Goal: Task Accomplishment & Management: Manage account settings

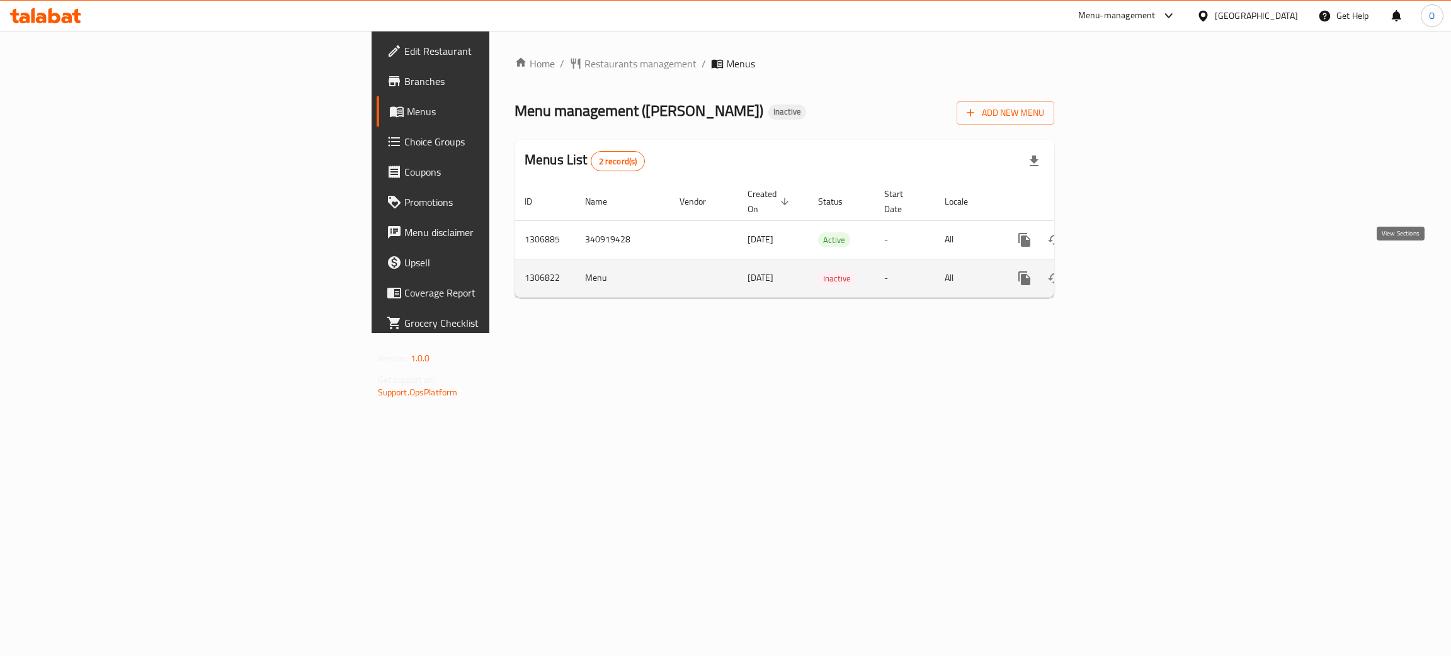
click at [1123, 271] on icon "enhanced table" at bounding box center [1115, 278] width 15 height 15
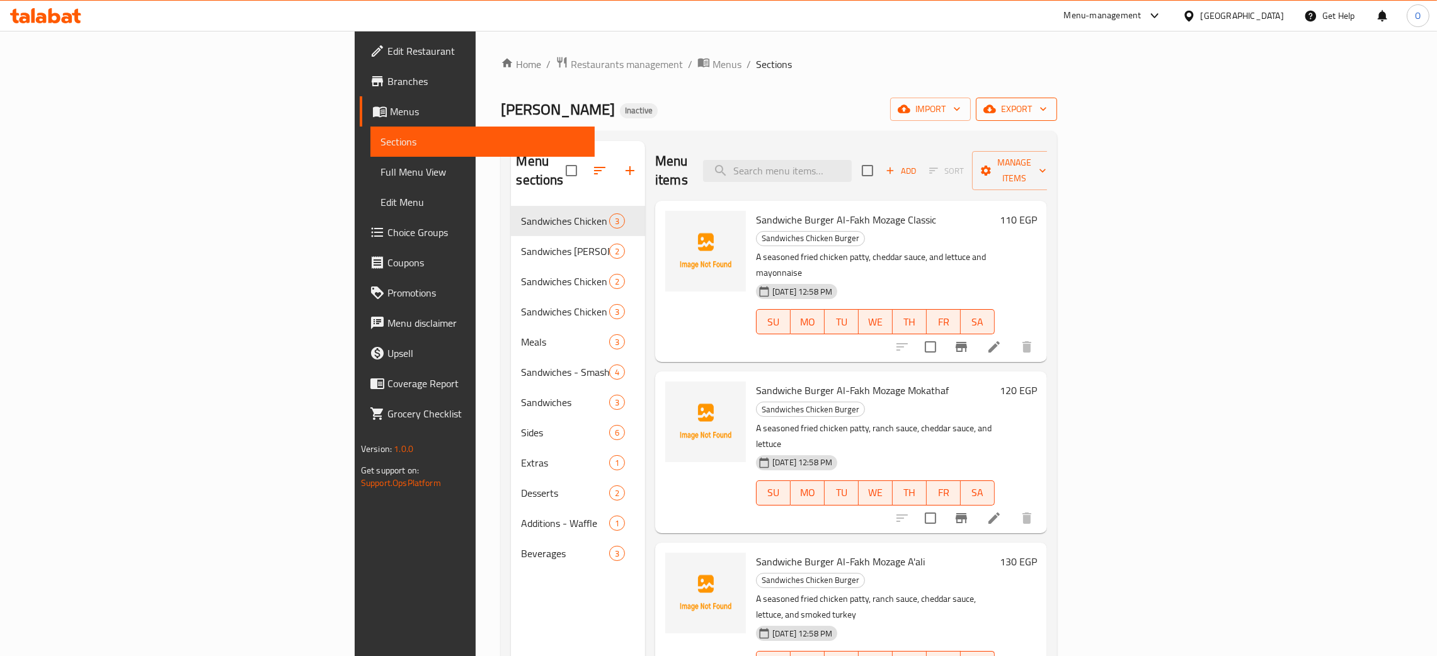
click at [1047, 111] on span "export" at bounding box center [1016, 109] width 61 height 16
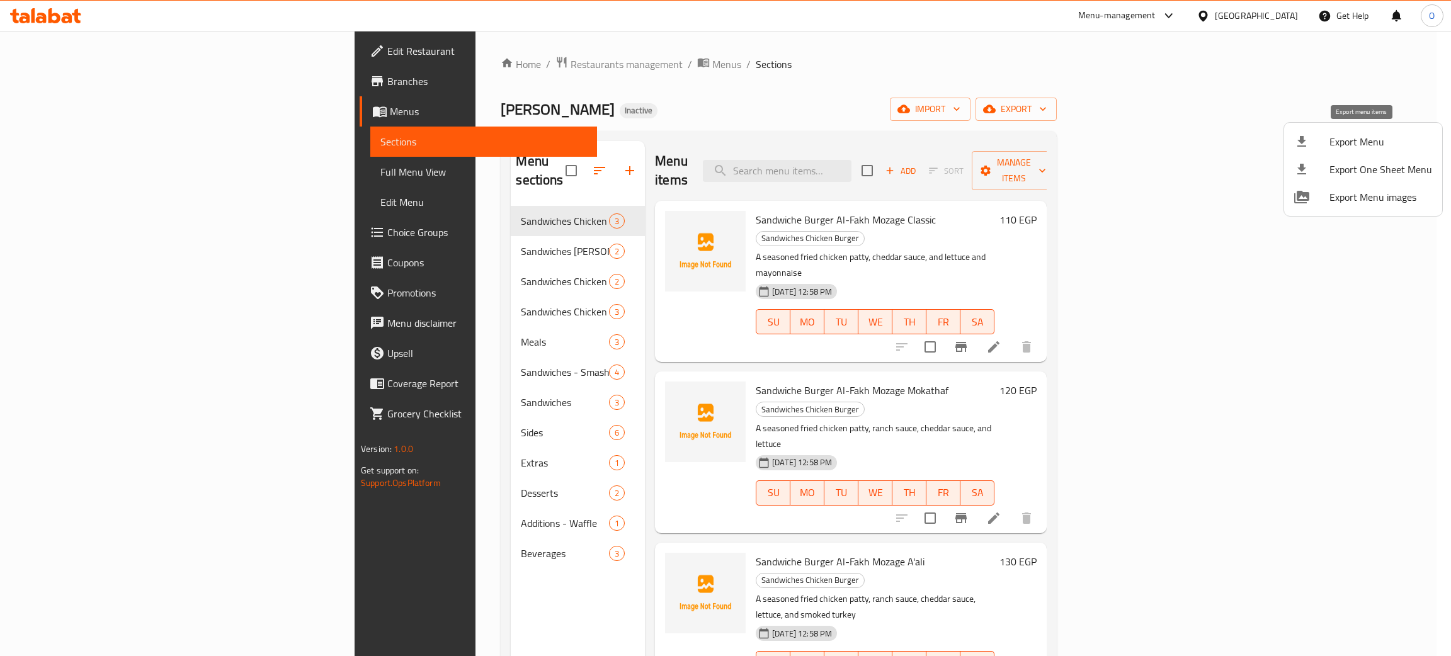
click at [1354, 142] on span "Export Menu" at bounding box center [1380, 141] width 103 height 15
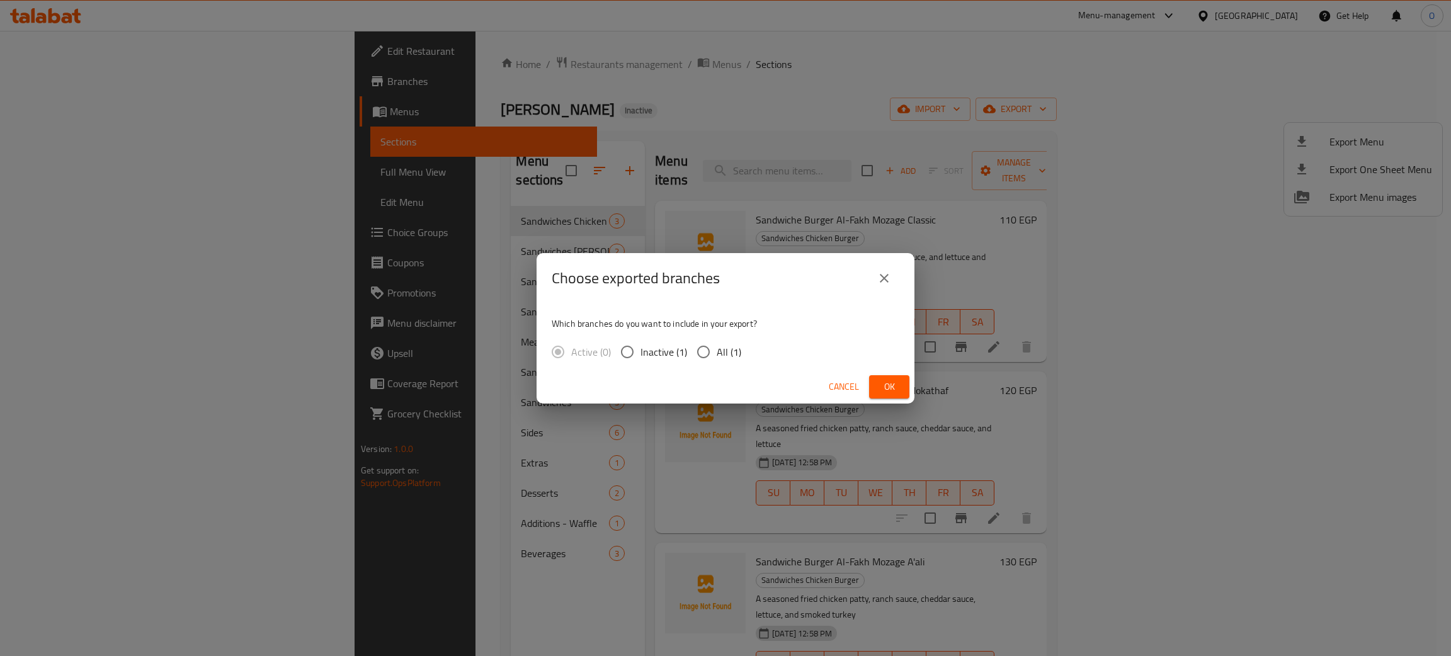
click at [717, 350] on span "All (1)" at bounding box center [729, 351] width 25 height 15
click at [717, 350] on input "All (1)" at bounding box center [703, 352] width 26 height 26
radio input "true"
click at [897, 381] on span "Ok" at bounding box center [889, 387] width 20 height 16
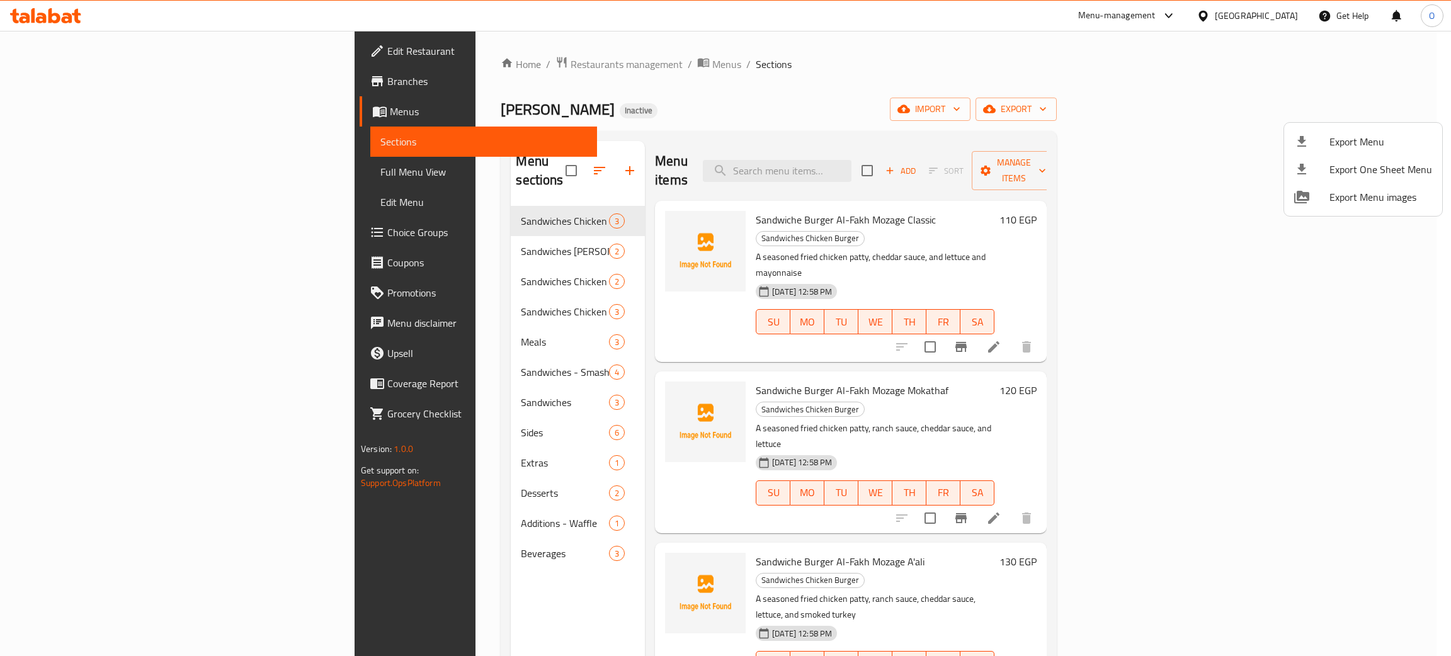
click at [52, 168] on div at bounding box center [725, 328] width 1451 height 656
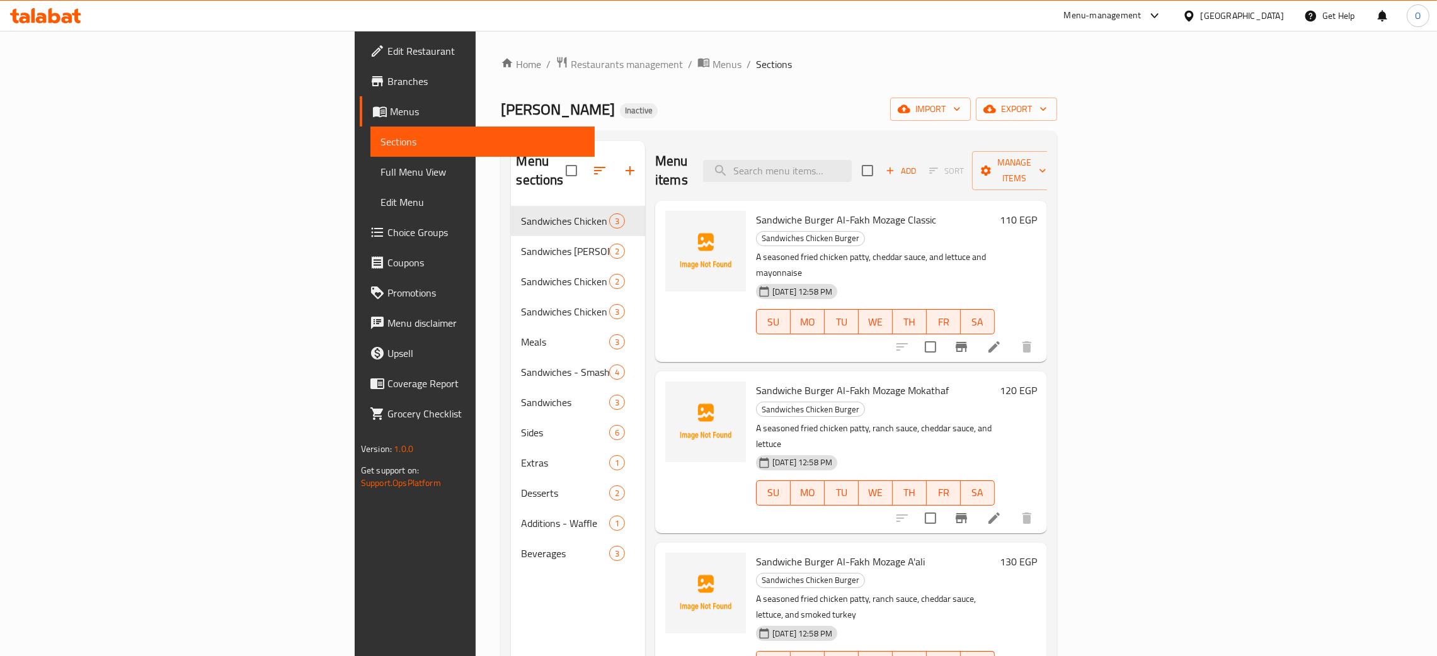
click at [380, 164] on span "Full Menu View" at bounding box center [482, 171] width 204 height 15
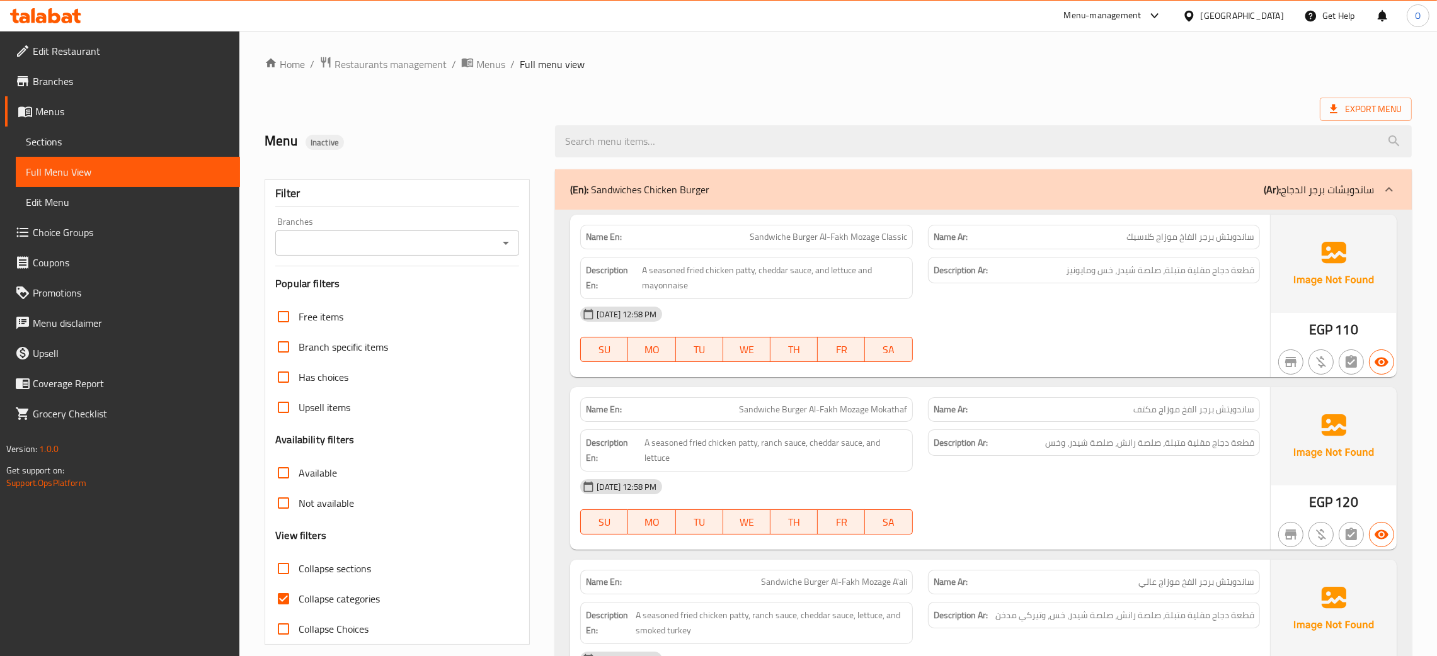
click at [942, 20] on div "Menu-management Egypt Get Help O" at bounding box center [718, 16] width 1437 height 30
click at [481, 70] on span "Menus" at bounding box center [490, 64] width 29 height 15
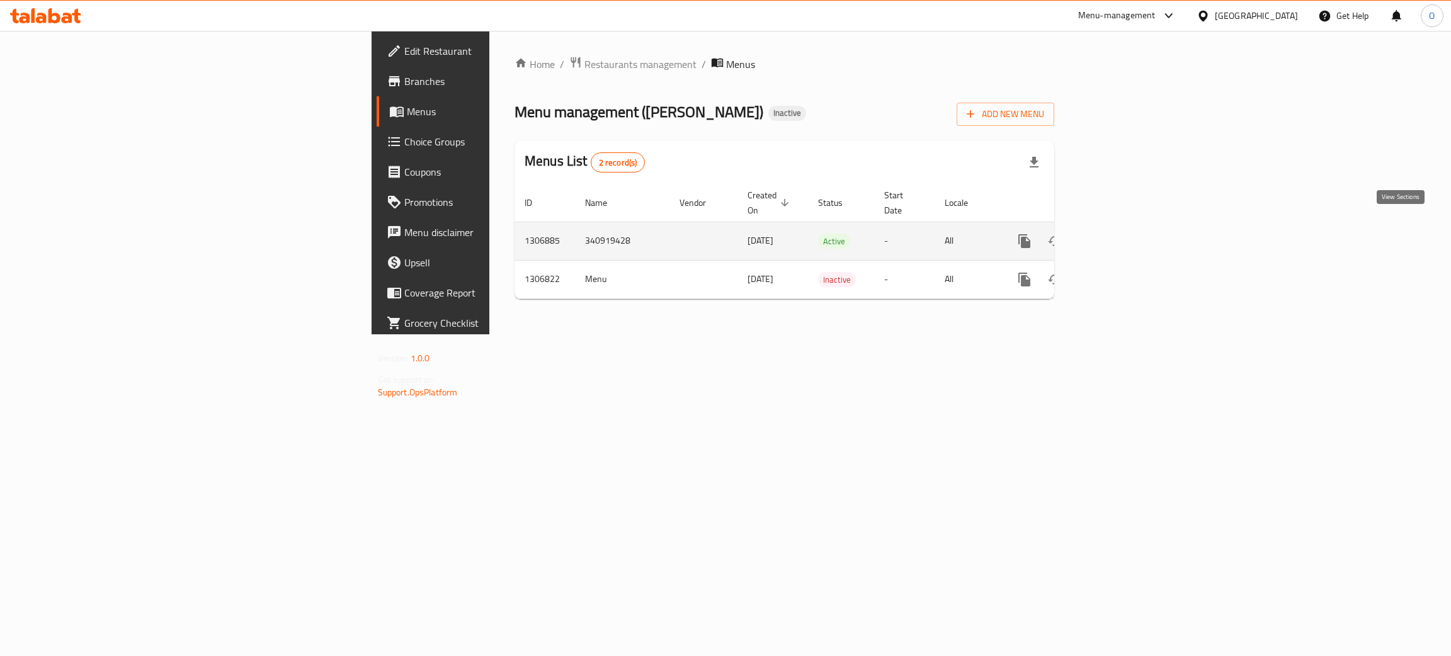
click at [1123, 234] on icon "enhanced table" at bounding box center [1115, 241] width 15 height 15
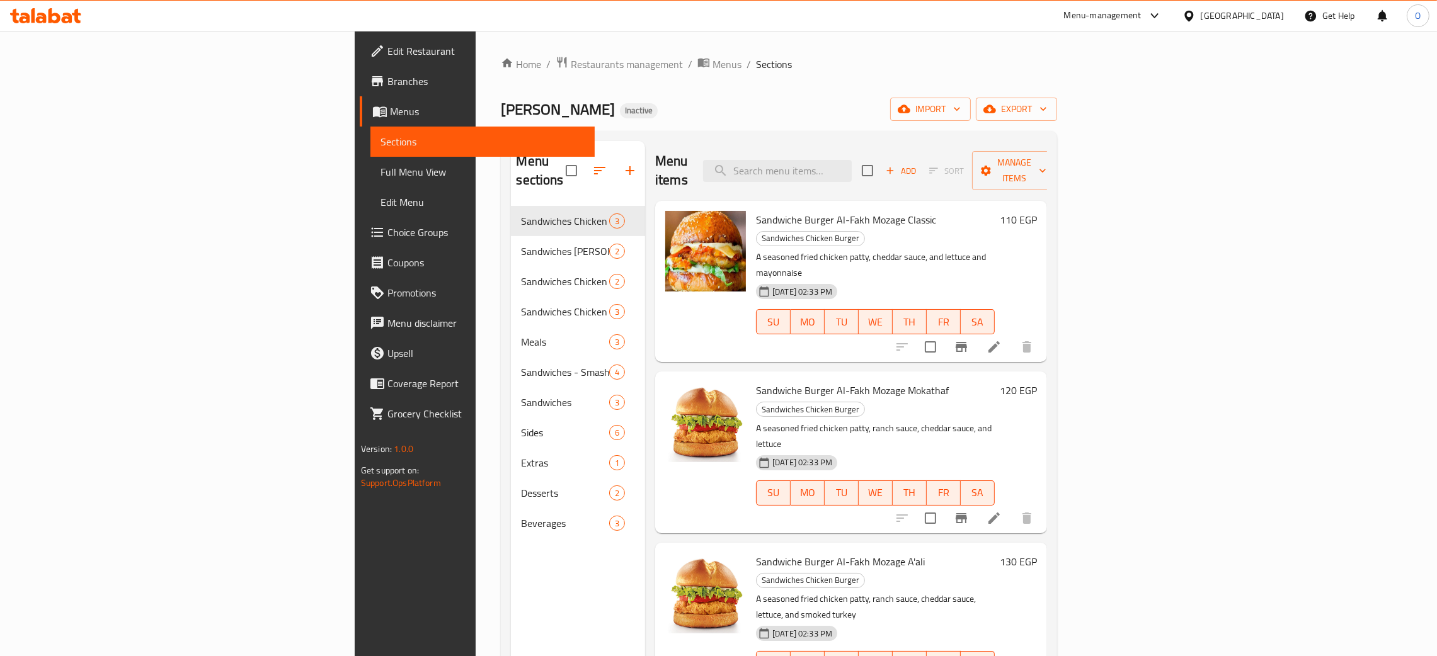
click at [370, 157] on link "Full Menu View" at bounding box center [482, 172] width 224 height 30
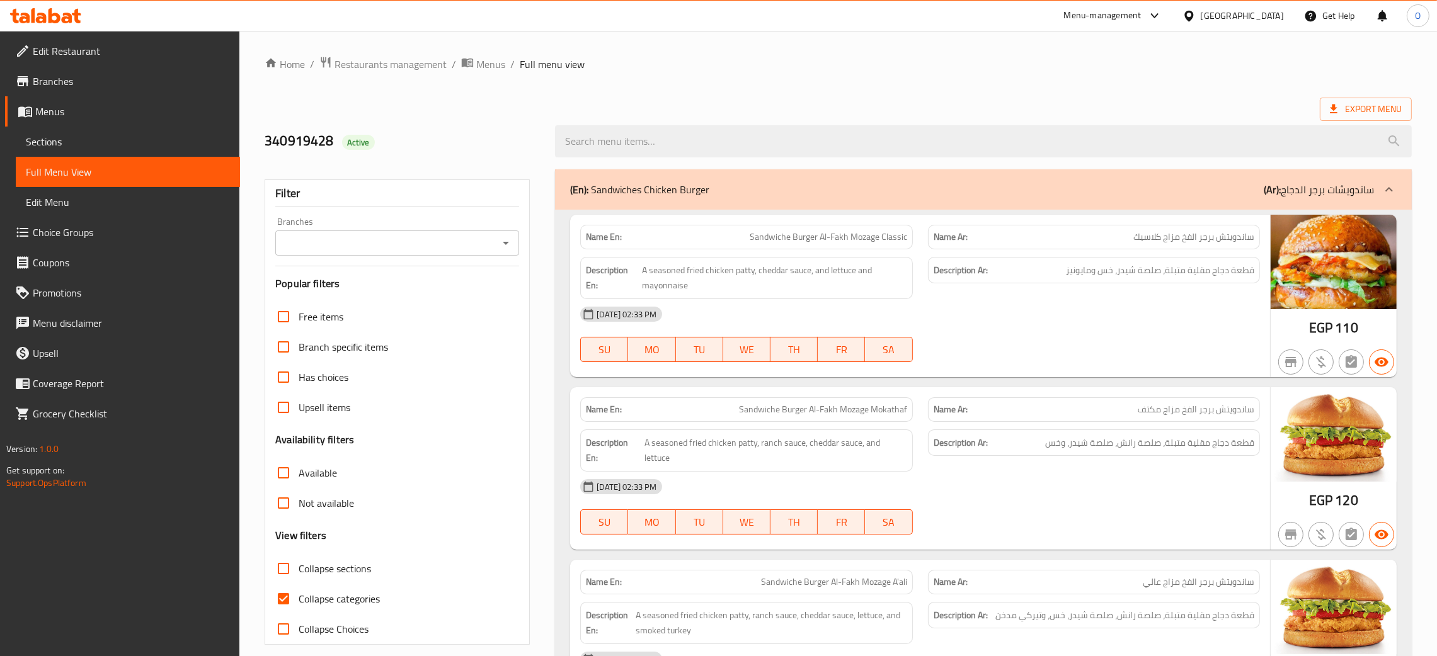
click at [484, 59] on span "Menus" at bounding box center [490, 64] width 29 height 15
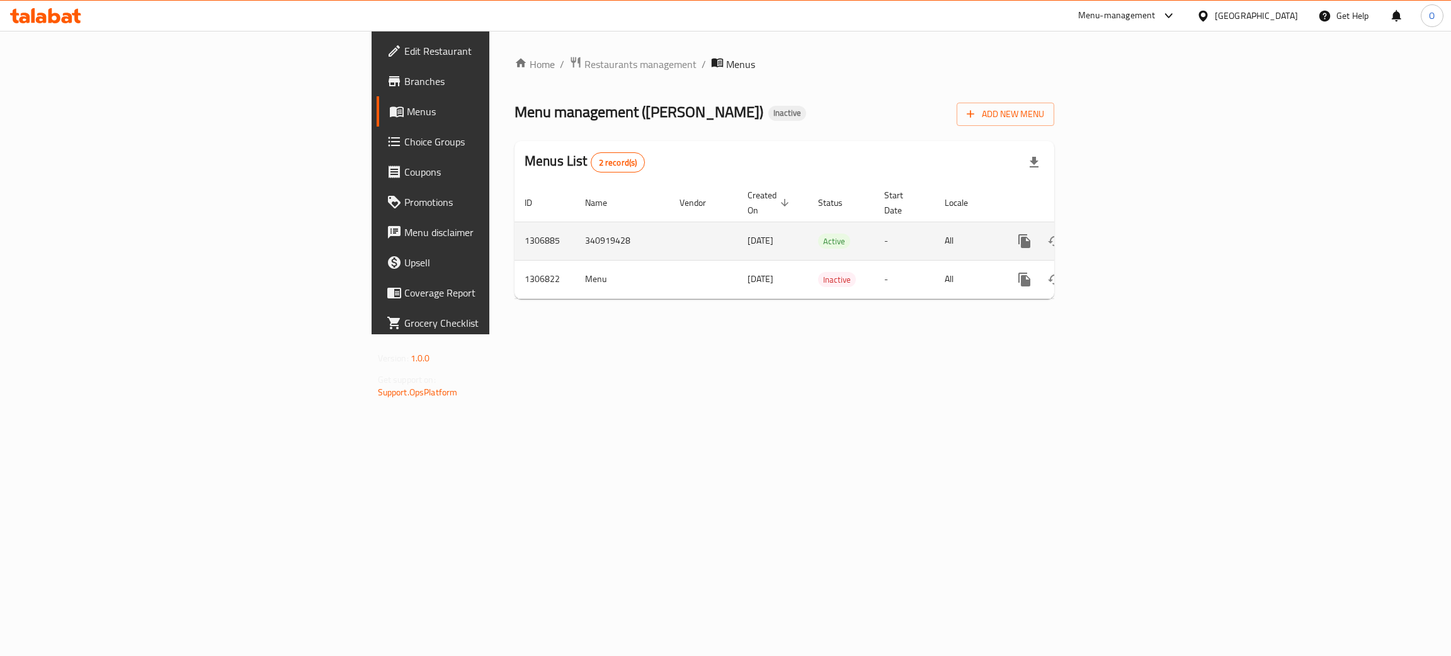
click at [1123, 234] on icon "enhanced table" at bounding box center [1115, 241] width 15 height 15
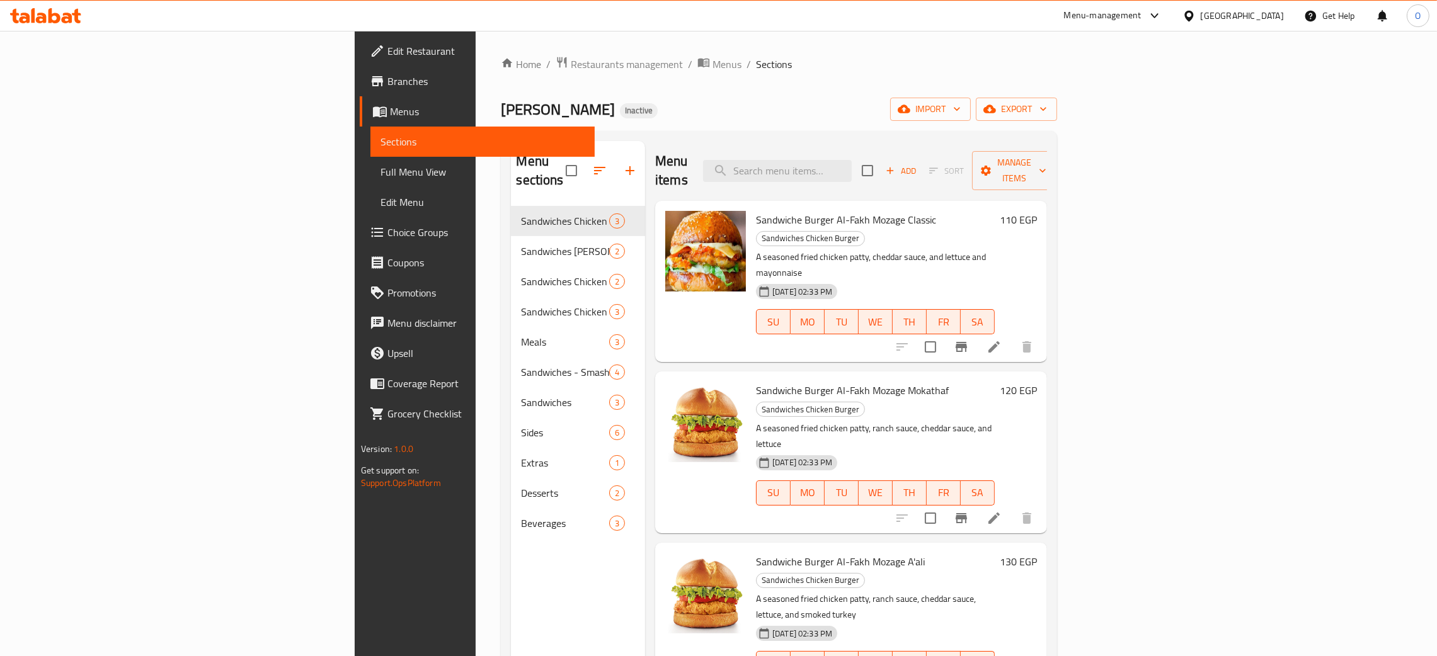
click at [380, 169] on span "Full Menu View" at bounding box center [482, 171] width 204 height 15
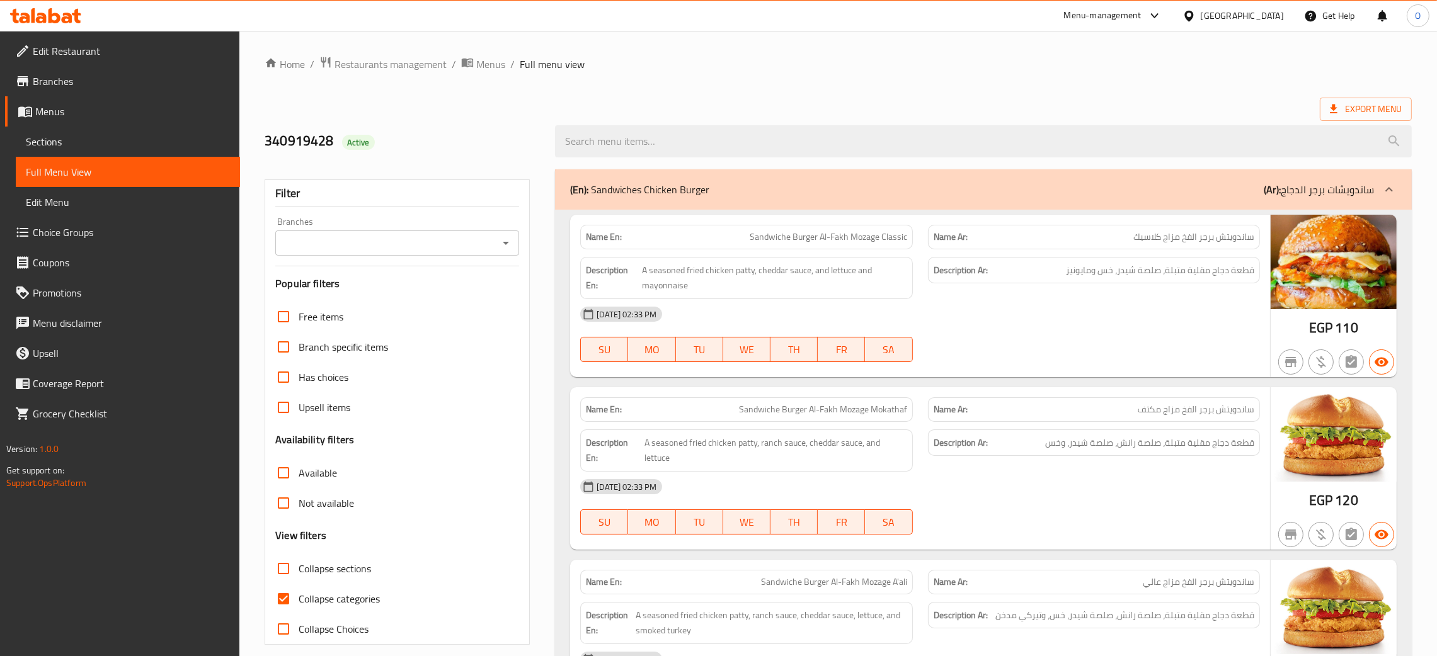
click at [64, 110] on span "Menus" at bounding box center [132, 111] width 195 height 15
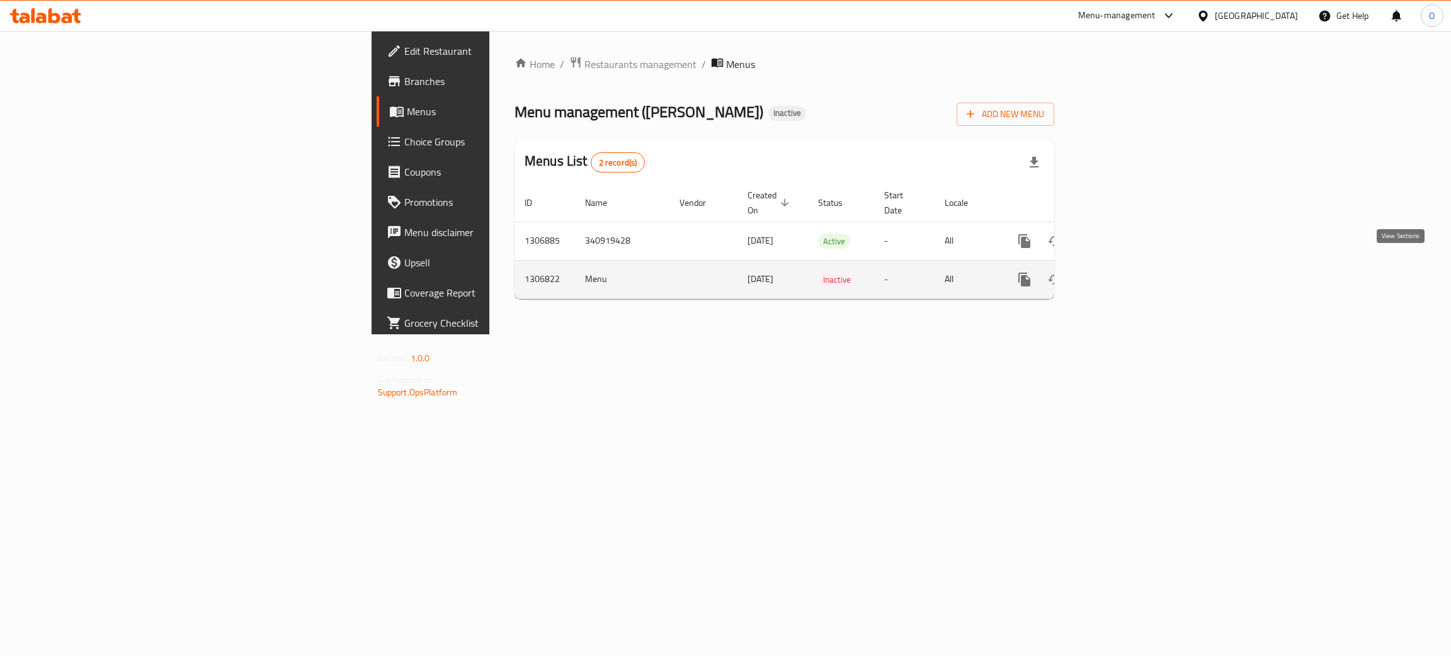
click at [1123, 272] on icon "enhanced table" at bounding box center [1115, 279] width 15 height 15
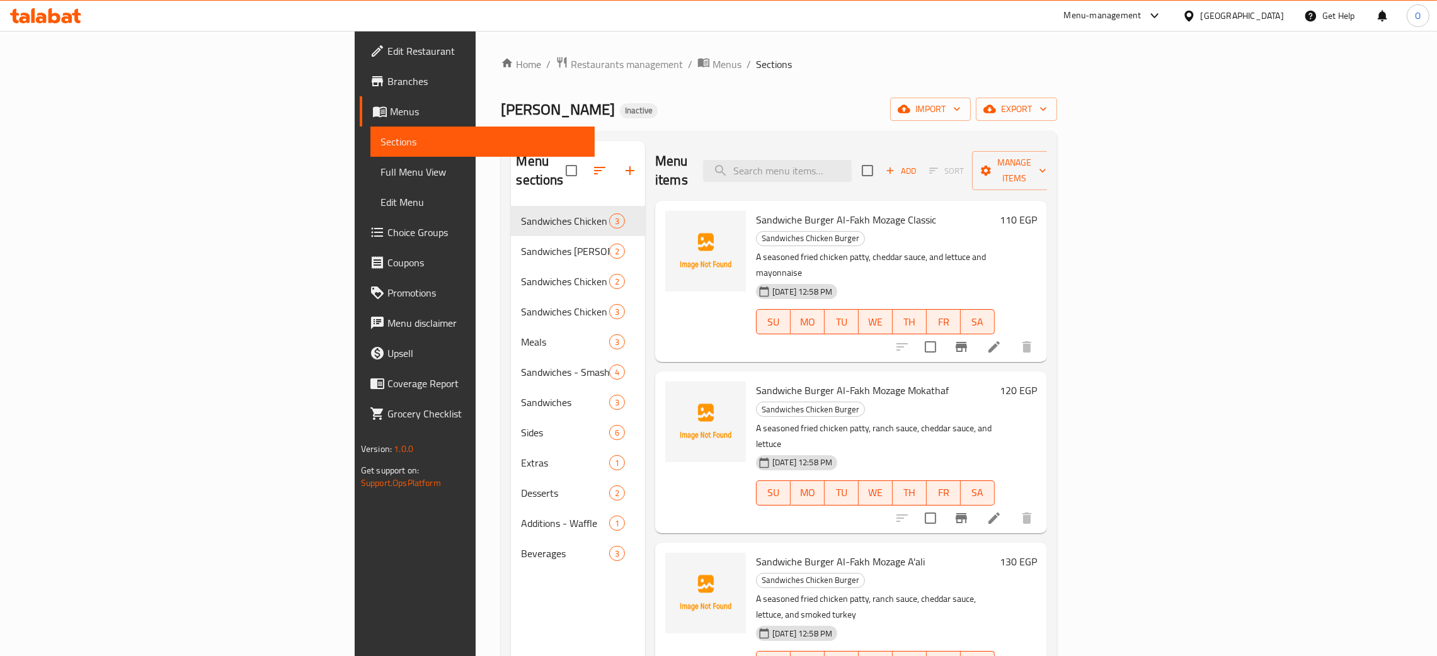
click at [380, 166] on span "Full Menu View" at bounding box center [482, 171] width 204 height 15
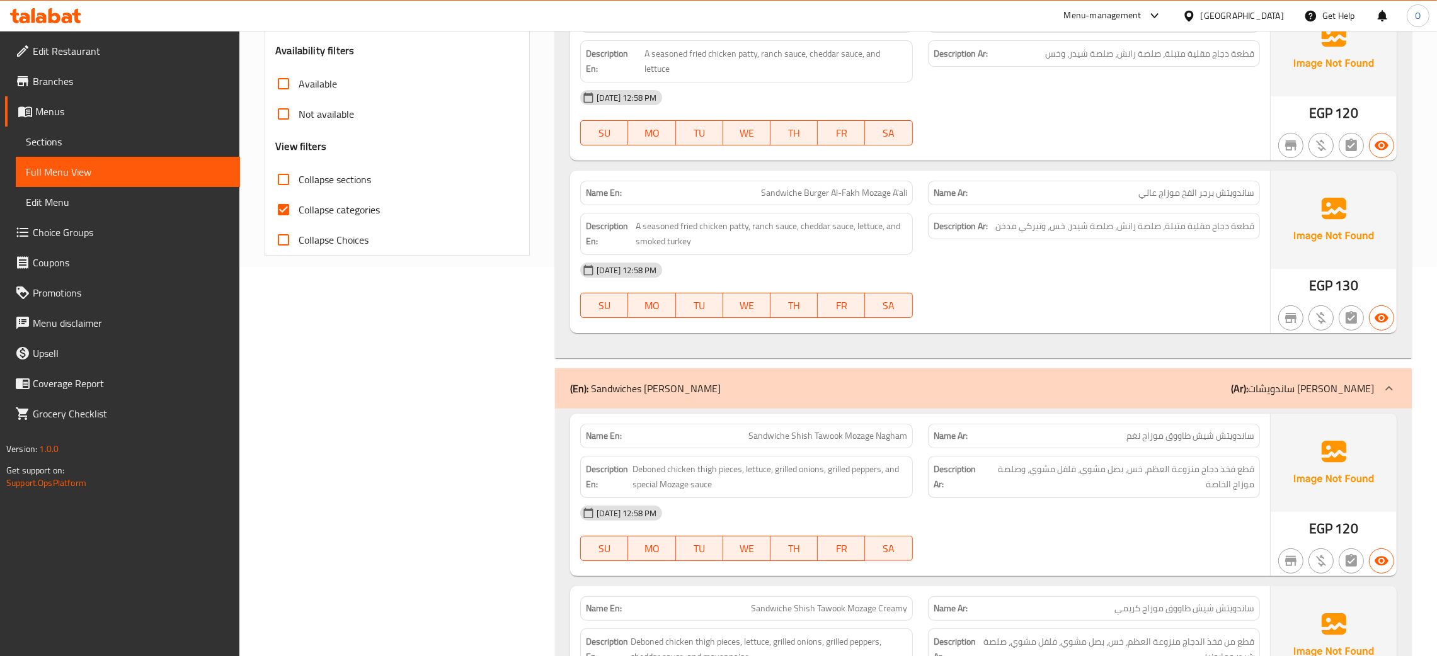
scroll to position [189, 0]
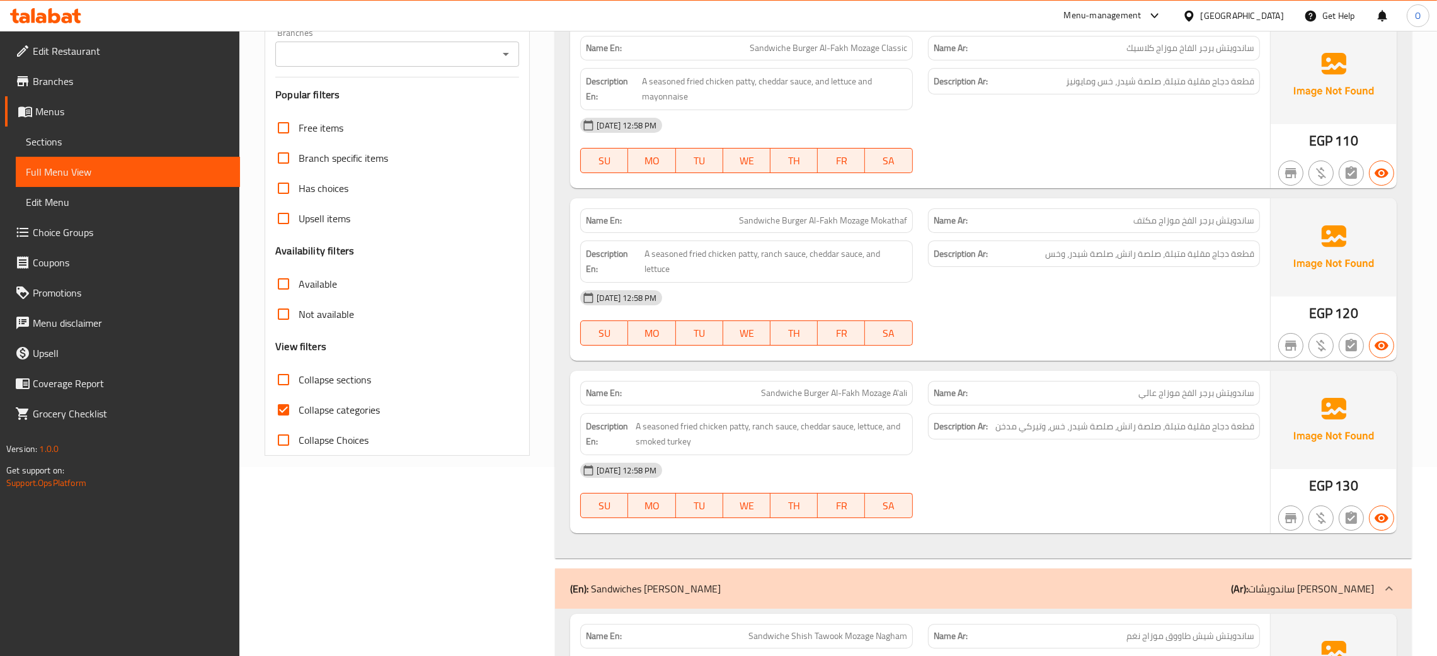
click at [286, 409] on input "Collapse categories" at bounding box center [283, 410] width 30 height 30
checkbox input "false"
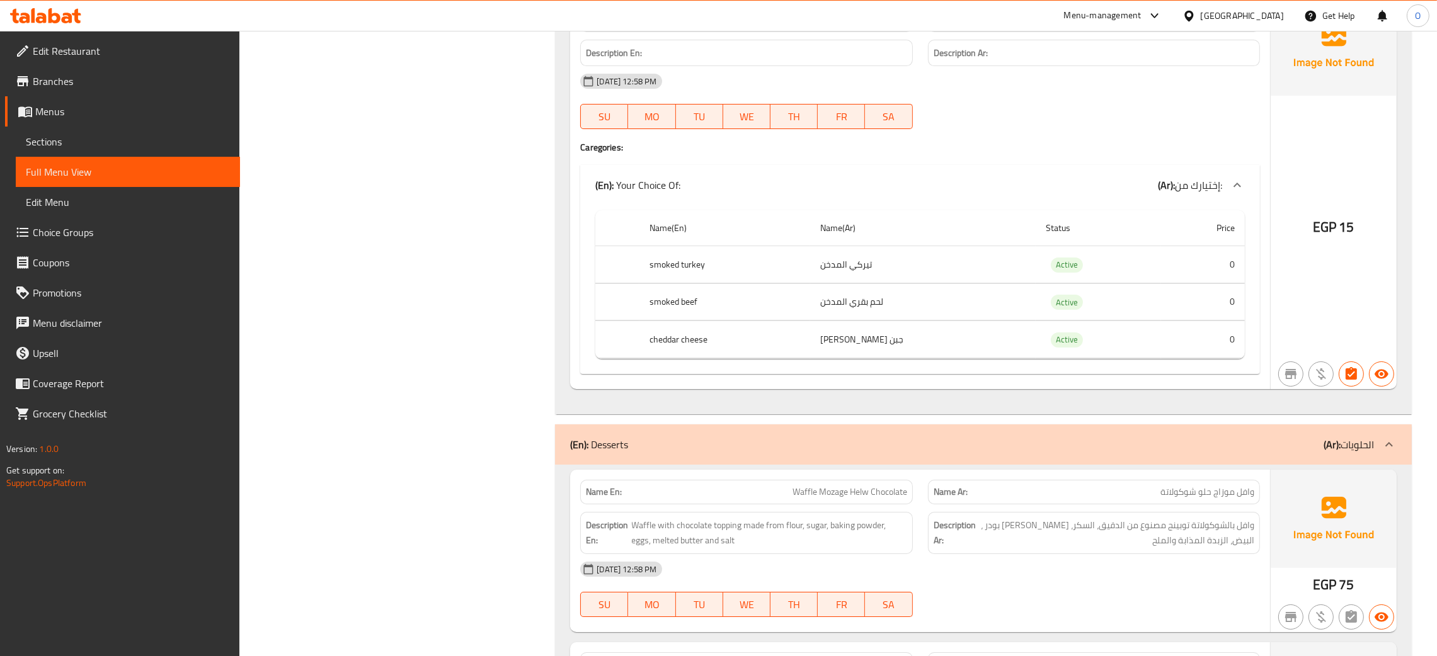
scroll to position [6612, 0]
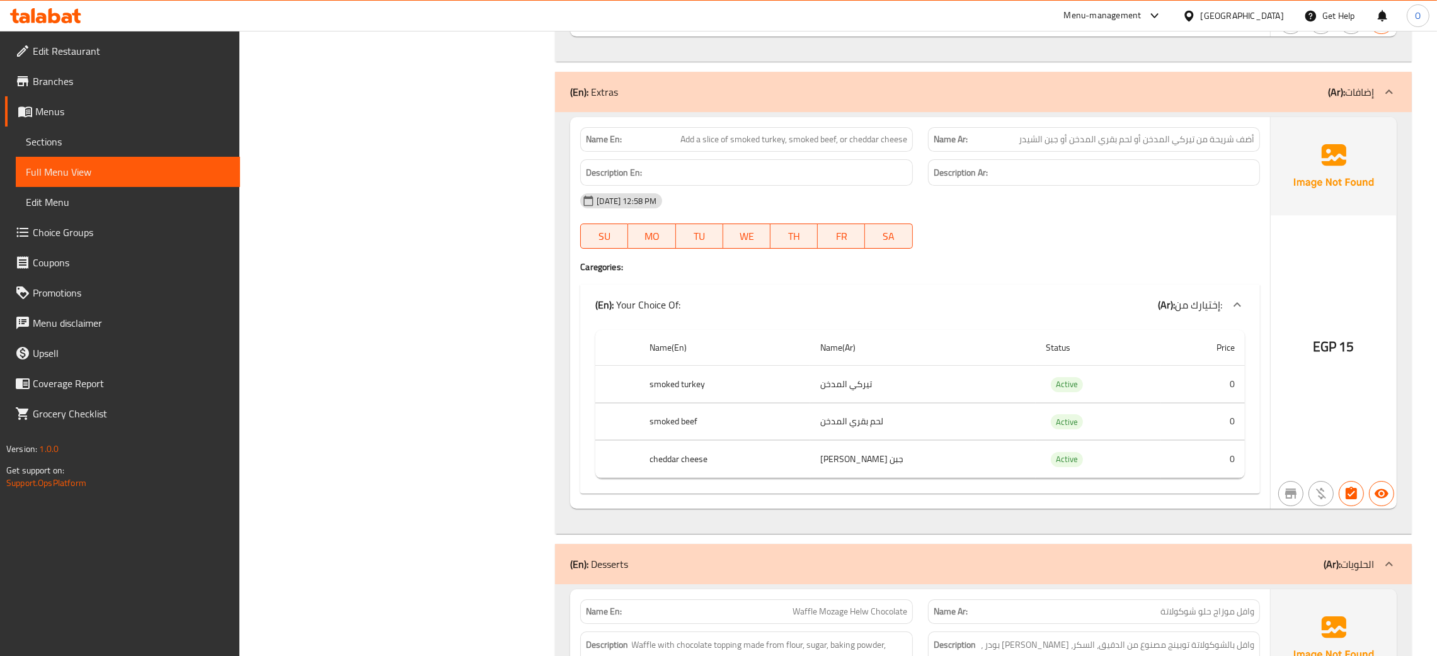
click at [703, 136] on span "Add a slice of smoked turkey, smoked beef, or cheddar cheese" at bounding box center [793, 139] width 227 height 13
copy span "Add a slice of smoked turkey, smoked beef, or cheddar cheese"
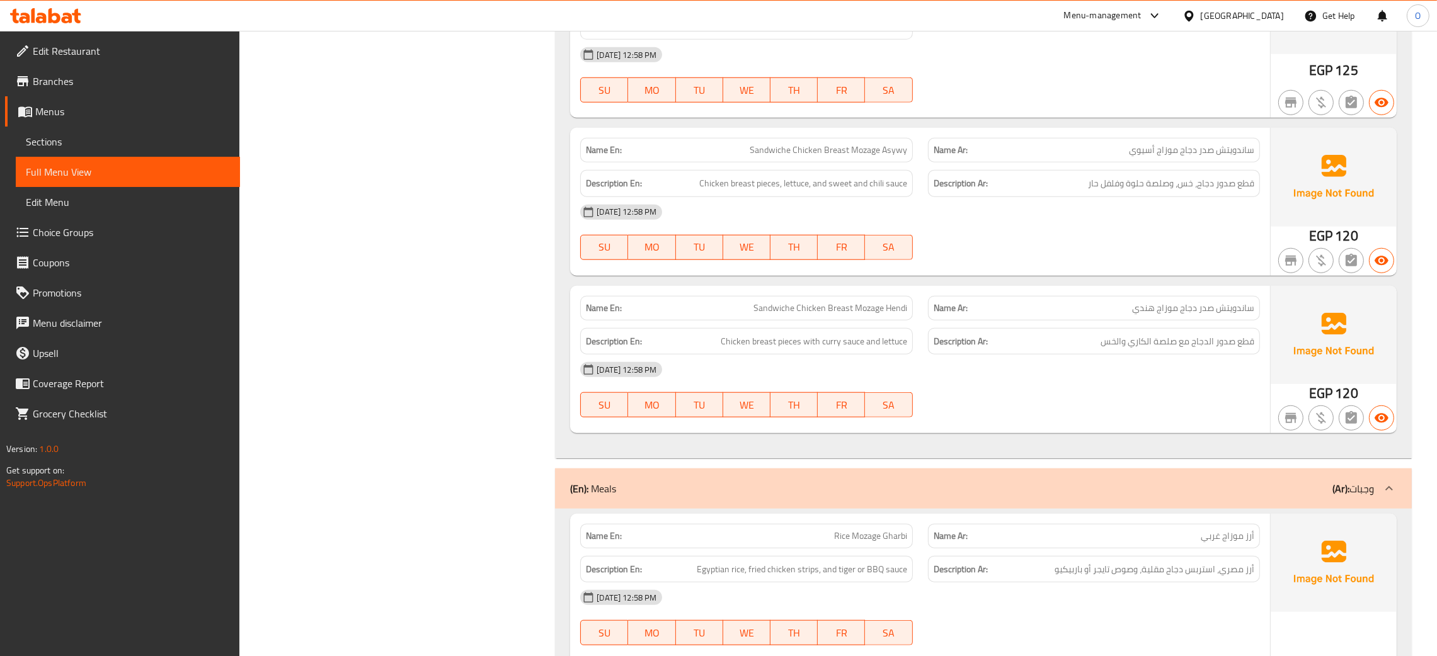
scroll to position [1511, 0]
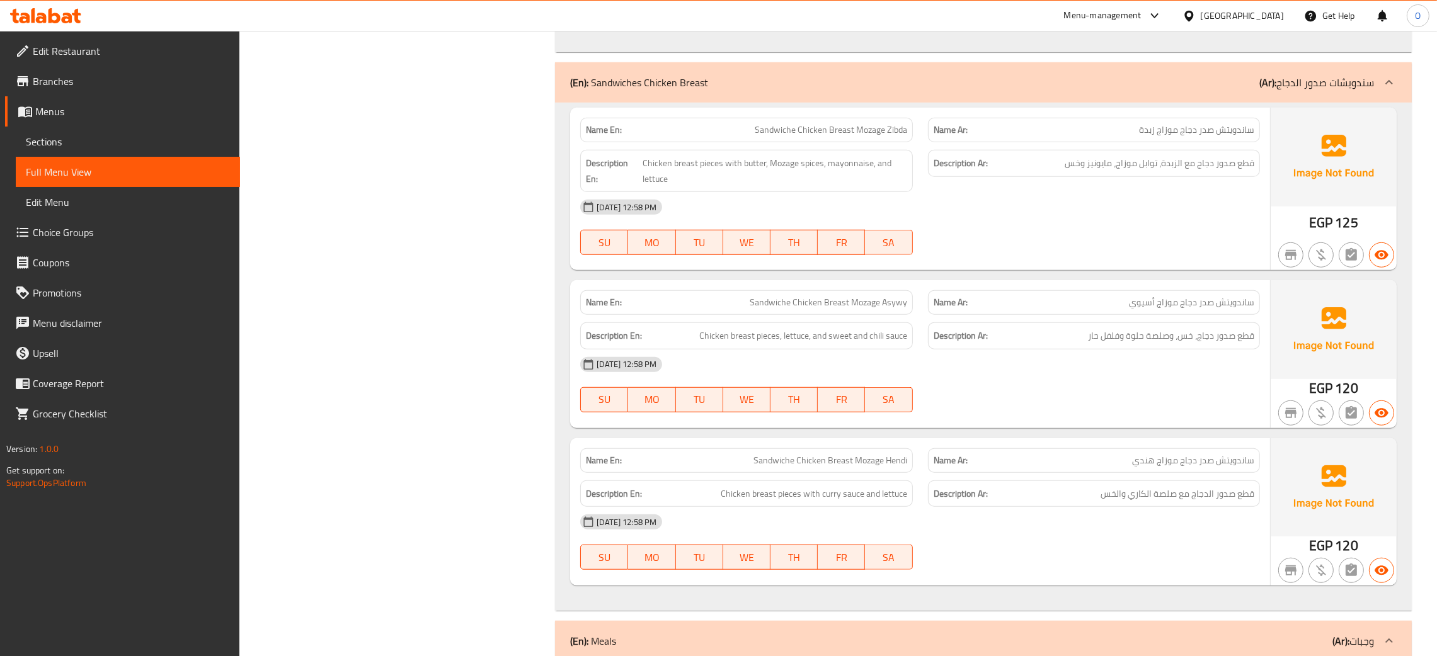
click at [52, 112] on span "Menus" at bounding box center [132, 111] width 195 height 15
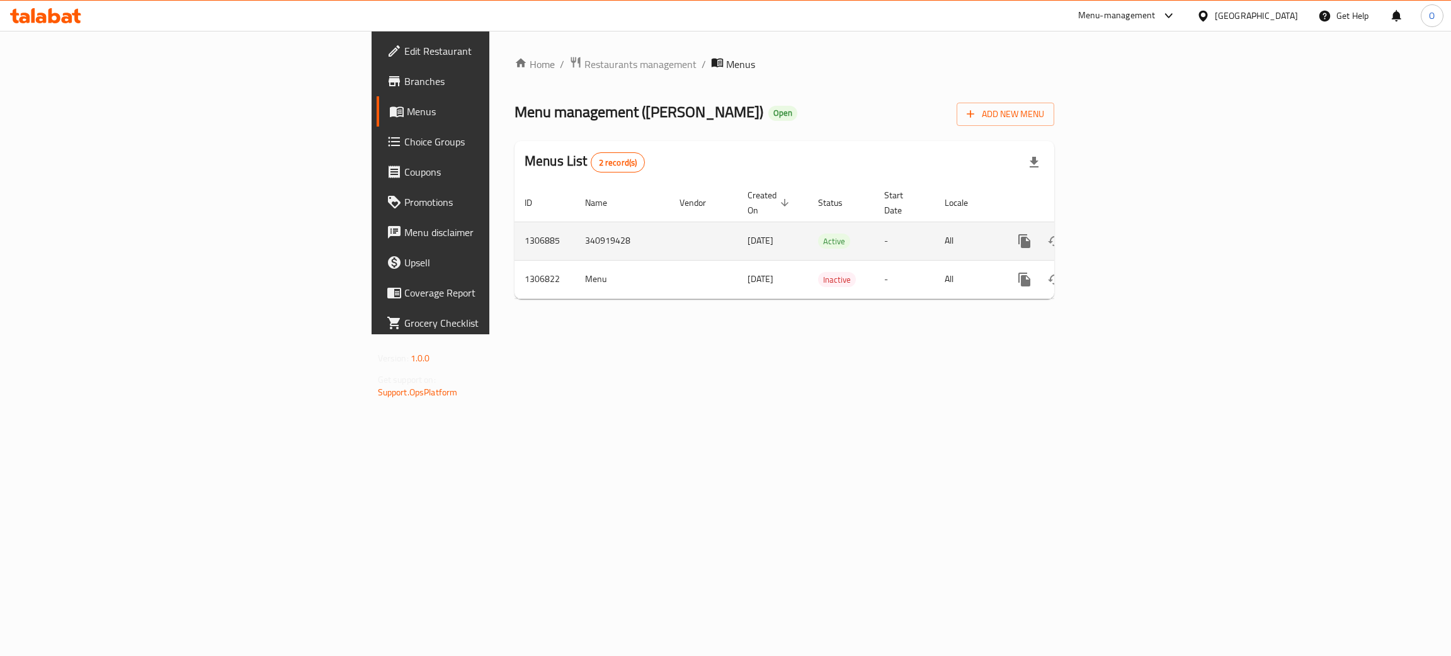
click at [1123, 234] on icon "enhanced table" at bounding box center [1115, 241] width 15 height 15
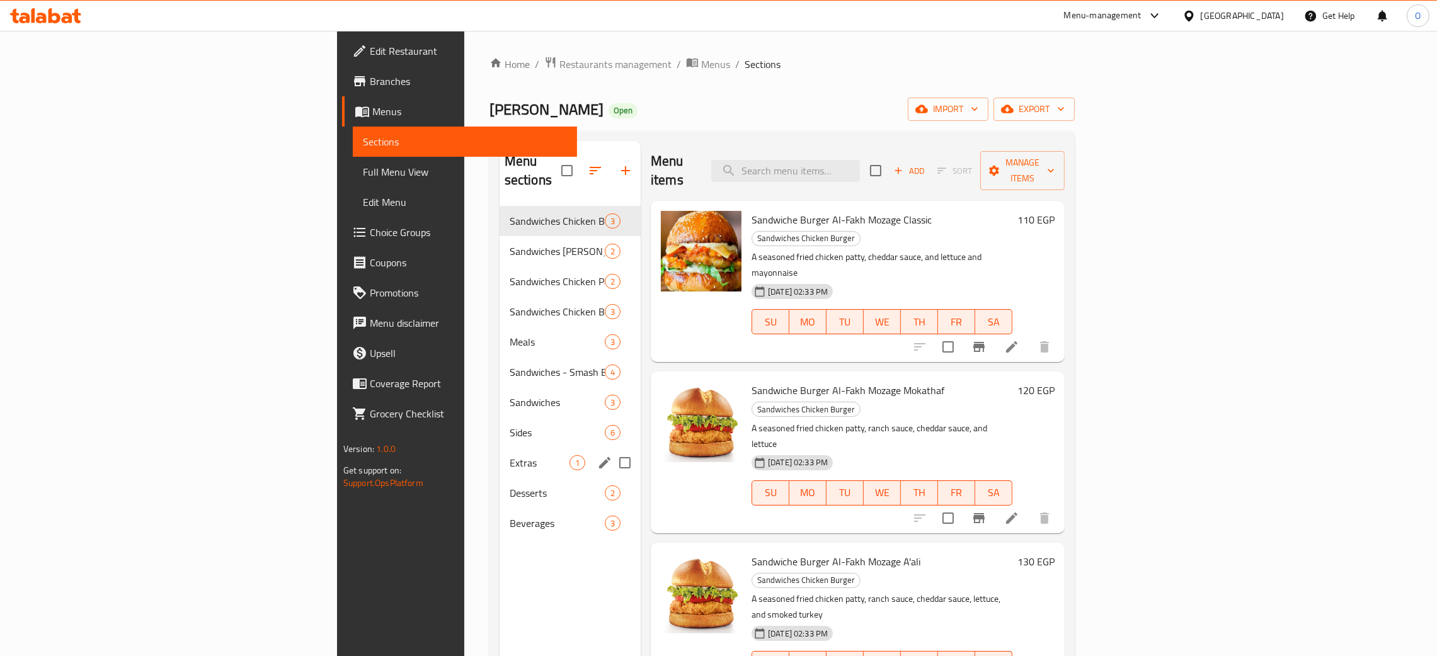
click at [509, 455] on span "Extras" at bounding box center [539, 462] width 60 height 15
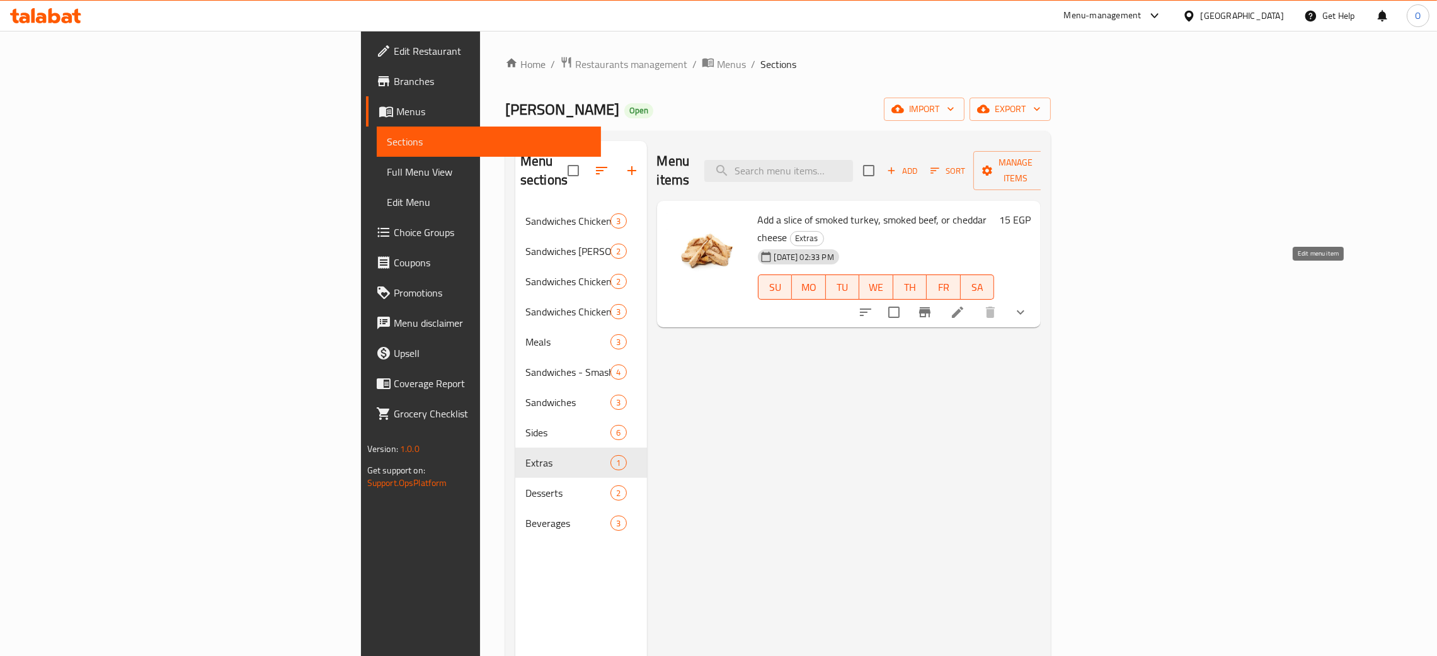
click at [965, 305] on icon at bounding box center [957, 312] width 15 height 15
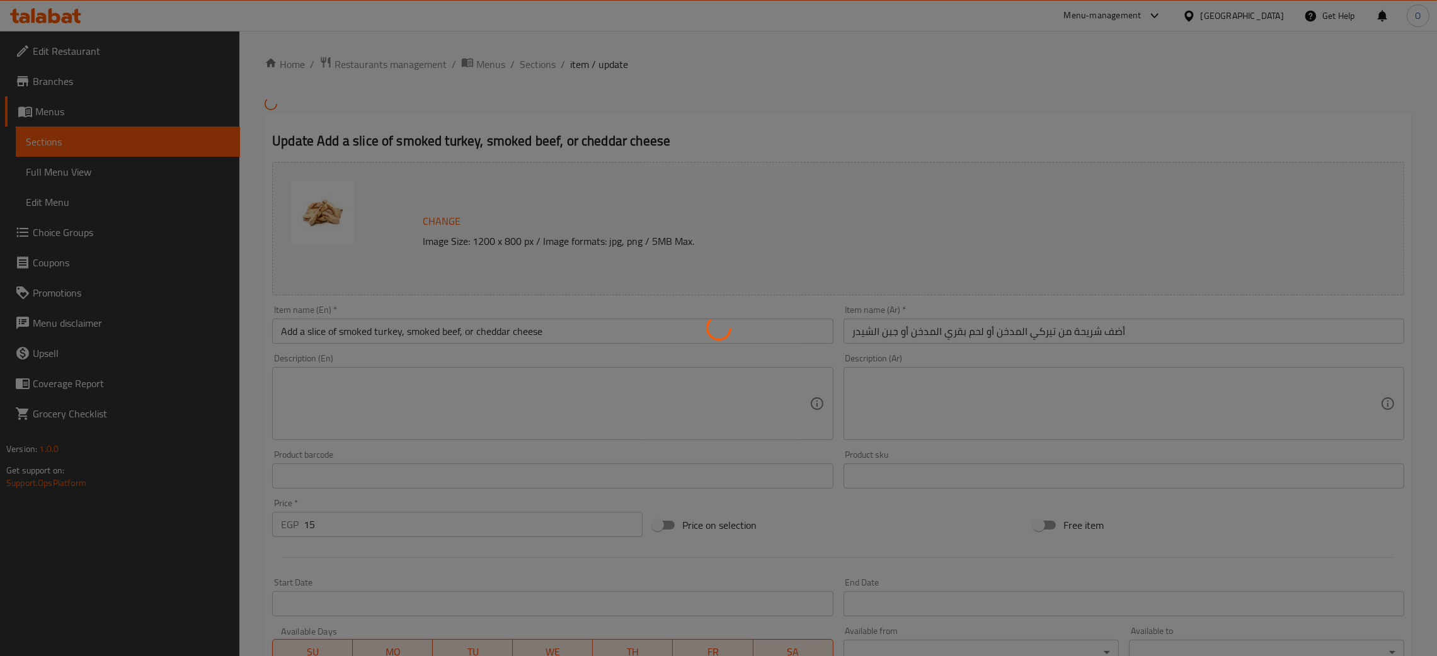
type input "إختيارك من:"
type input "0"
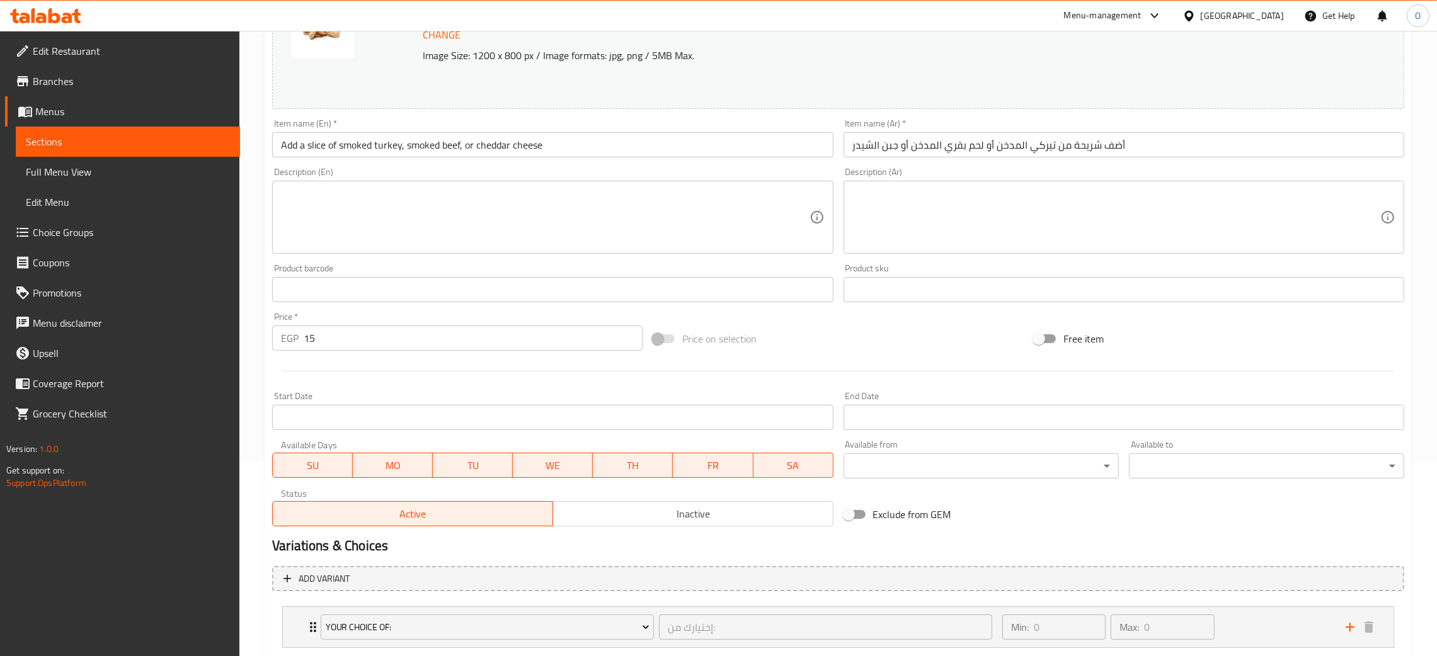
scroll to position [273, 0]
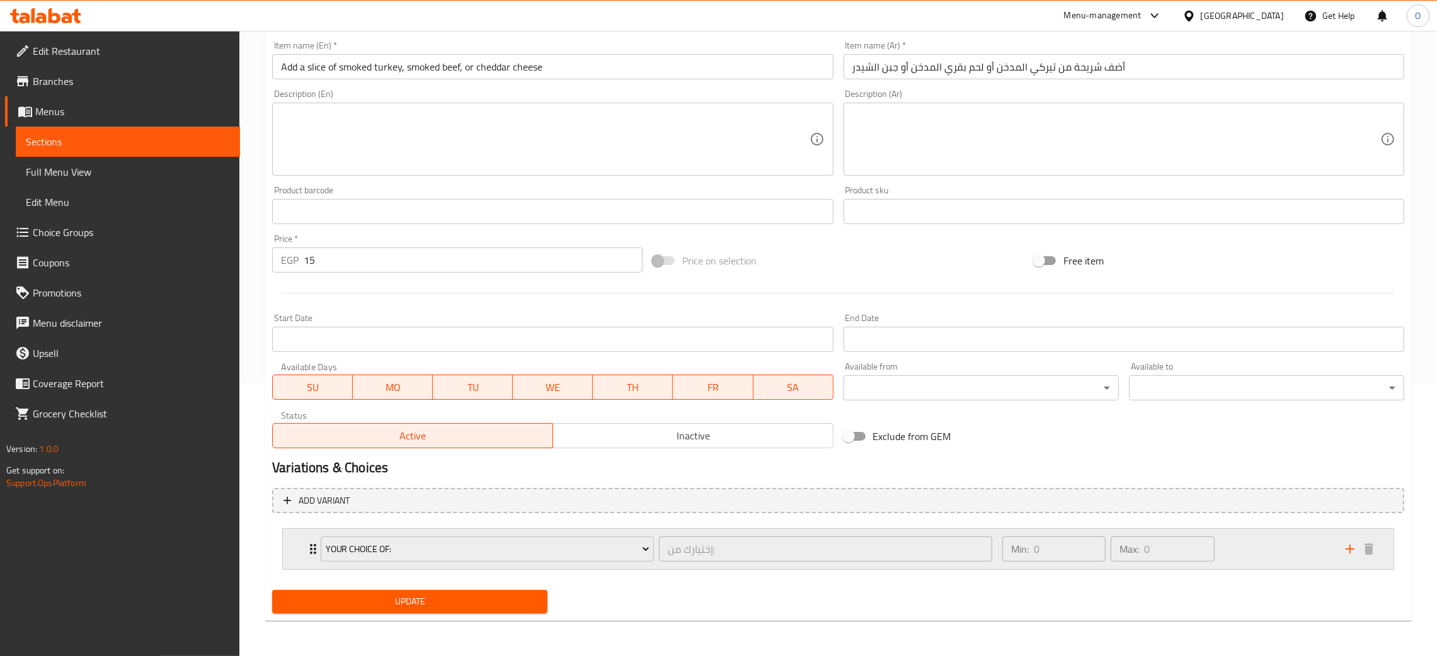
click at [1275, 563] on div "Min: 0 ​ Max: 0 ​" at bounding box center [1165, 549] width 343 height 40
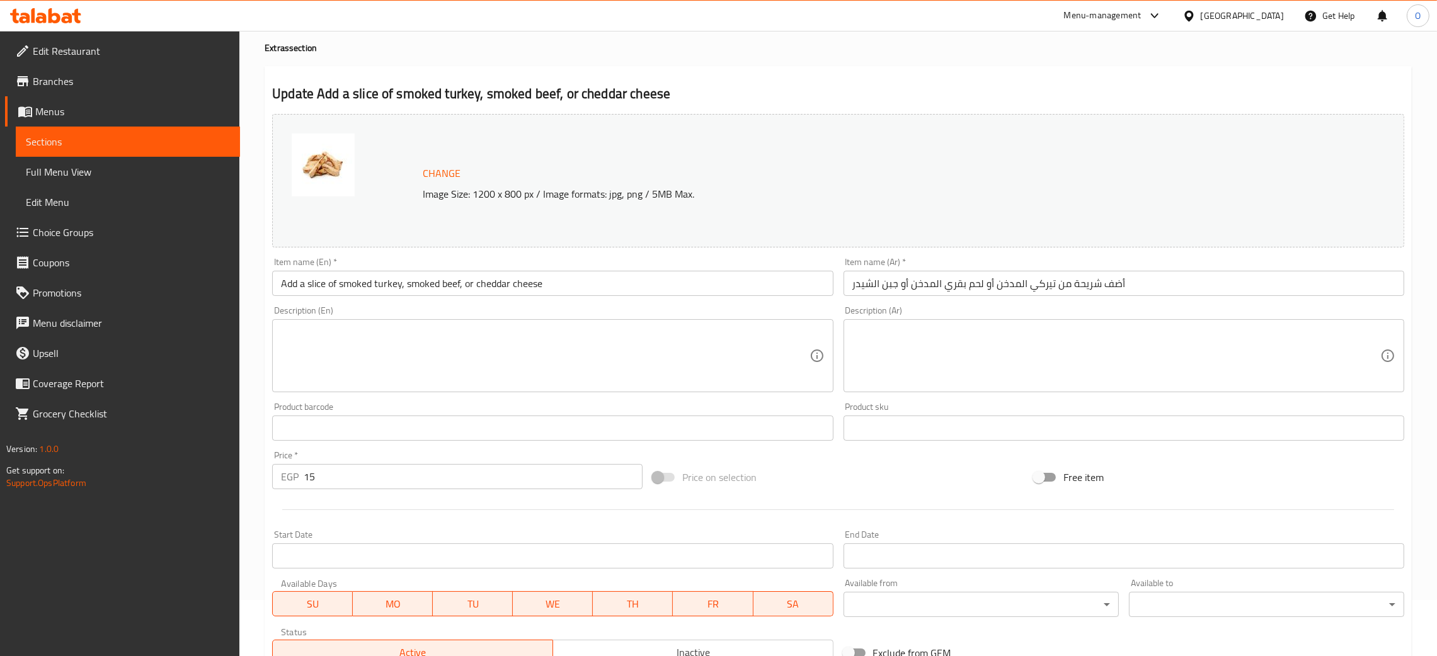
scroll to position [0, 0]
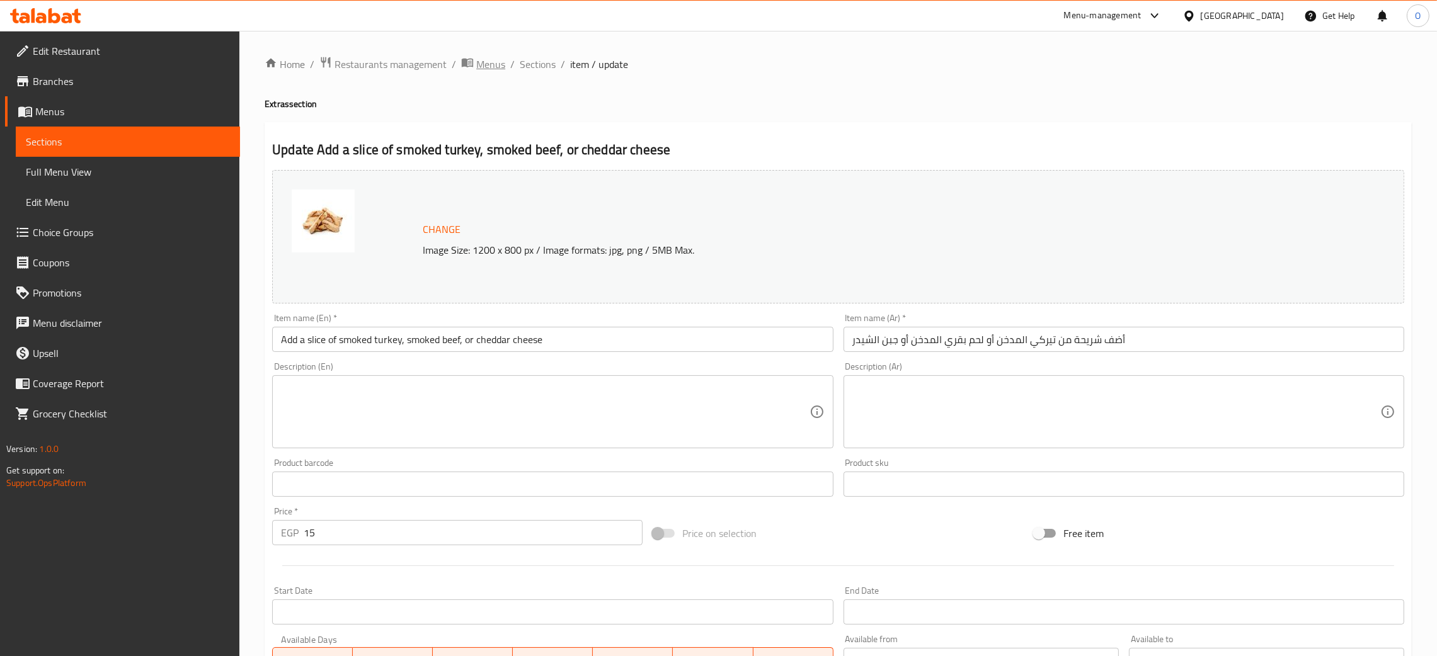
click at [482, 66] on span "Menus" at bounding box center [490, 64] width 29 height 15
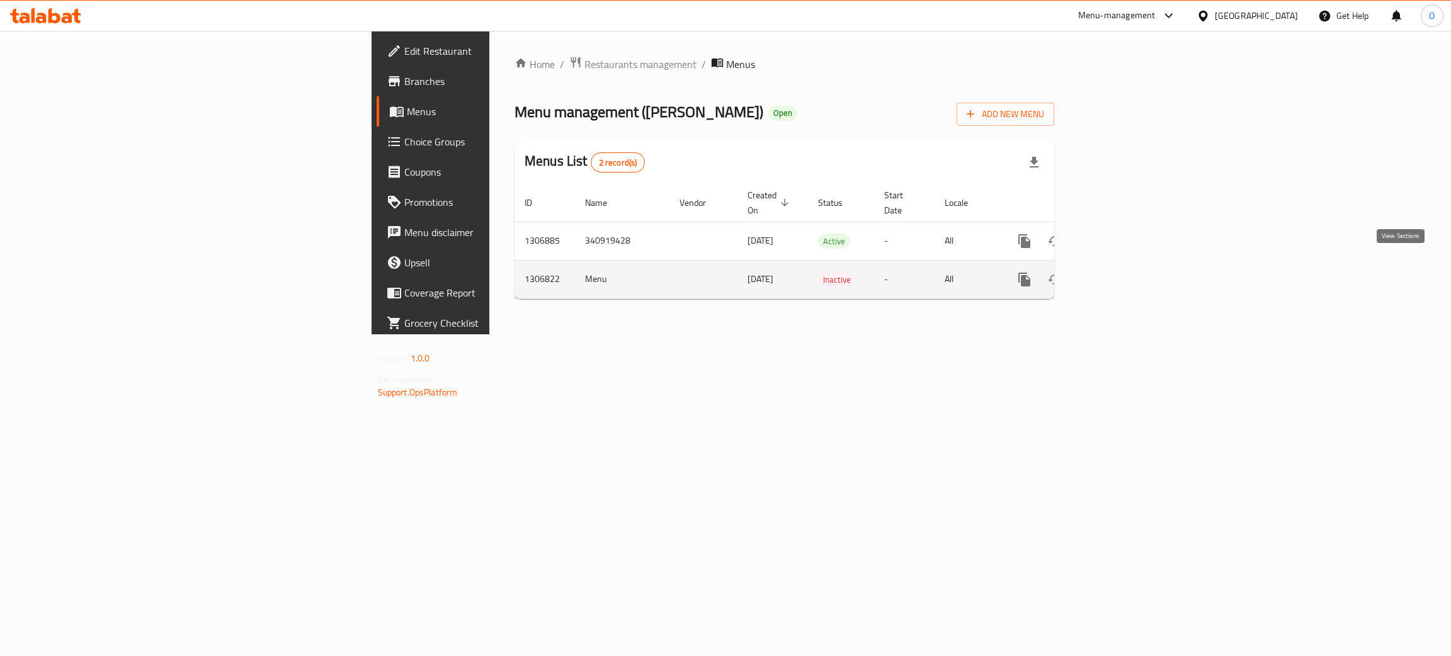
click at [1123, 272] on icon "enhanced table" at bounding box center [1115, 279] width 15 height 15
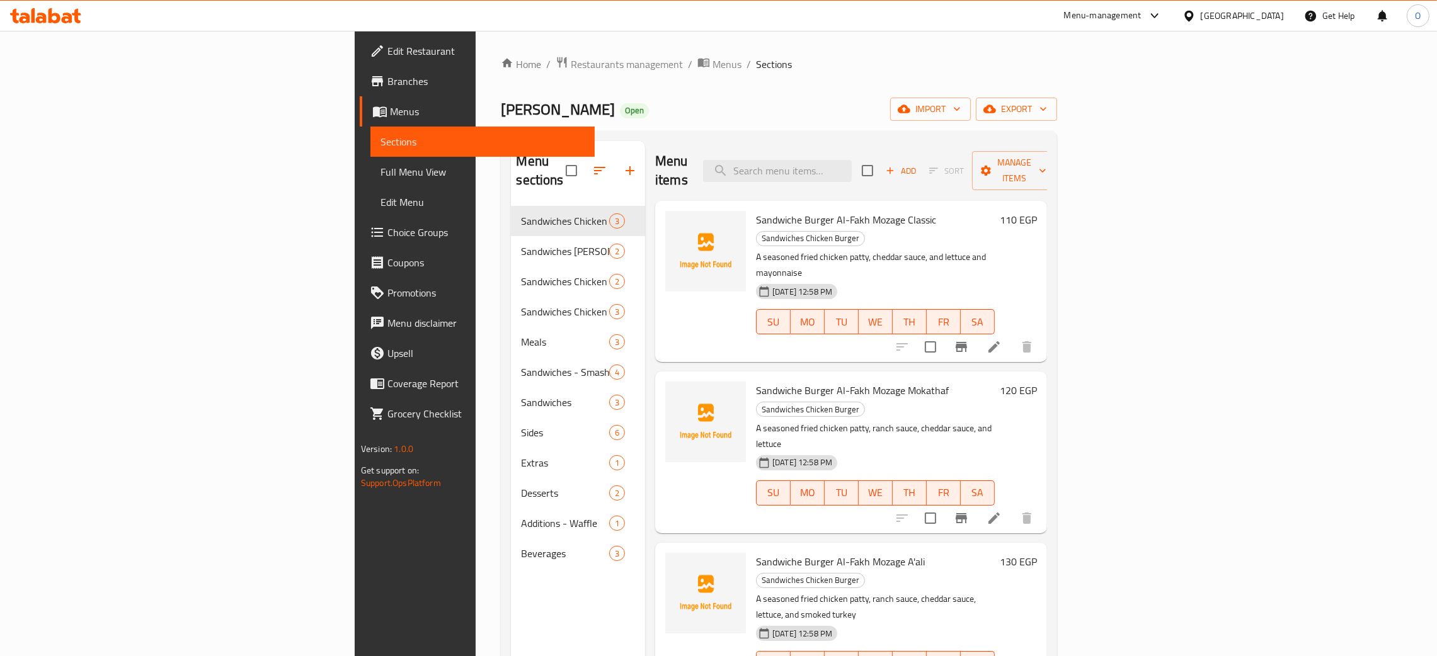
click at [380, 171] on span "Full Menu View" at bounding box center [482, 171] width 204 height 15
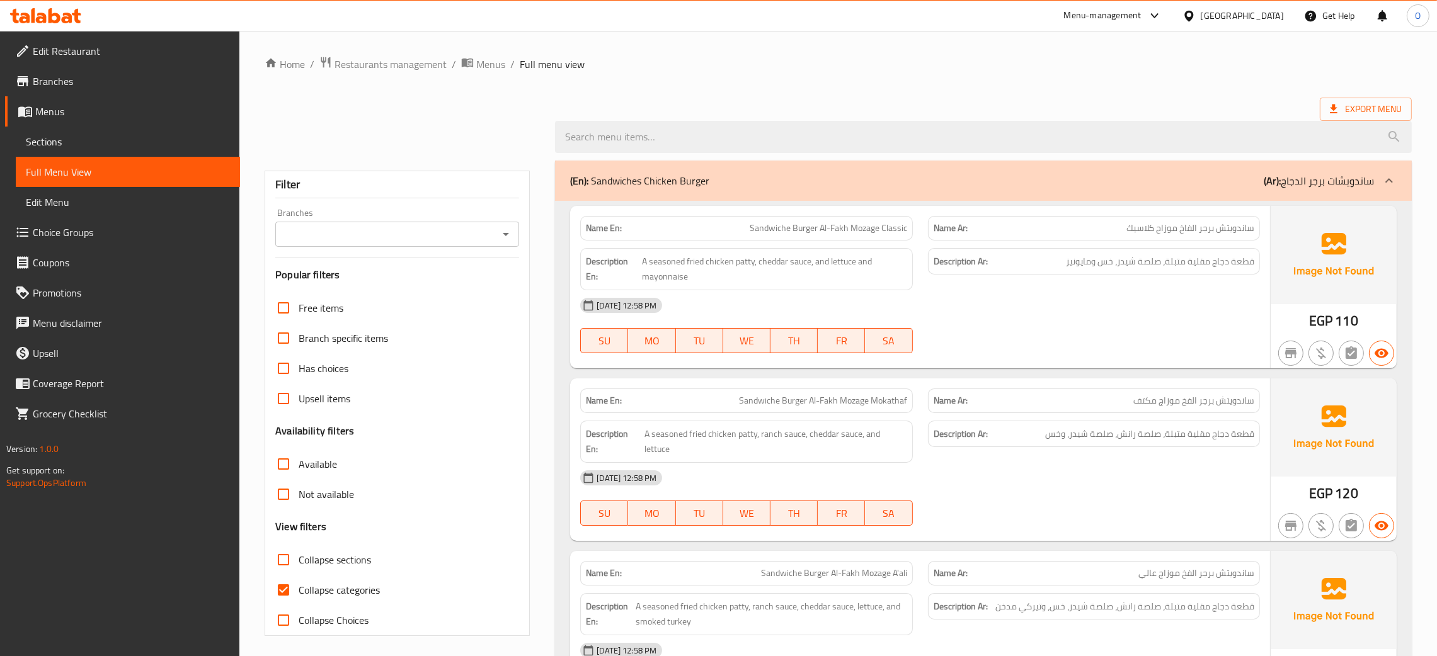
scroll to position [94, 0]
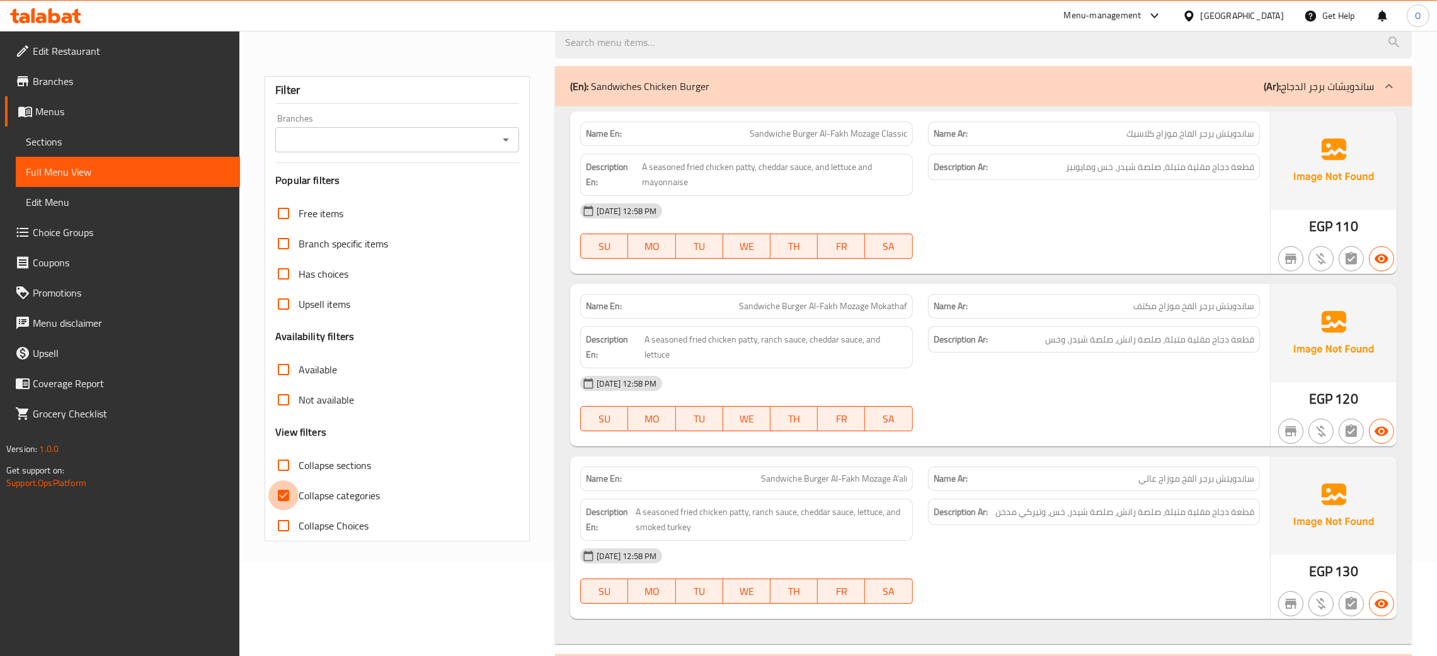
click at [282, 498] on input "Collapse categories" at bounding box center [283, 496] width 30 height 30
checkbox input "false"
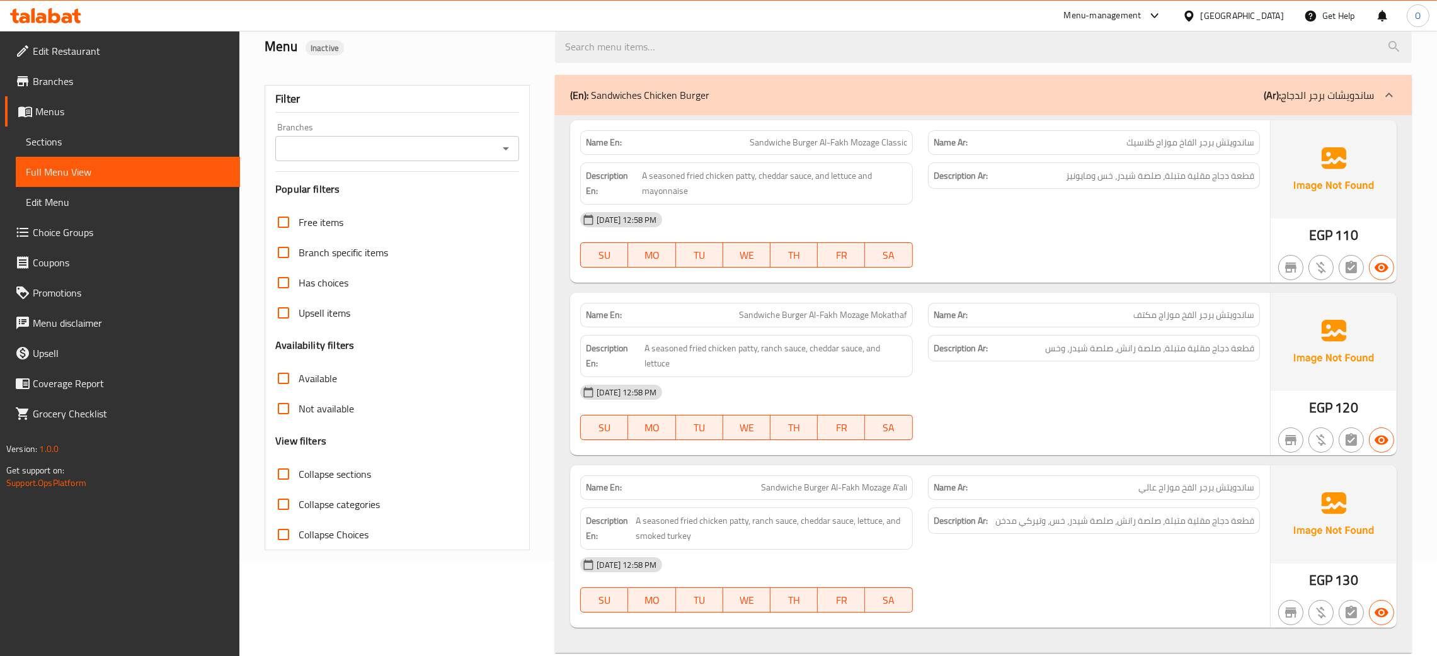
click at [279, 283] on input "Has choices" at bounding box center [283, 283] width 30 height 30
checkbox input "true"
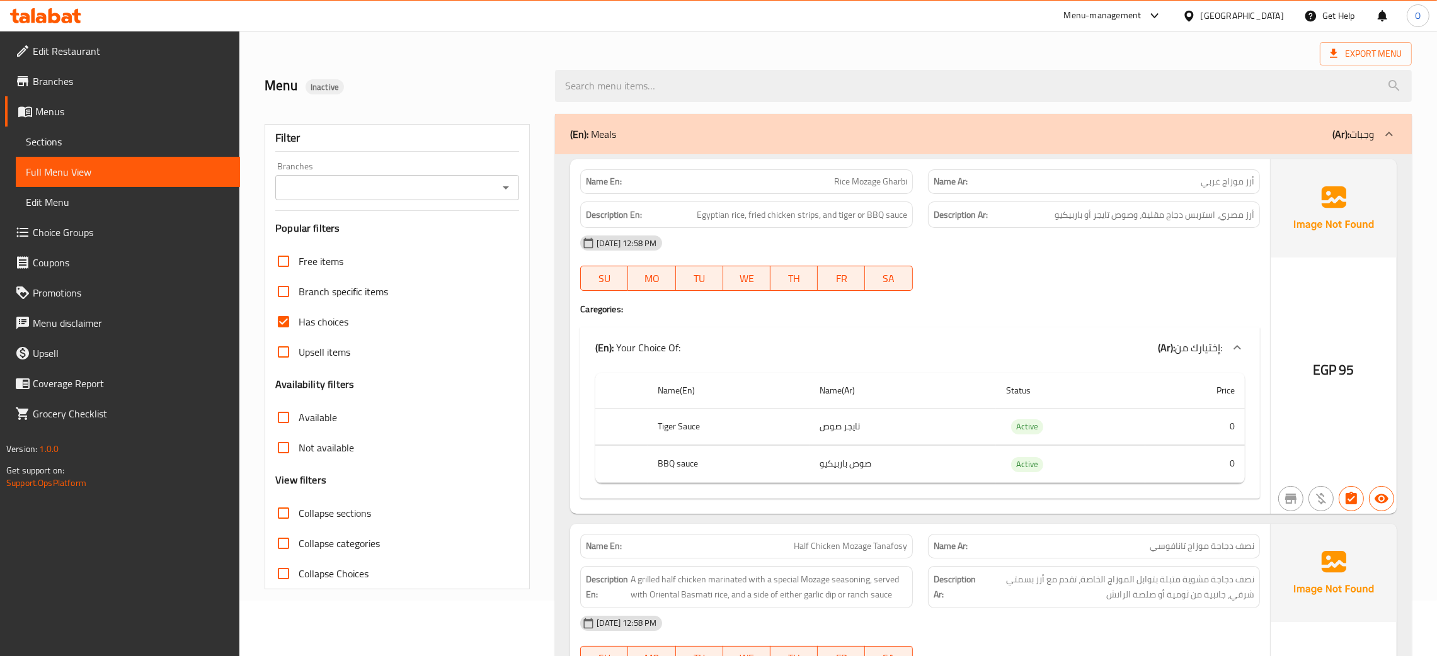
scroll to position [0, 0]
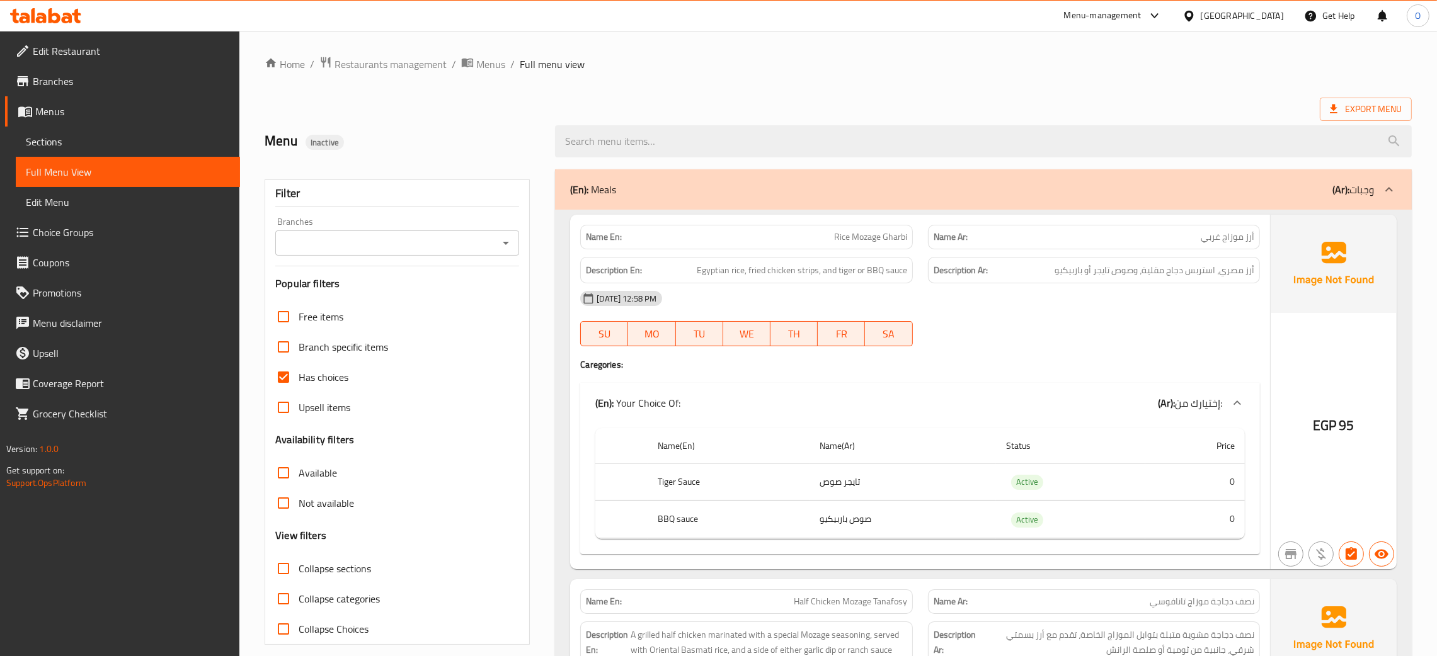
click at [856, 239] on span "Rice Mozage Gharbi" at bounding box center [870, 236] width 73 height 13
copy span "Rice Mozage Gharbi"
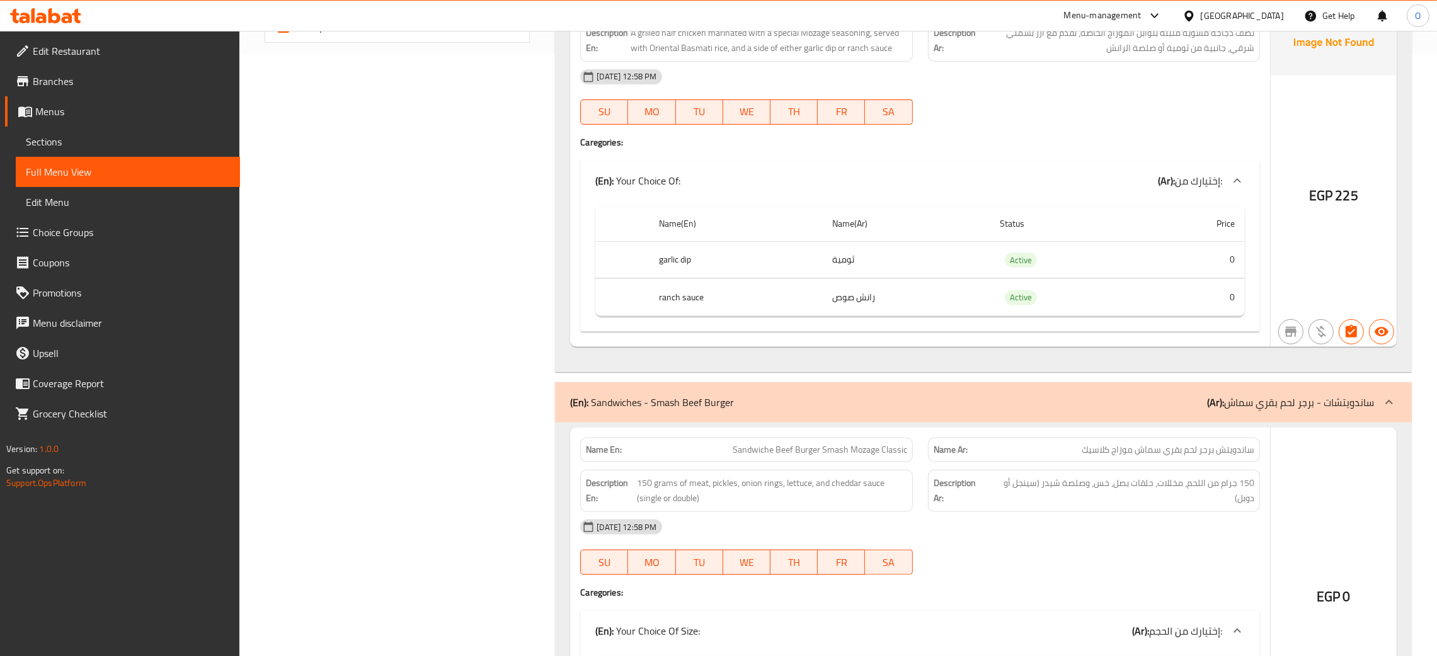
scroll to position [756, 0]
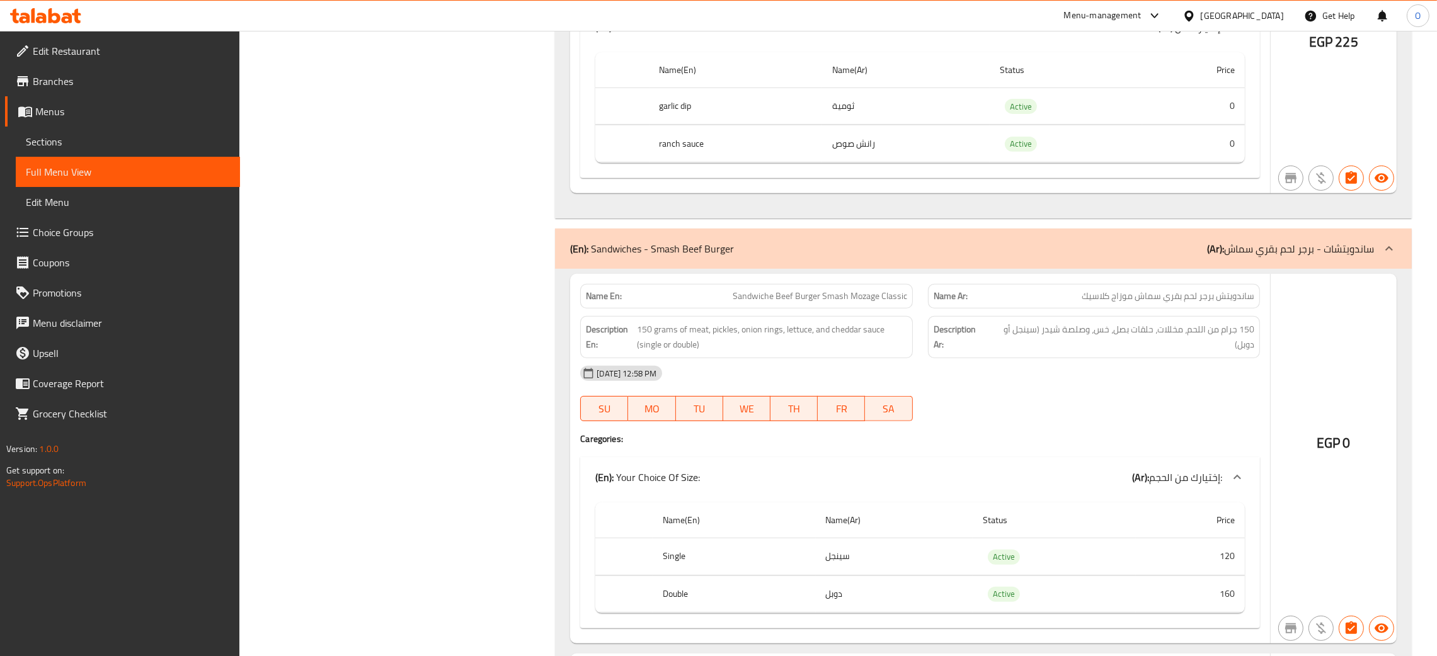
click at [783, 303] on span "Sandwiche Beef Burger Smash Mozage Classic" at bounding box center [819, 296] width 174 height 13
copy span "Sandwiche Beef Burger Smash Mozage Classic"
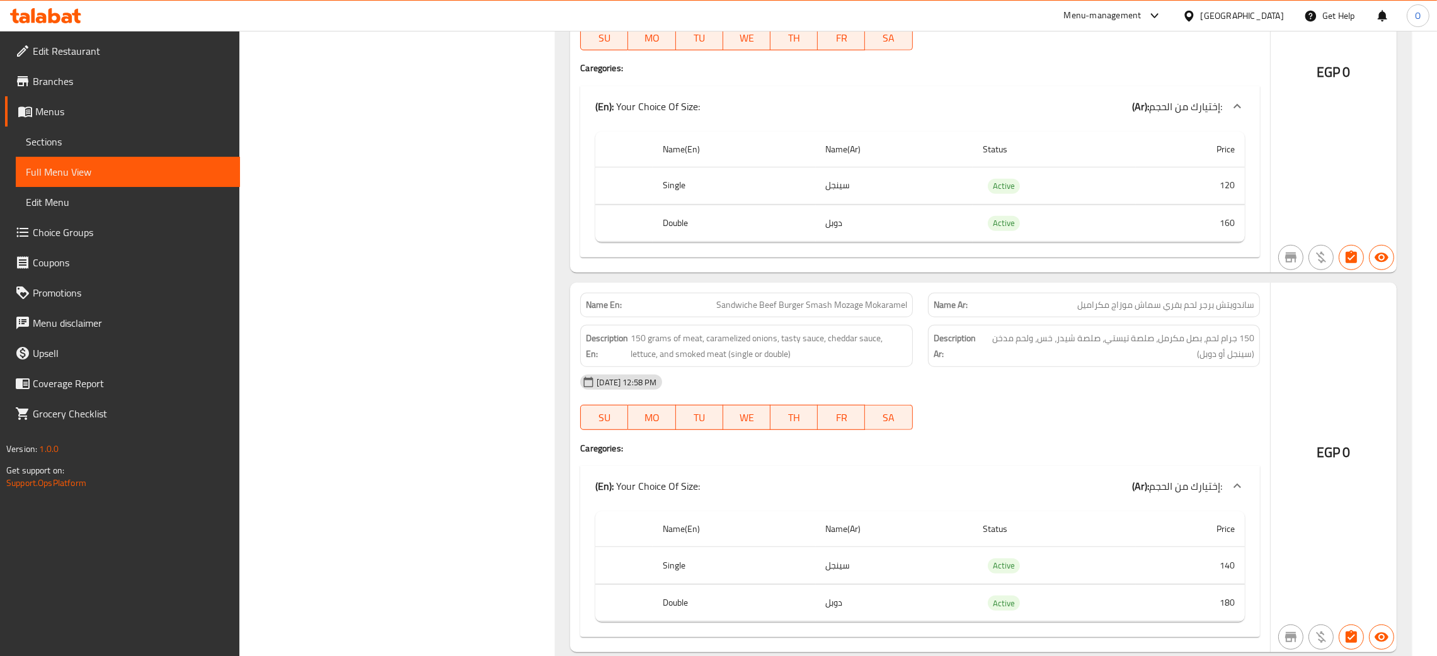
scroll to position [1133, 0]
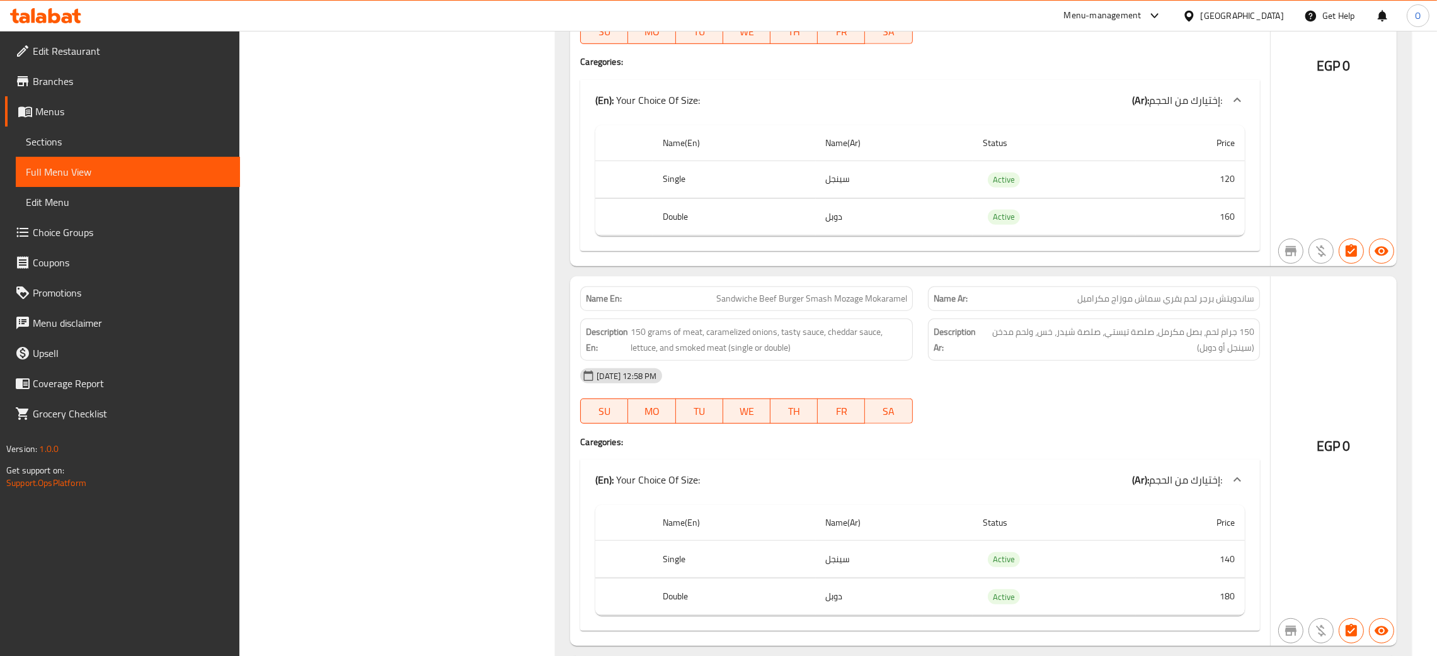
click at [760, 302] on span "Sandwiche Beef Burger Smash Mozage Mokaramel" at bounding box center [811, 298] width 191 height 13
copy span "Sandwiche Beef Burger Smash Mozage Mokaramel"
click at [812, 300] on span "Sandwiche Beef Burger Smash Mozage Mokaramel" at bounding box center [811, 298] width 191 height 13
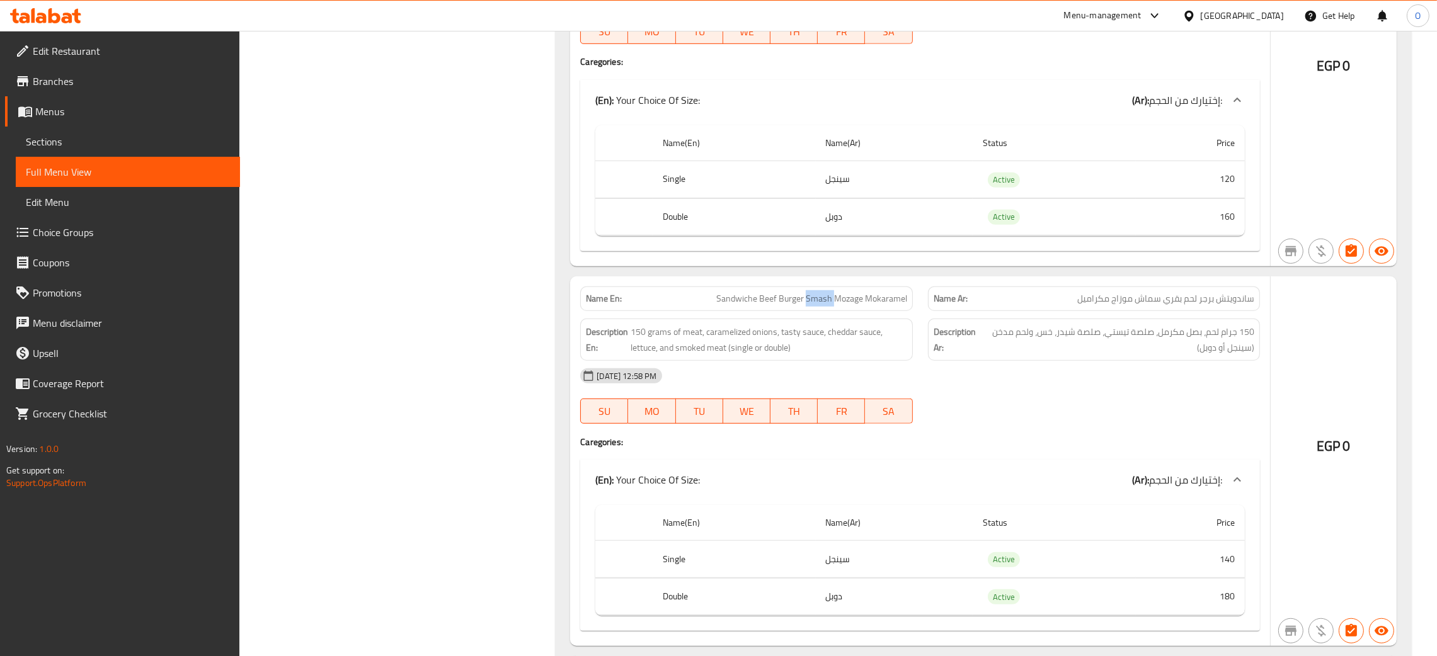
click at [812, 300] on span "Sandwiche Beef Burger Smash Mozage Mokaramel" at bounding box center [811, 298] width 191 height 13
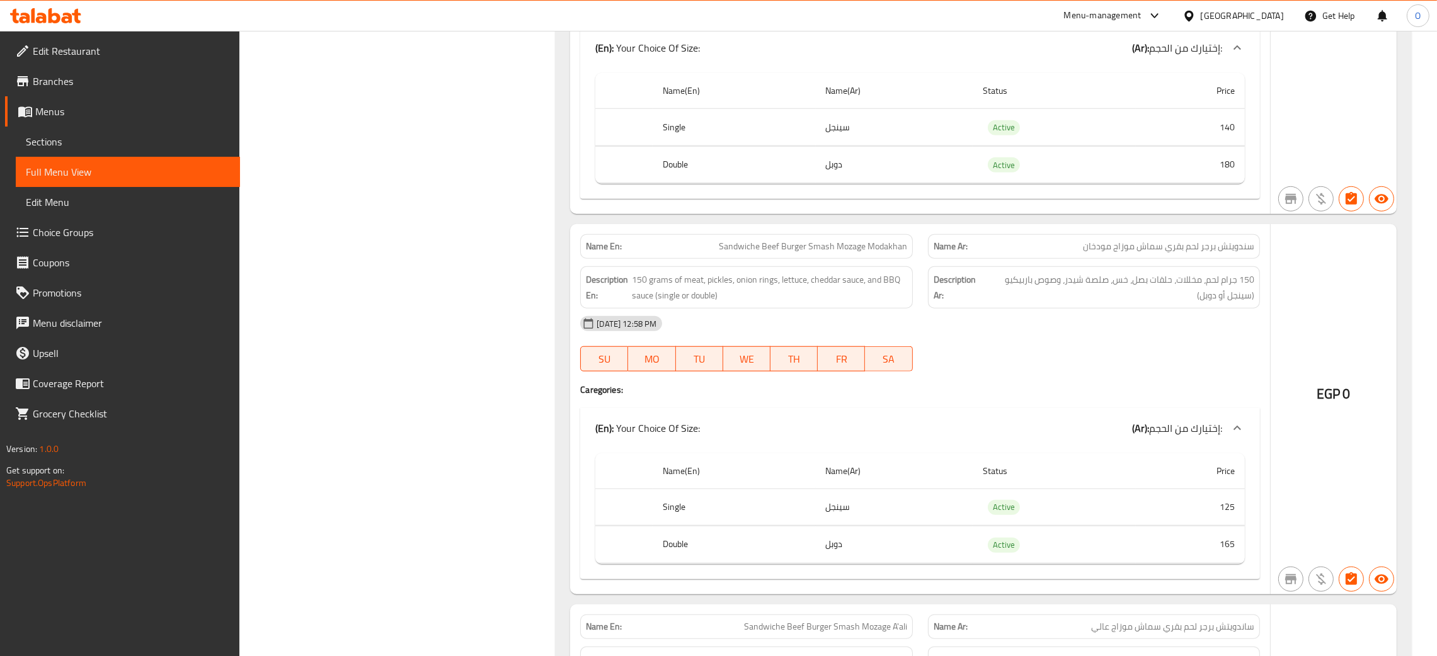
scroll to position [1606, 0]
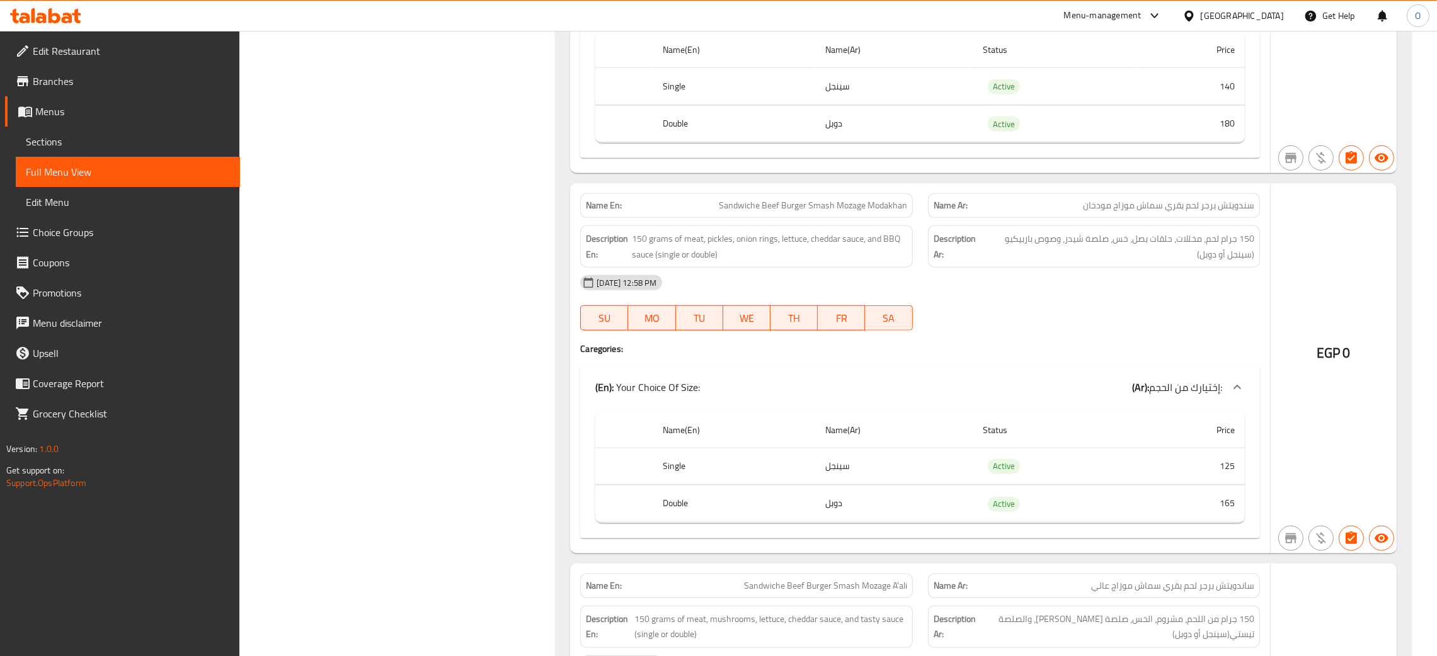
click at [805, 207] on span "Sandwiche Beef Burger Smash Mozage Modakhan" at bounding box center [813, 205] width 188 height 13
copy span "Sandwiche Beef Burger Smash Mozage Modakhan"
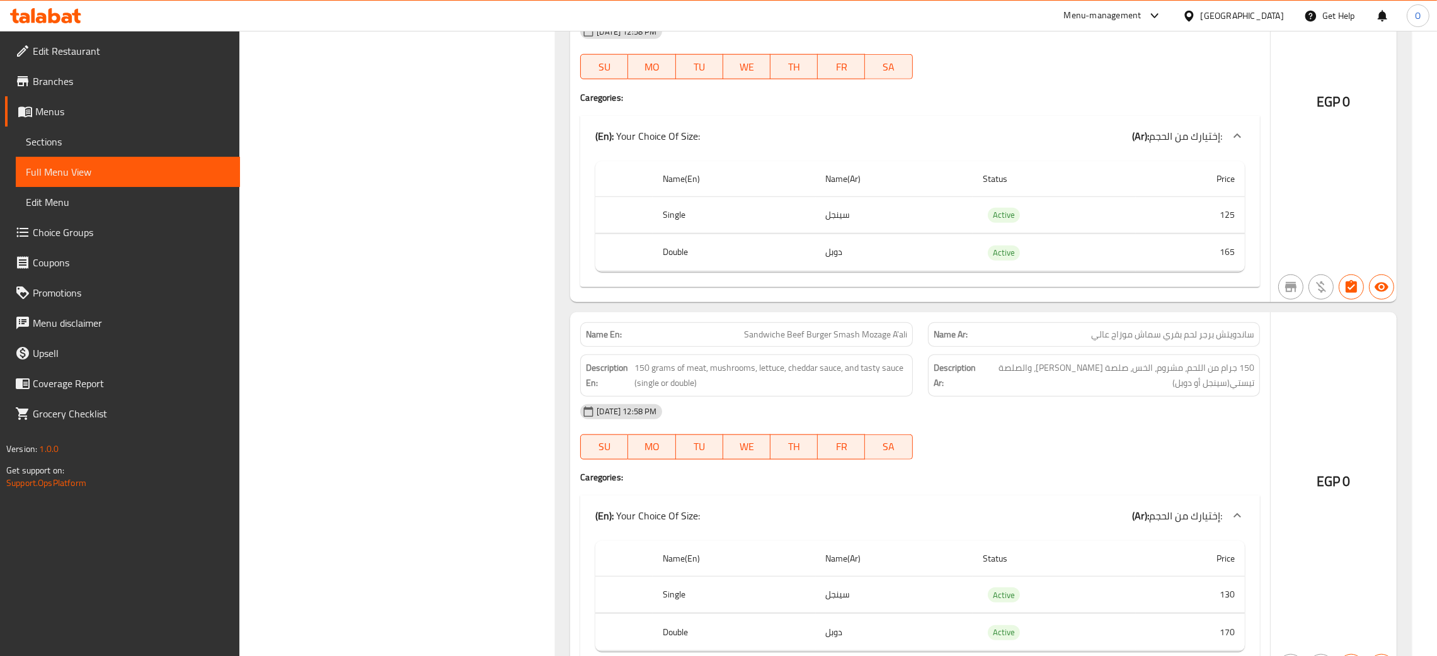
scroll to position [1889, 0]
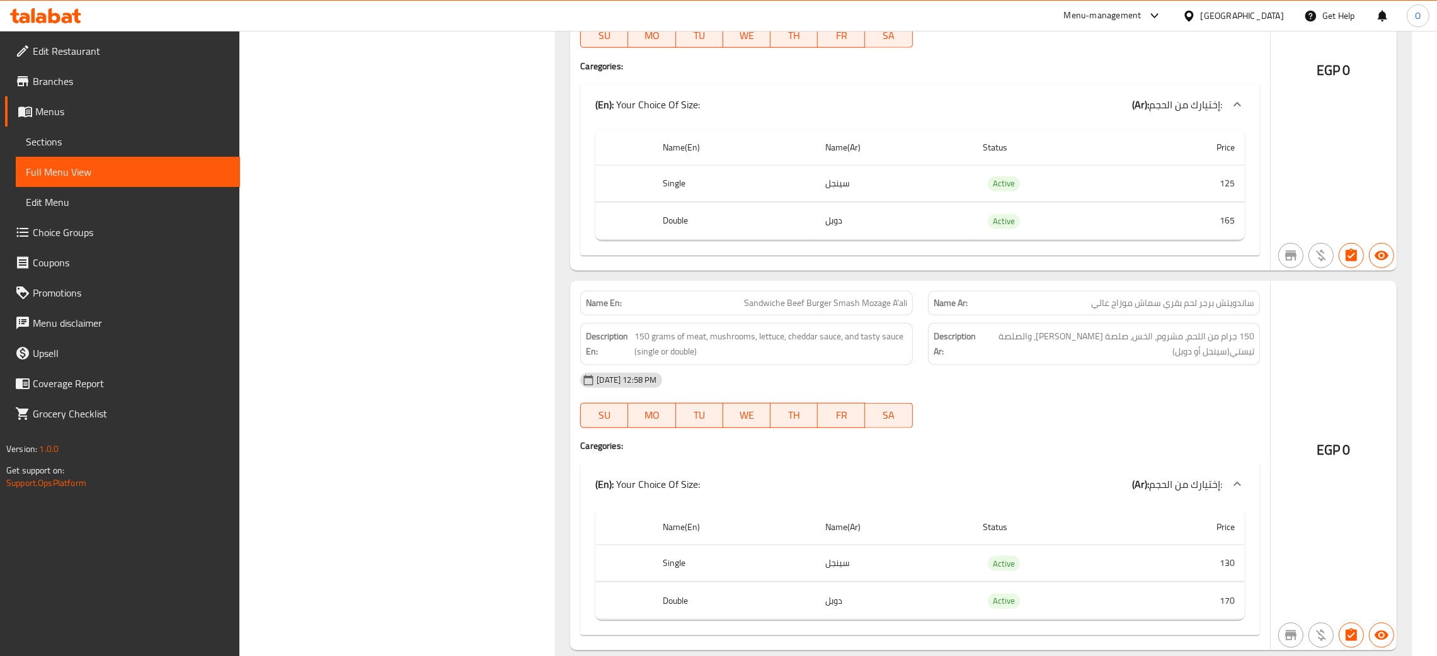
click at [848, 316] on div "Name En: Sandwiche Beef Burger Smash Mozage A'ali" at bounding box center [746, 303] width 332 height 25
click at [839, 309] on span "Sandwiche Beef Burger Smash Mozage A'ali" at bounding box center [825, 303] width 163 height 13
copy span "Sandwiche Beef Burger Smash Mozage A'ali"
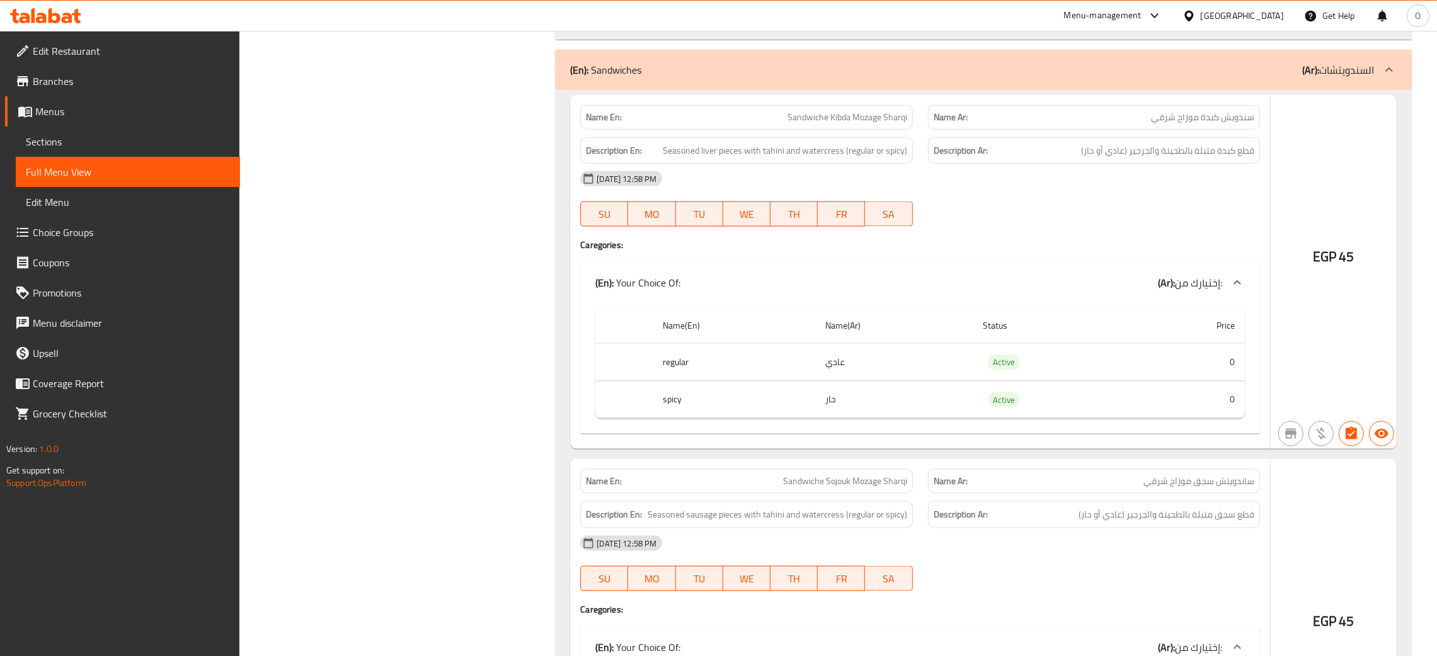
scroll to position [2455, 0]
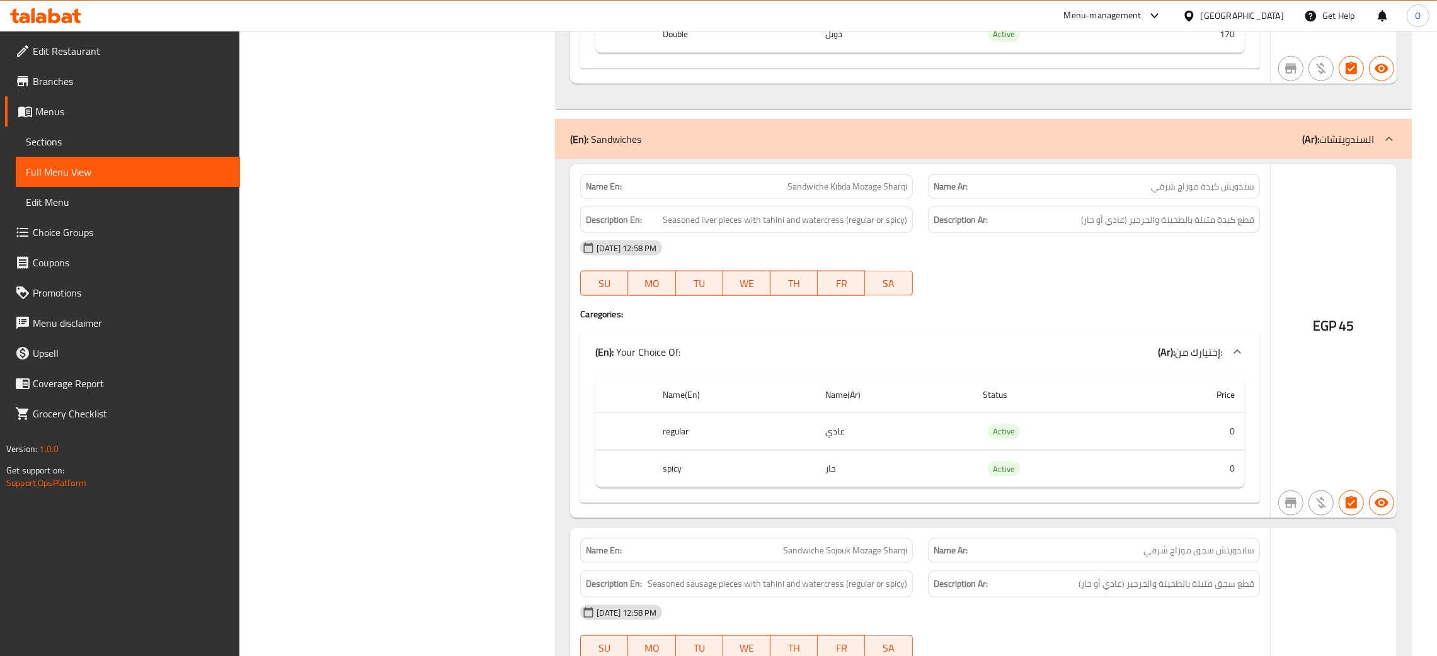
click at [832, 193] on span "Sandwiche Kibda Mozage Sharqi" at bounding box center [847, 186] width 120 height 13
copy span "Sandwiche Kibda Mozage Sharqi"
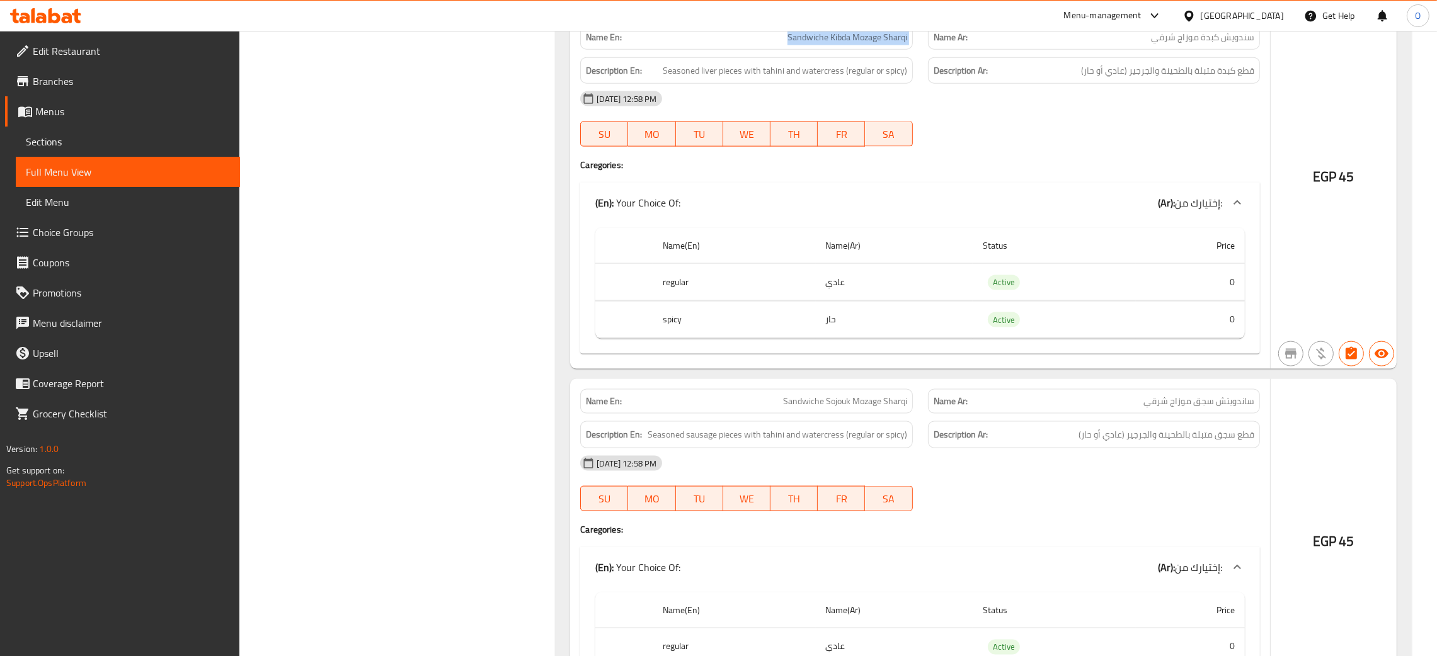
scroll to position [2740, 0]
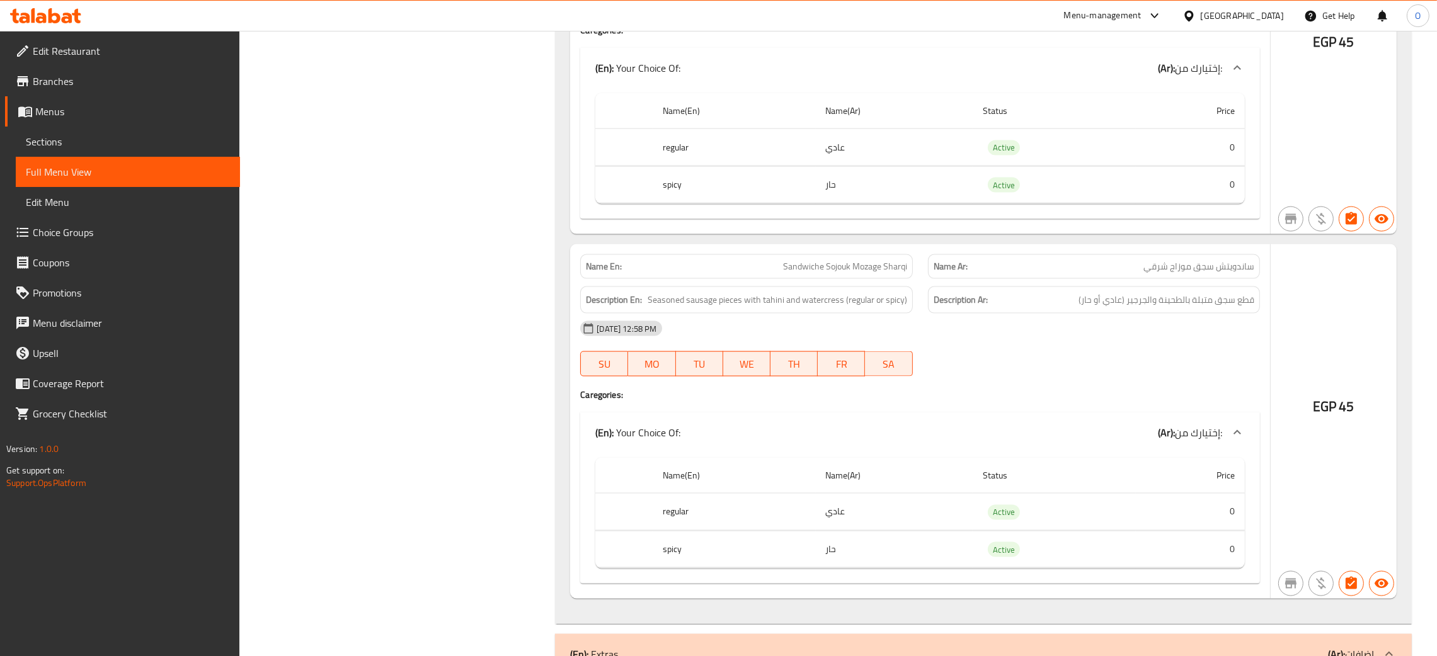
click at [819, 292] on div "Description En: Seasoned sausage pieces with tahini and watercress (regular or …" at bounding box center [745, 300] width 347 height 42
click at [818, 292] on div "Description En: Seasoned sausage pieces with tahini and watercress (regular or …" at bounding box center [745, 300] width 347 height 42
click at [817, 292] on div "Description En: Seasoned sausage pieces with tahini and watercress (regular or …" at bounding box center [745, 300] width 347 height 42
click at [824, 270] on span "Sandwiche Sojouk Mozage Sharqi" at bounding box center [845, 266] width 124 height 13
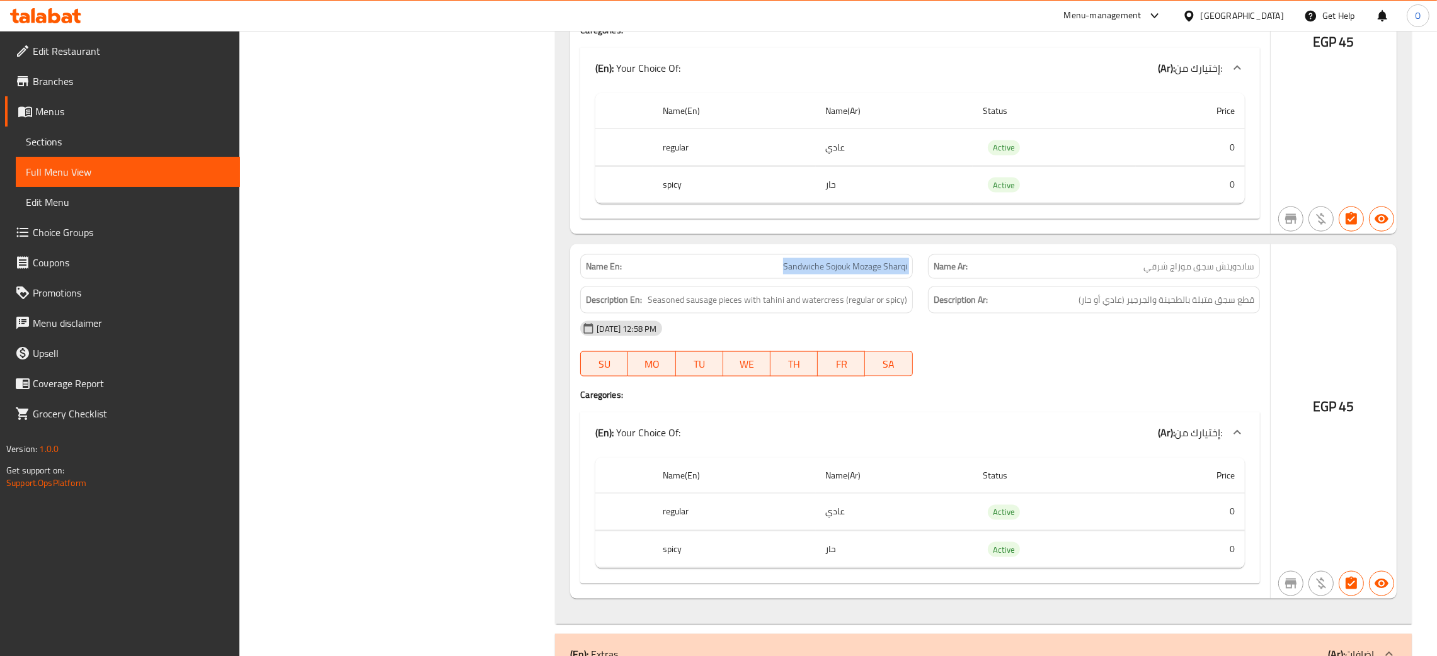
click at [824, 270] on span "Sandwiche Sojouk Mozage Sharqi" at bounding box center [845, 266] width 124 height 13
copy span "Sandwiche Sojouk Mozage Sharqi"
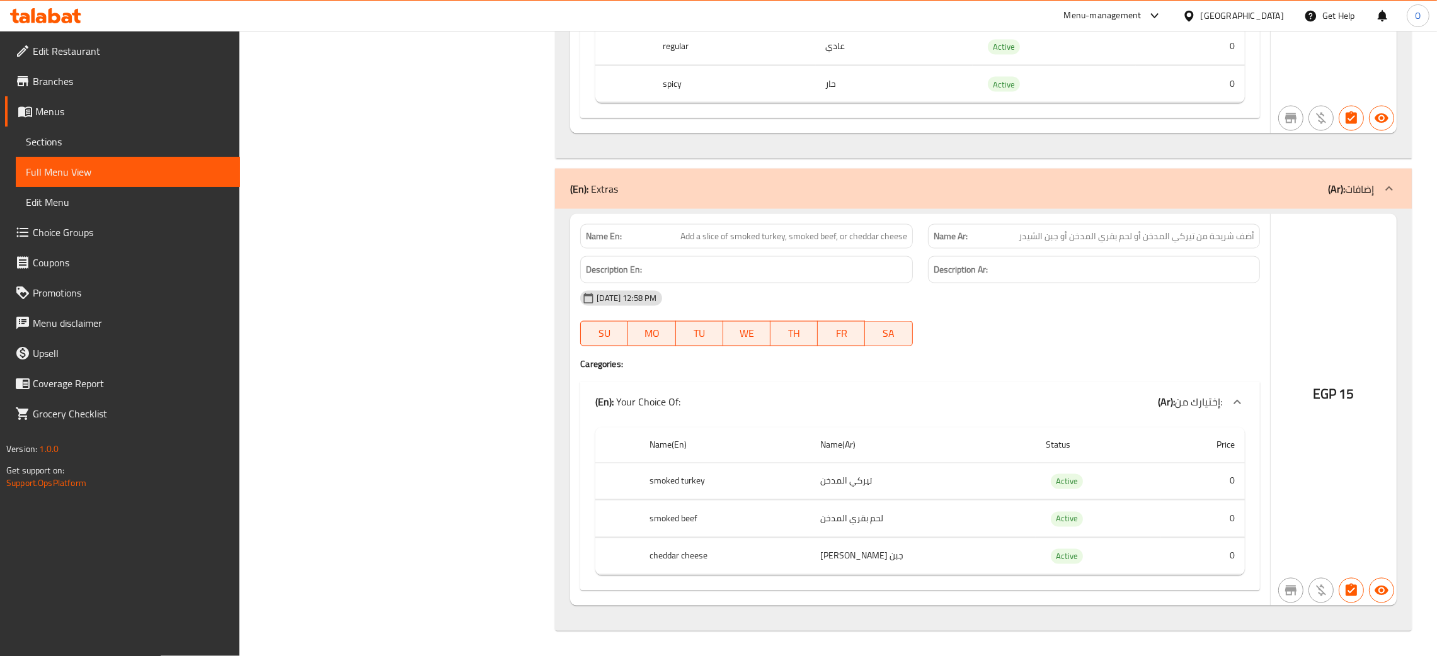
scroll to position [3213, 0]
click at [771, 243] on span "Add a slice of smoked turkey, smoked beef, or cheddar cheese" at bounding box center [793, 236] width 227 height 13
copy span "Add a slice of smoked turkey, smoked beef, or cheddar cheese"
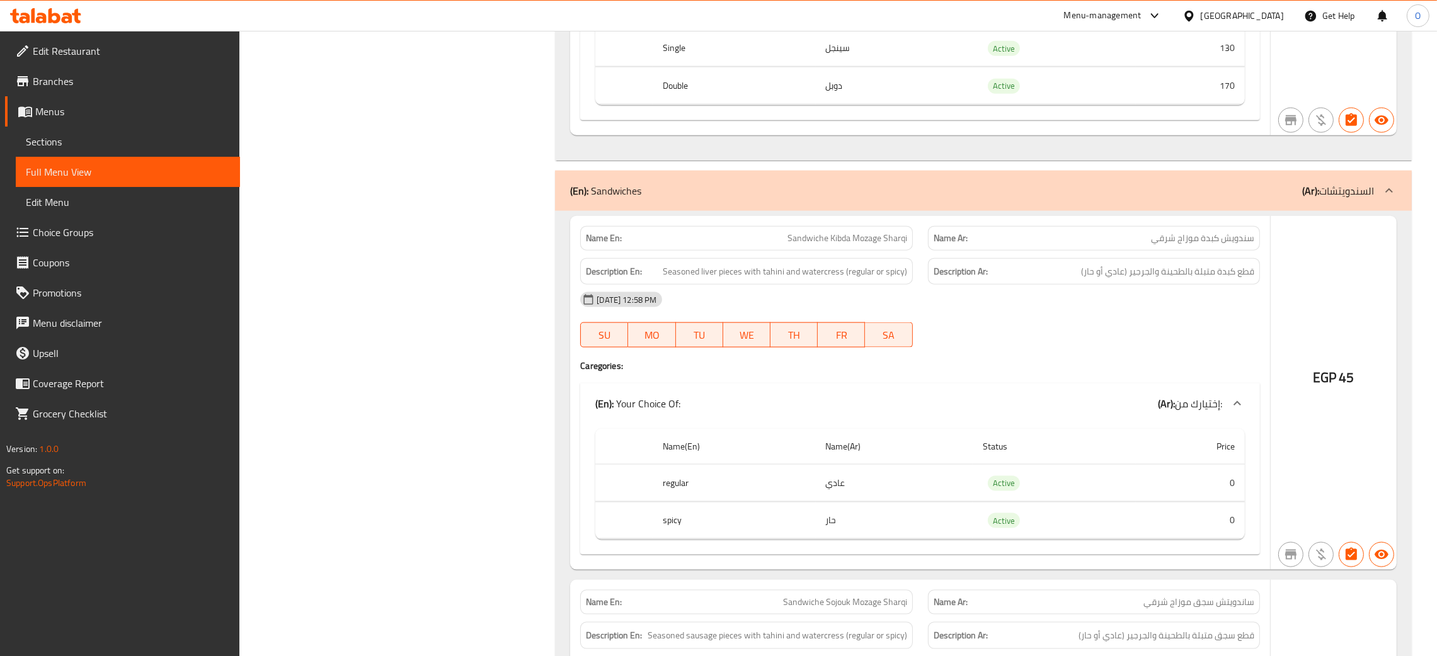
scroll to position [2268, 0]
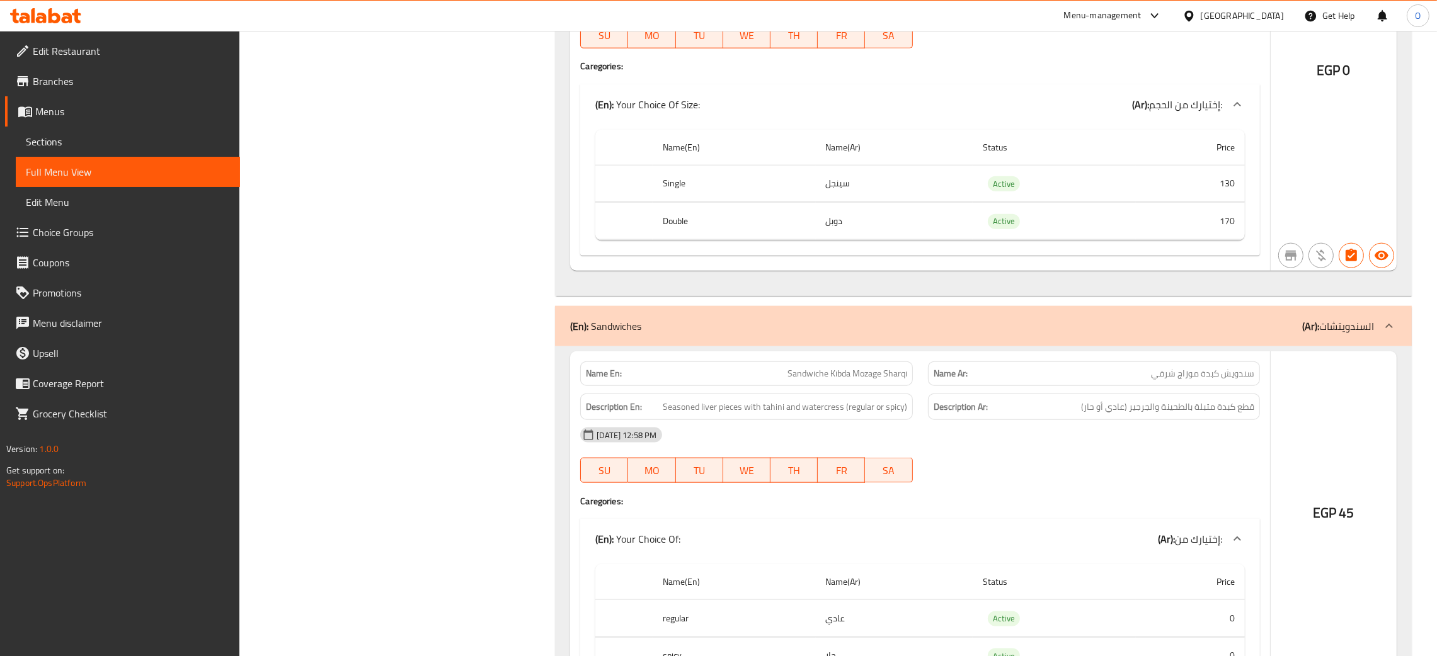
click at [1270, 16] on div "[GEOGRAPHIC_DATA]" at bounding box center [1241, 16] width 83 height 14
type input "bahr"
click at [1124, 94] on div "Bahrain" at bounding box center [1146, 101] width 83 height 14
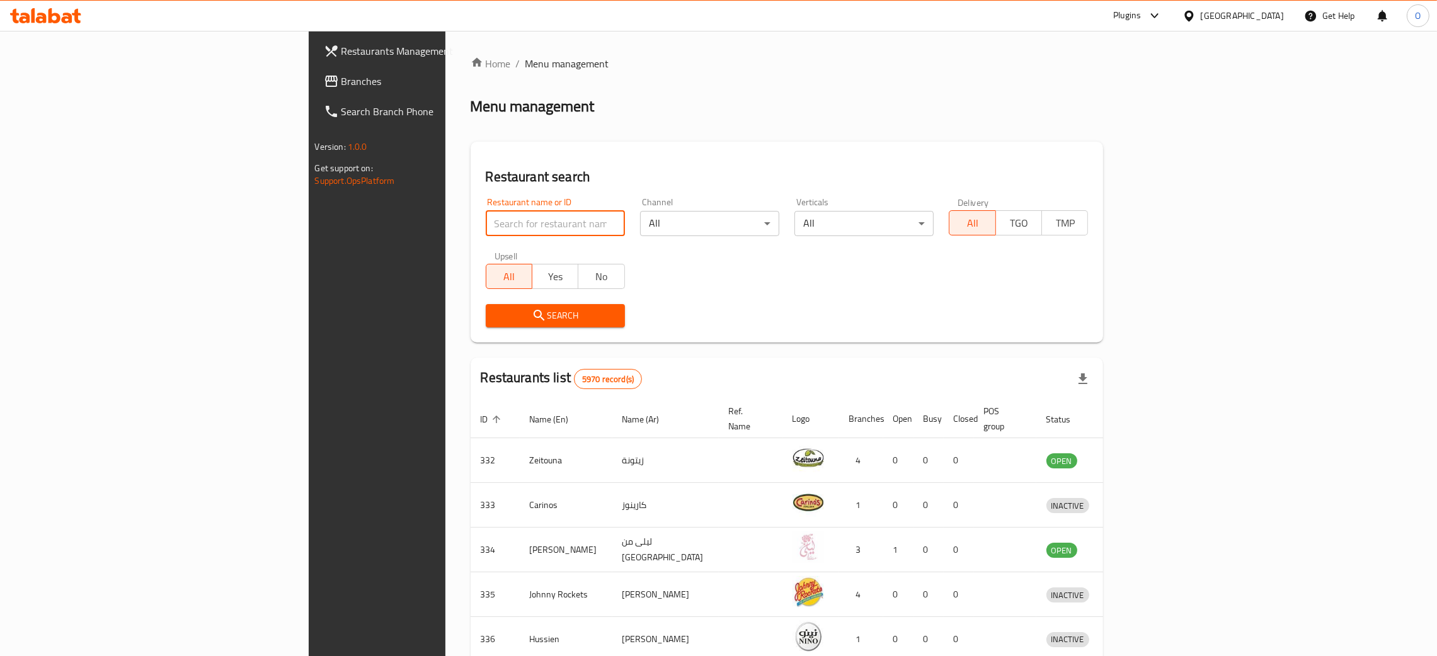
click at [486, 229] on input "search" at bounding box center [555, 223] width 139 height 25
paste input "First Century for Pets"
type input "First Century for Pets"
click button "Search" at bounding box center [555, 315] width 139 height 23
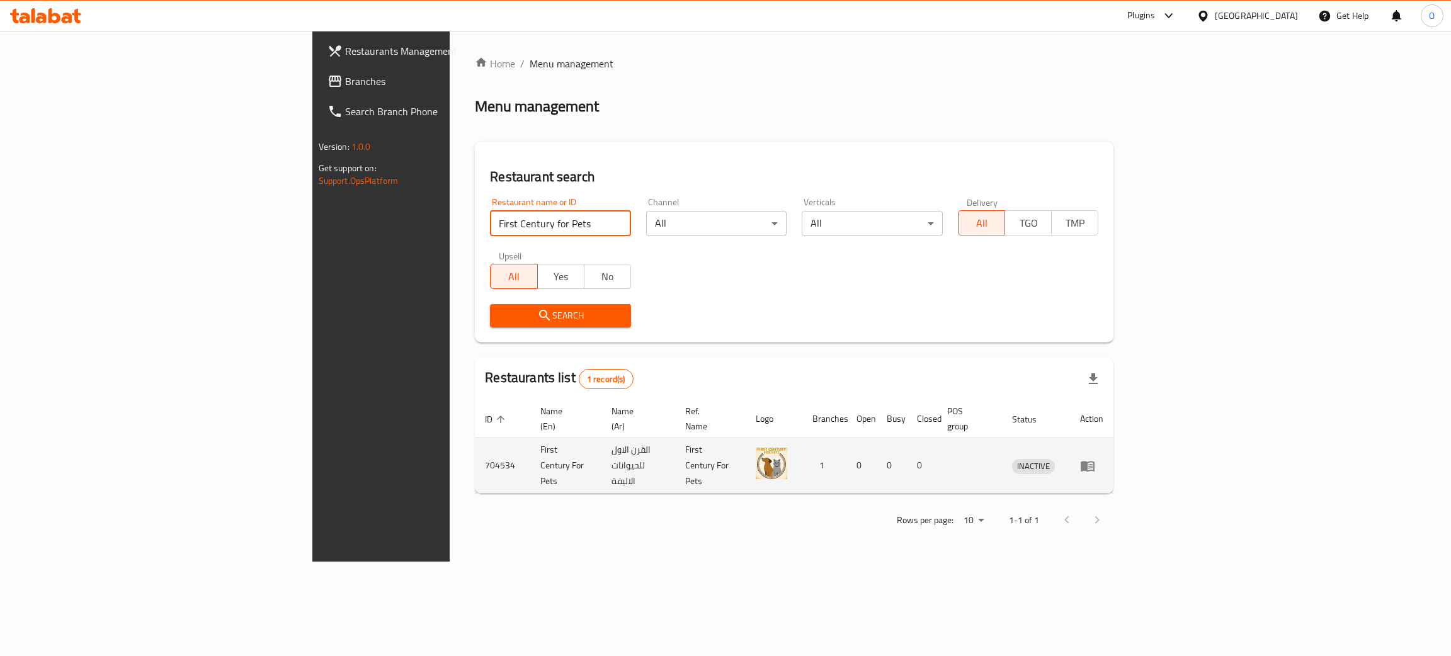
click at [1095, 461] on icon "enhanced table" at bounding box center [1088, 466] width 14 height 11
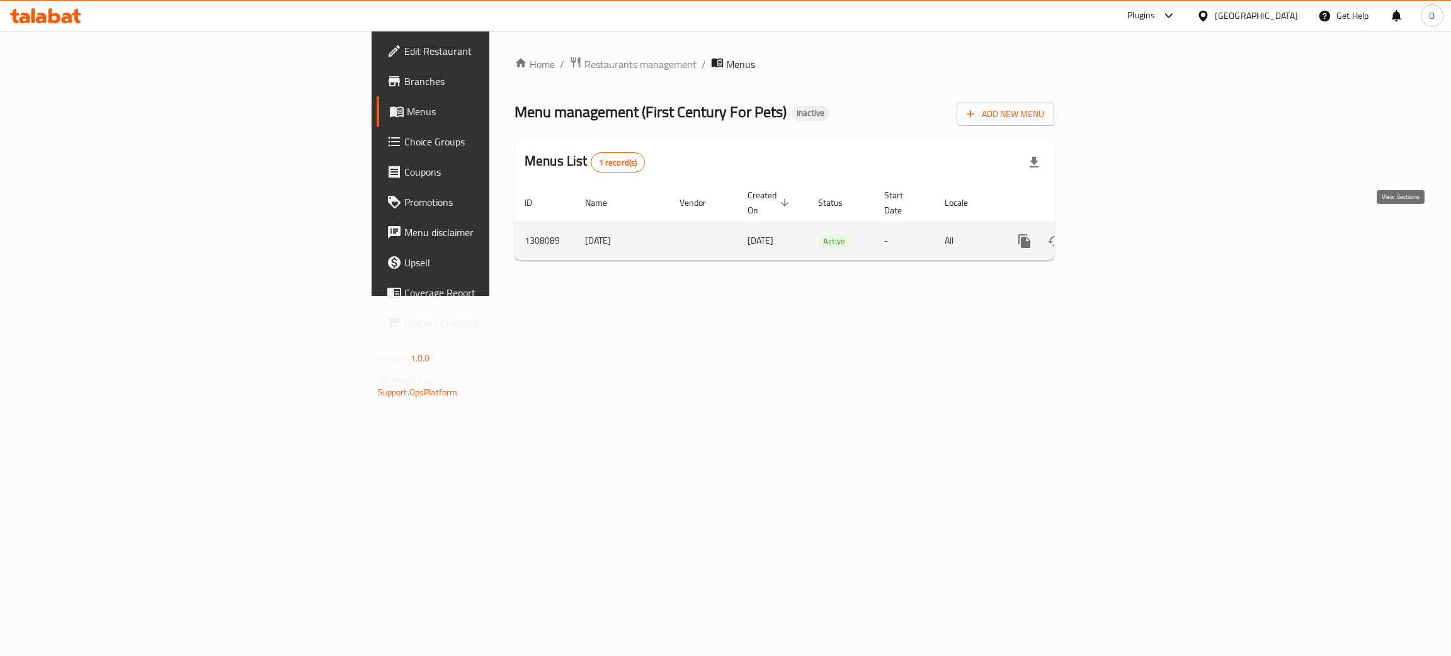
click at [1130, 236] on link "enhanced table" at bounding box center [1115, 241] width 30 height 30
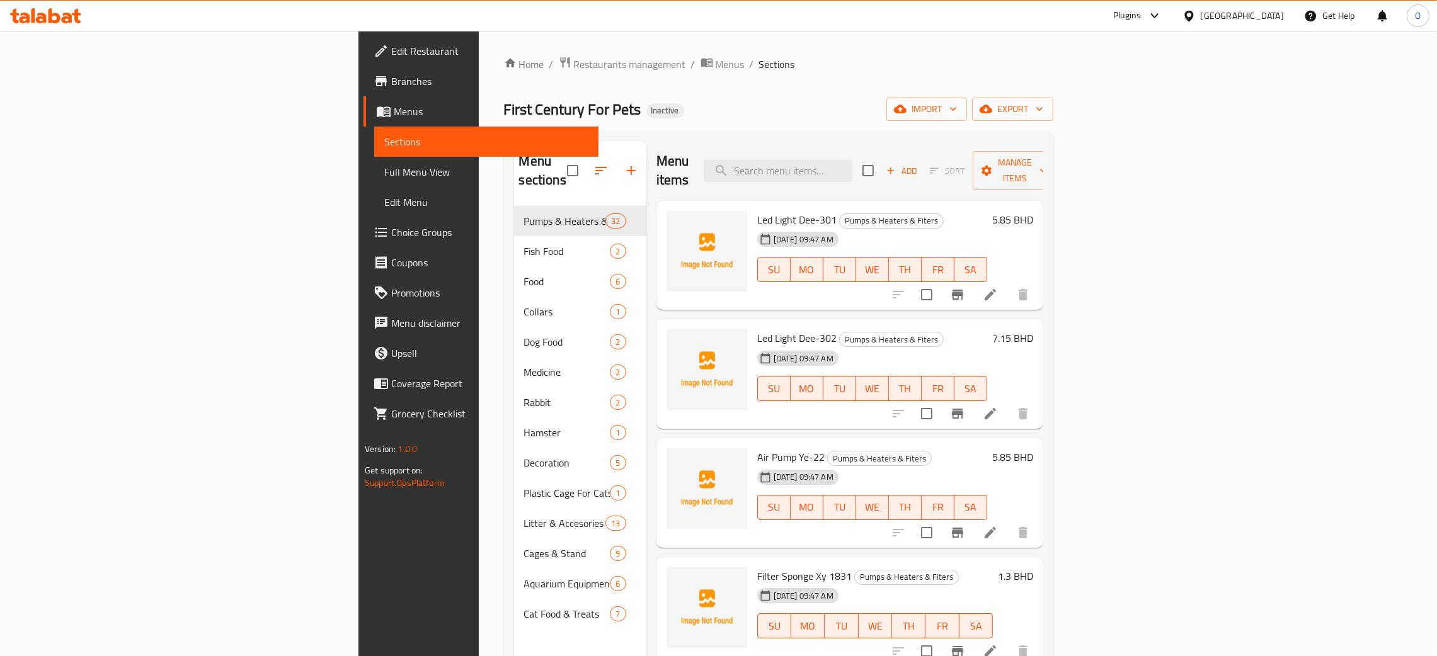
click at [384, 173] on span "Full Menu View" at bounding box center [486, 171] width 204 height 15
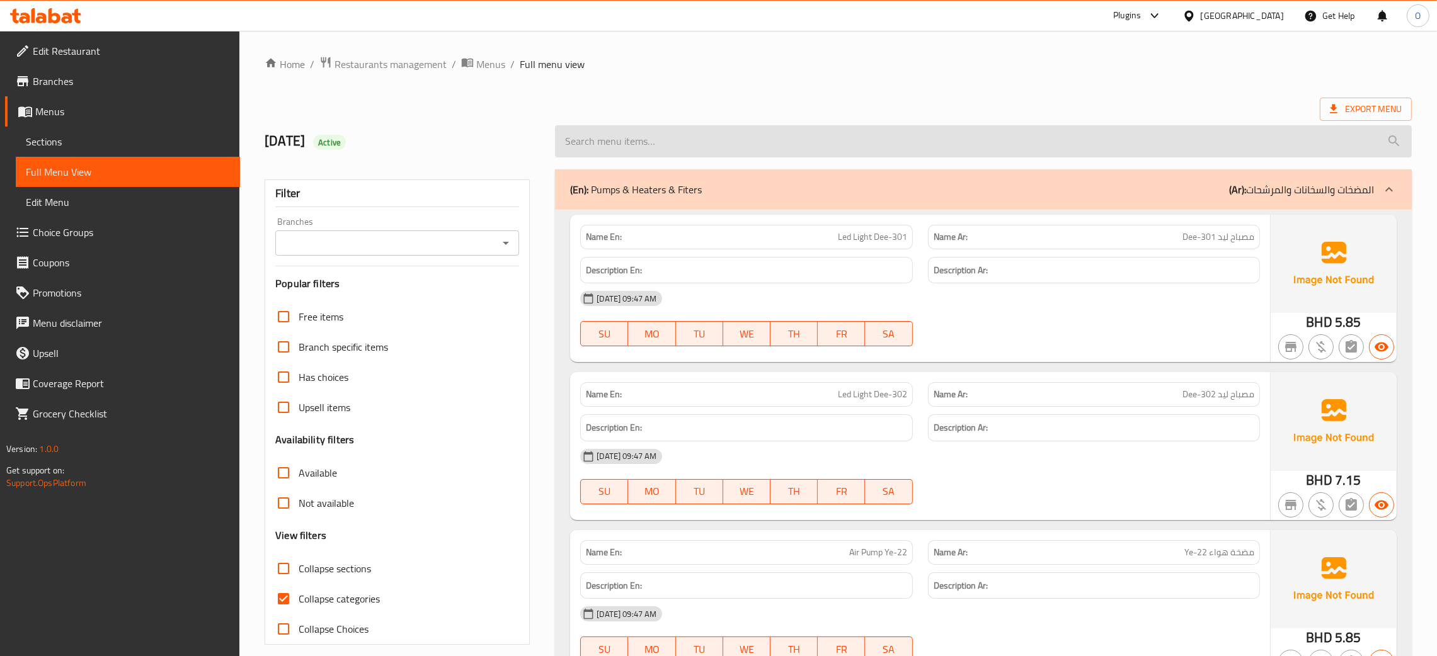
click at [834, 145] on input "search" at bounding box center [983, 141] width 856 height 32
paste input "PRIMUS AFRICAN PARROT MIX 8OOG"
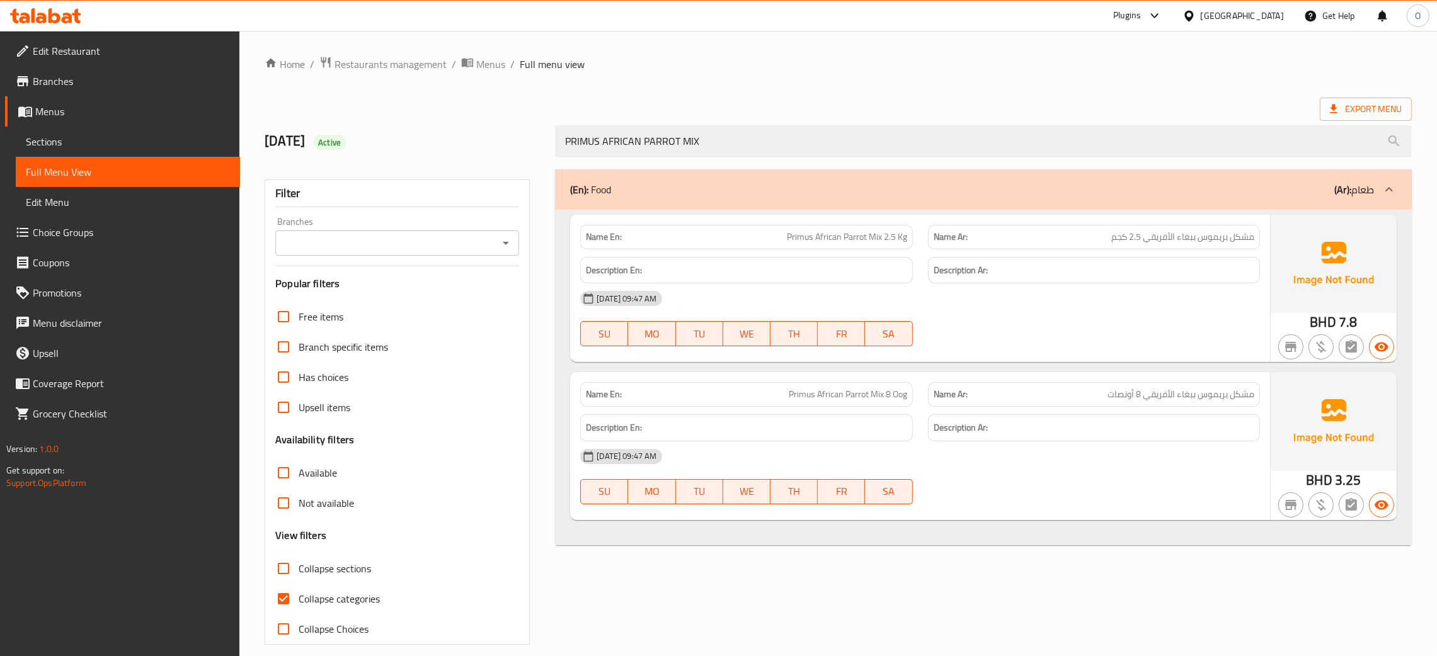
type input "PRIMUS AFRICAN PARROT MIX"
click at [1166, 396] on span "مشكل بريموس ببغاء الأفريقي 8 أونصات" at bounding box center [1180, 394] width 147 height 13
copy span "مشكل بريموس ببغاء الأفريقي 8 أونصات"
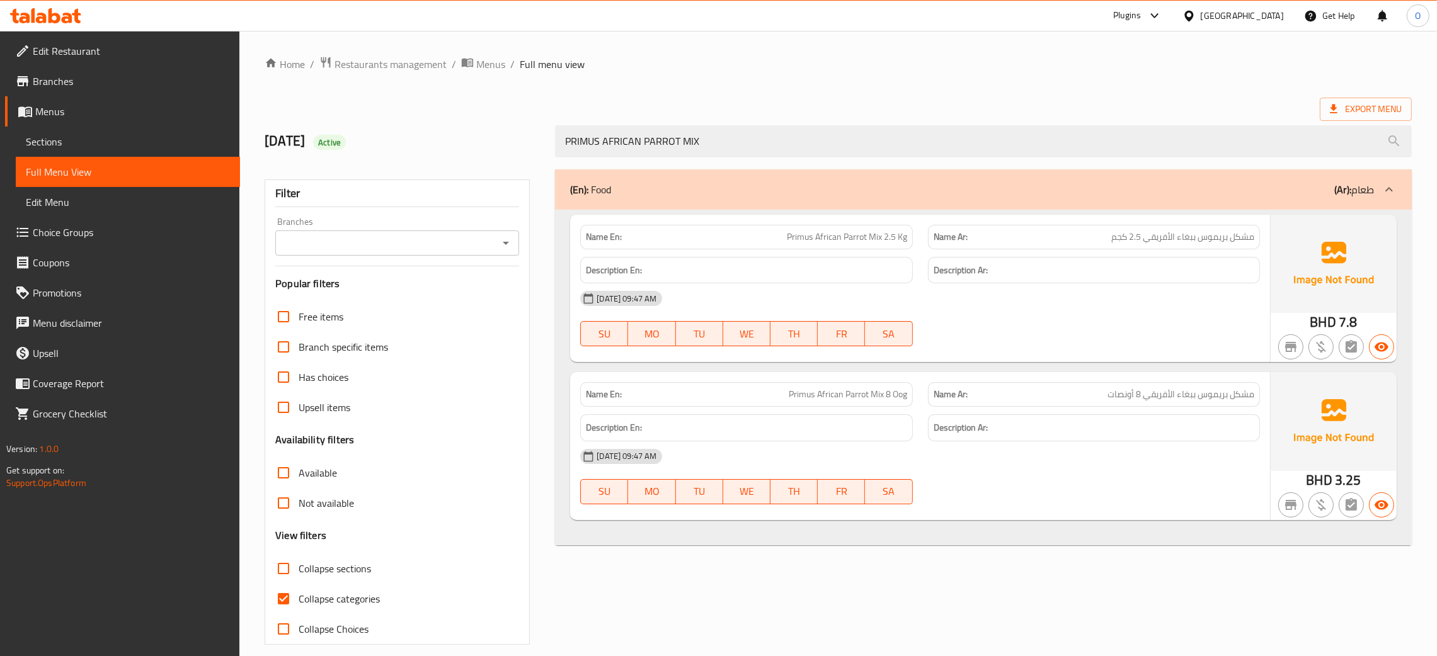
click at [865, 397] on span "Primus African Parrot Mix 8 Oog" at bounding box center [847, 394] width 118 height 13
drag, startPoint x: 1142, startPoint y: 399, endPoint x: 1255, endPoint y: 402, distance: 113.4
click at [1255, 402] on div "Name Ar: مشكل بريموس ببغاء الأفريقي 8 أونصات" at bounding box center [1094, 394] width 332 height 25
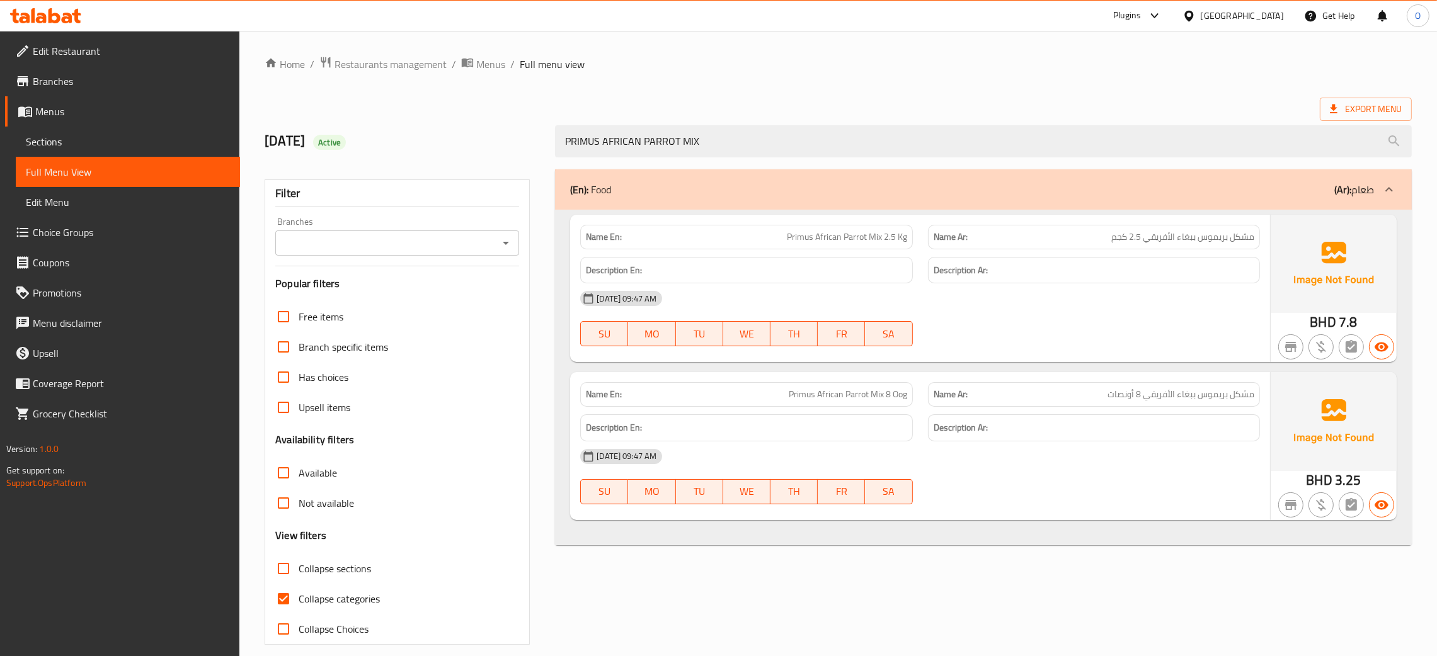
click at [1133, 397] on span "مشكل بريموس ببغاء الأفريقي 8 أونصات" at bounding box center [1180, 394] width 147 height 13
click at [1132, 396] on span "مشكل بريموس ببغاء الأفريقي 8 أونصات" at bounding box center [1180, 394] width 147 height 13
click at [1131, 396] on span "مشكل بريموس ببغاء الأفريقي 8 أونصات" at bounding box center [1180, 394] width 147 height 13
click at [827, 396] on span "Primus African Parrot Mix 8 Oog" at bounding box center [847, 394] width 118 height 13
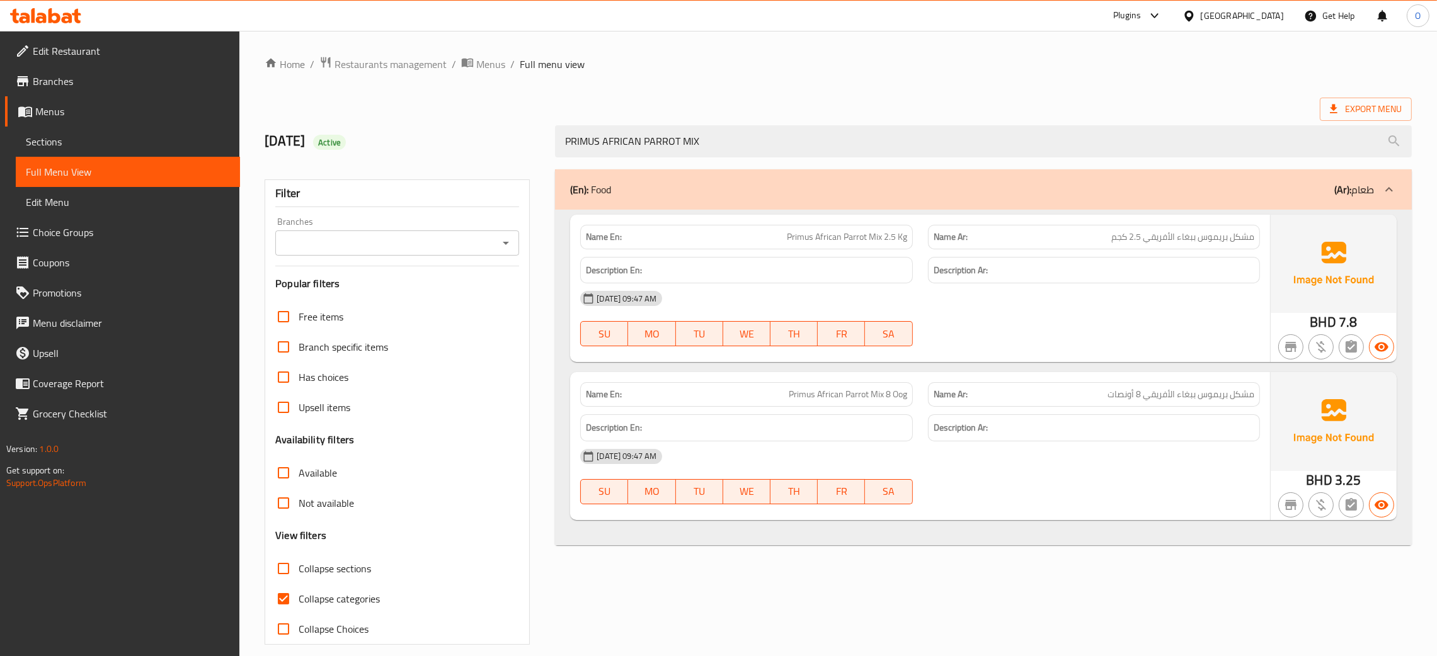
drag, startPoint x: 583, startPoint y: 122, endPoint x: 328, endPoint y: 116, distance: 255.1
click at [398, 118] on div "8/26/2025 Active PRIMUS AFRICAN PARROT MIX" at bounding box center [838, 141] width 1162 height 56
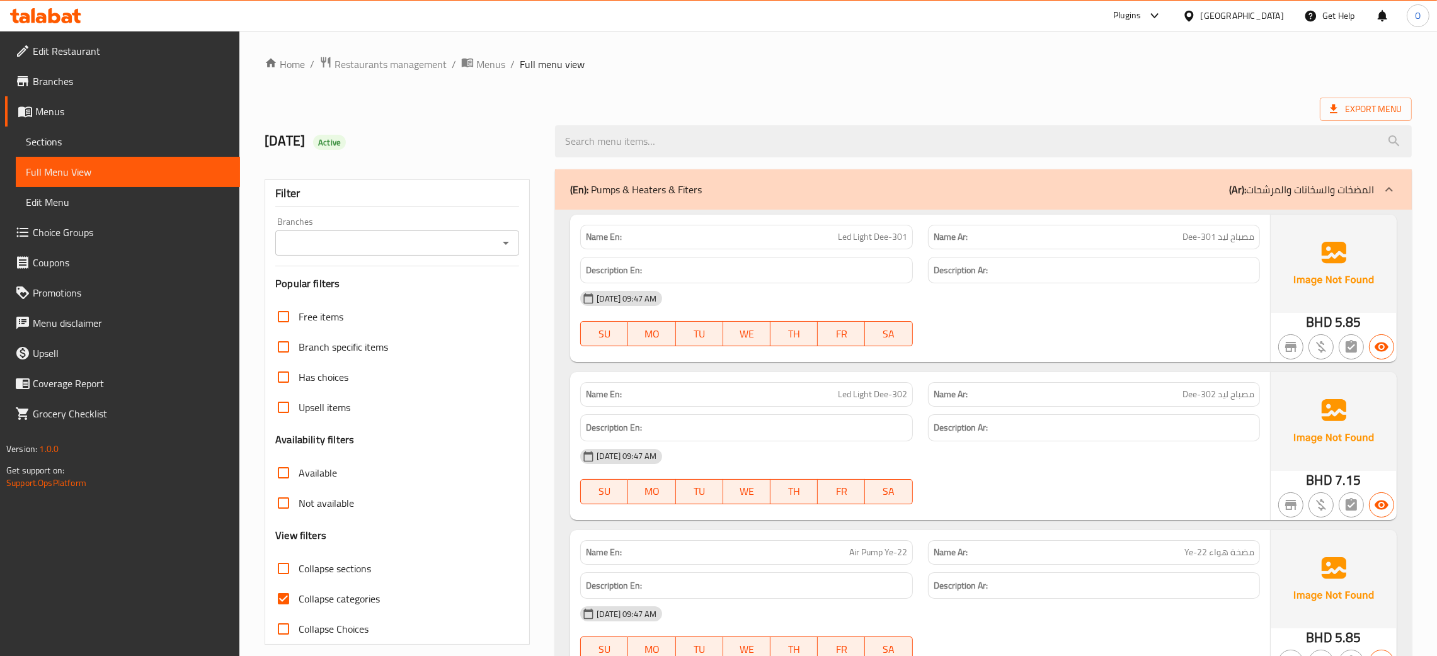
click at [290, 375] on input "Has choices" at bounding box center [283, 377] width 30 height 30
checkbox input "true"
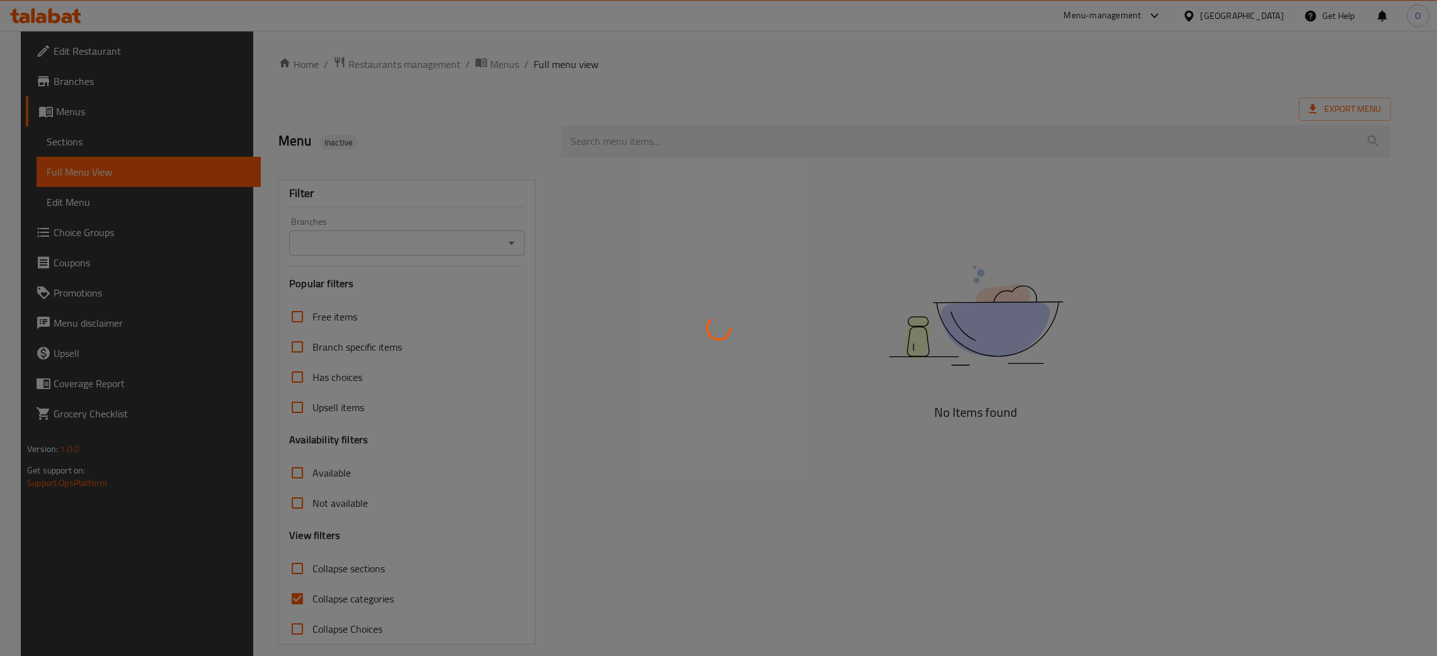
click at [40, 140] on div at bounding box center [718, 328] width 1437 height 656
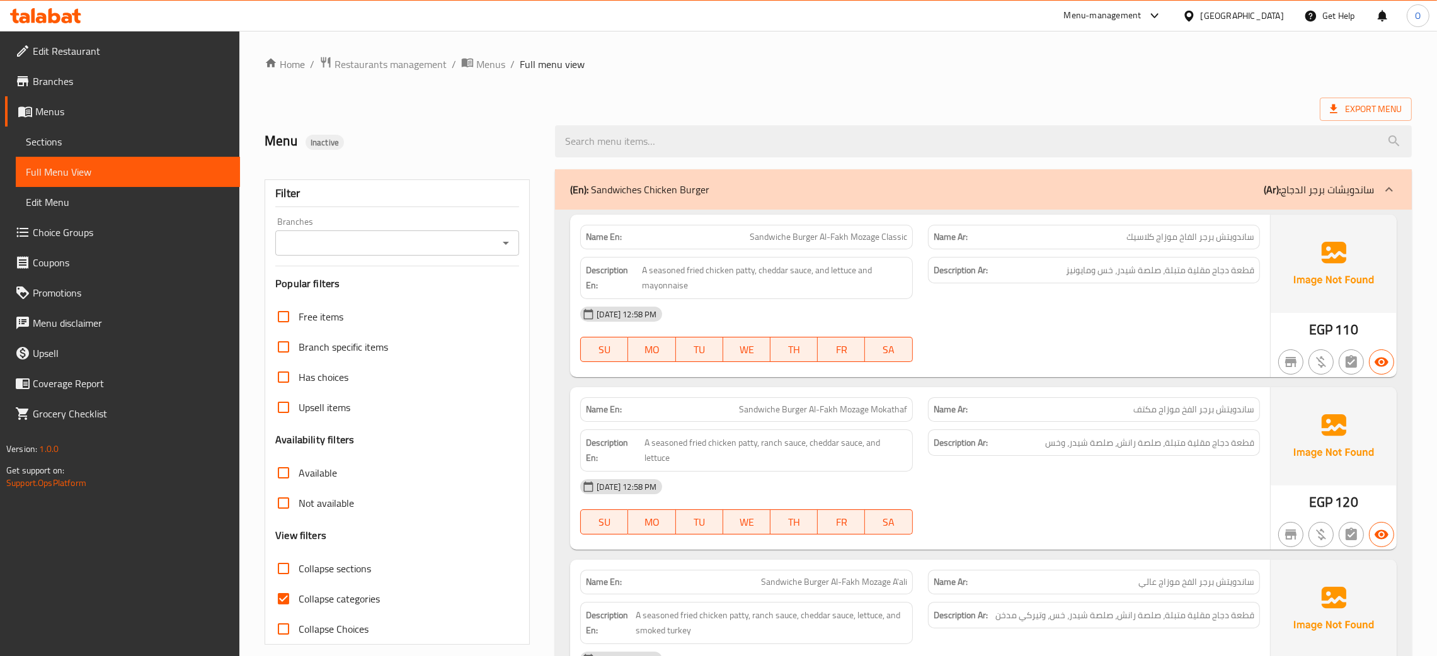
click at [40, 140] on span "Sections" at bounding box center [128, 141] width 204 height 15
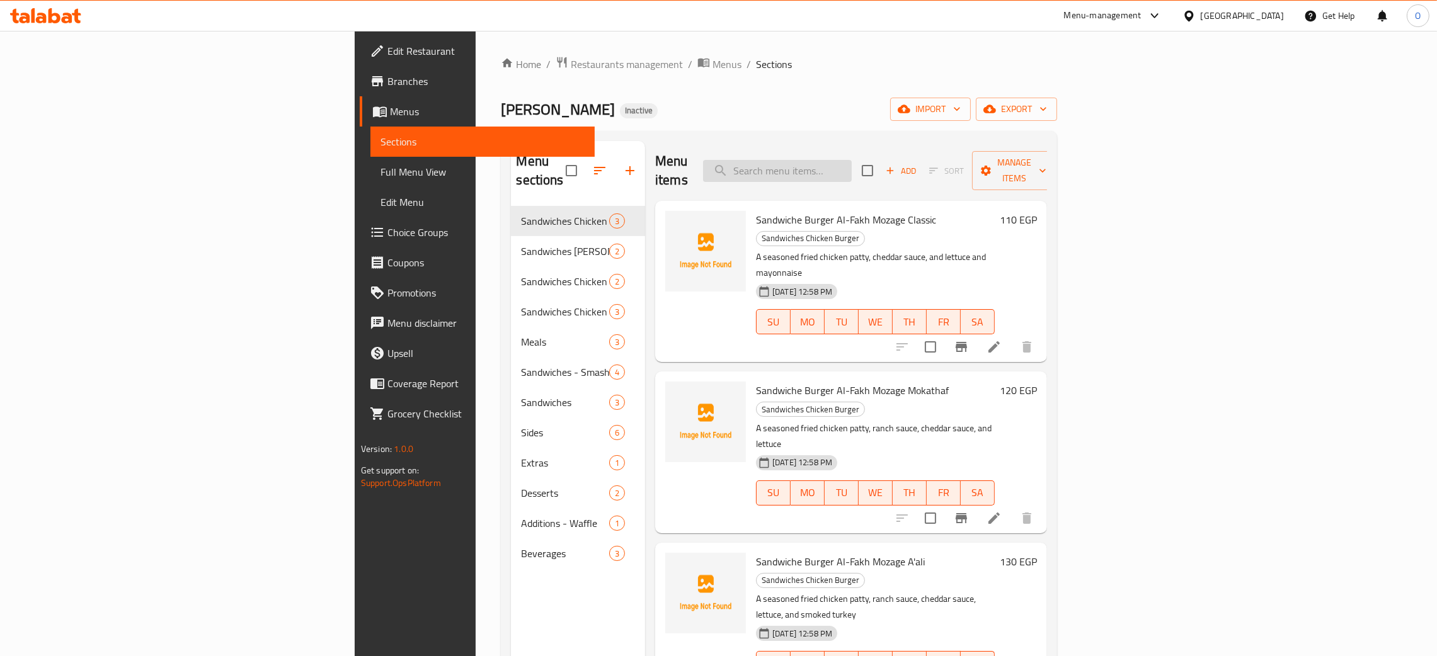
click at [851, 166] on input "search" at bounding box center [777, 171] width 149 height 22
paste input "Add a slice of smoked turkey, smoked beef, or cheddar cheese"
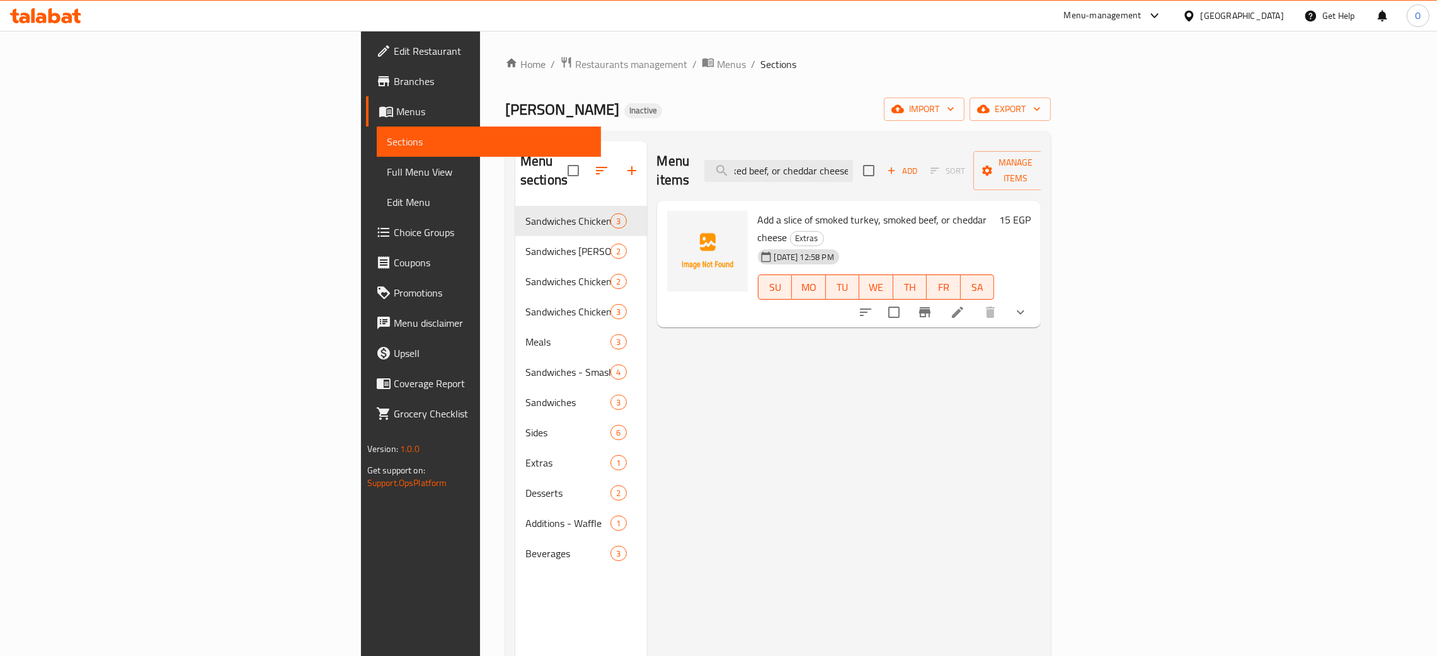
type input "Add a slice of smoked turkey, smoked beef, or cheddar cheese"
click at [963, 307] on icon at bounding box center [957, 312] width 11 height 11
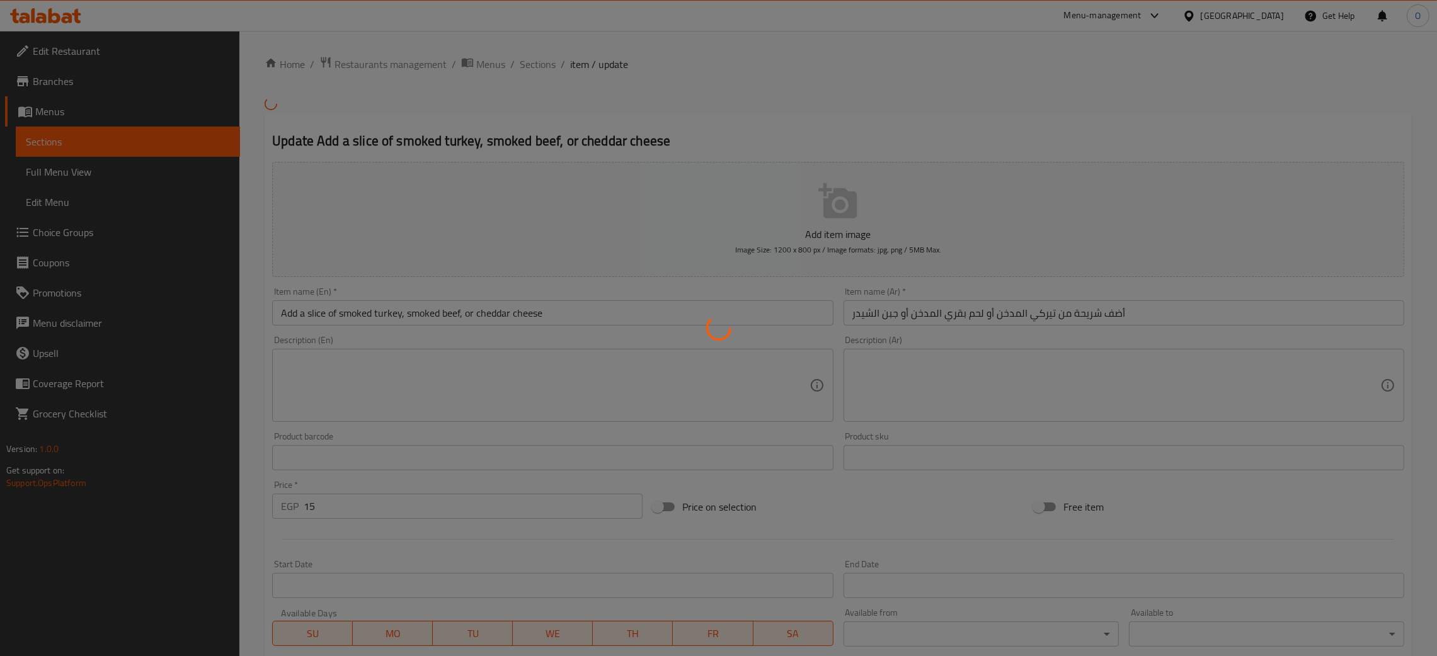
type input "إختيارك من:"
type input "0"
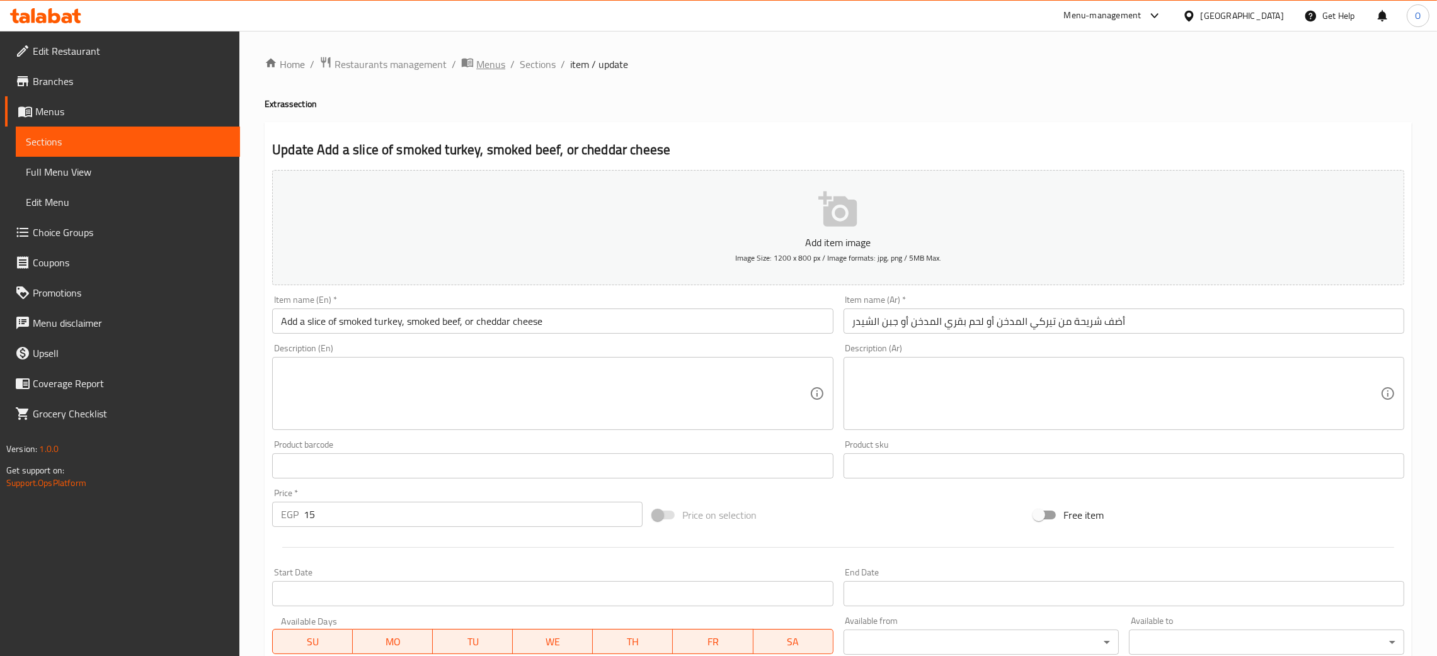
click at [489, 59] on span "Menus" at bounding box center [490, 64] width 29 height 15
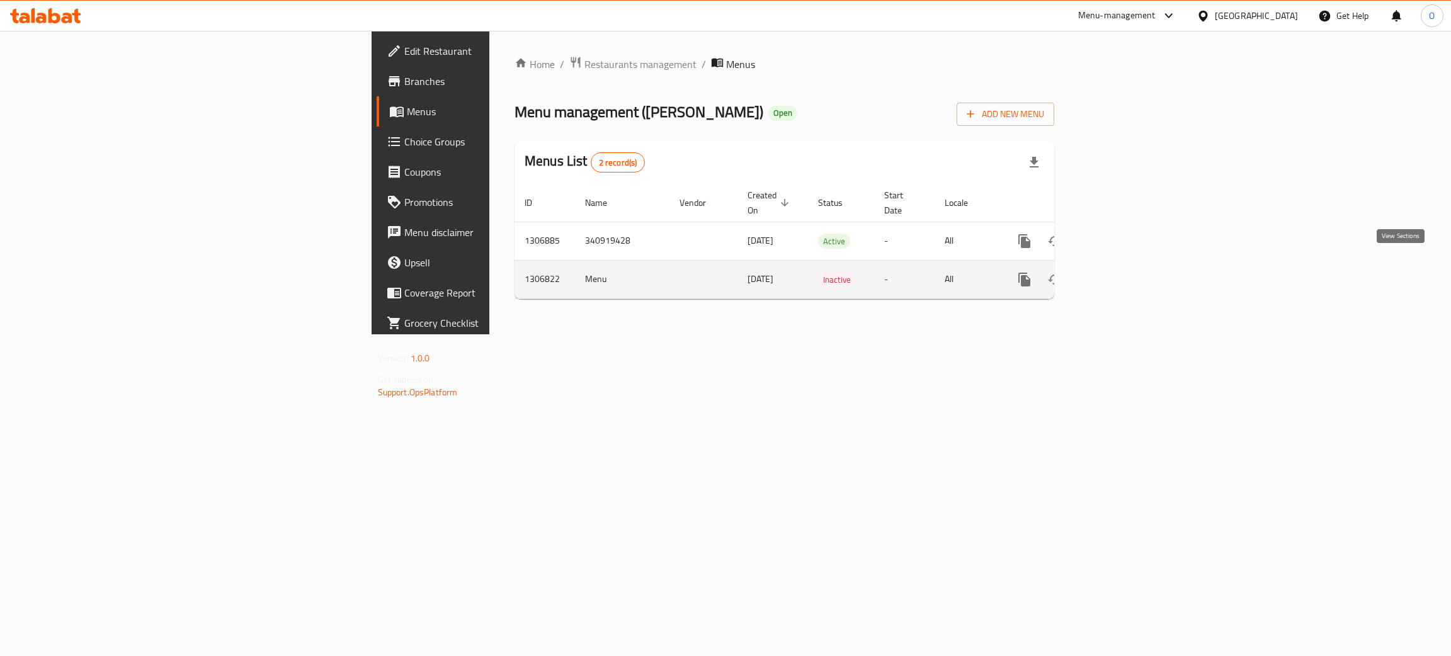
click at [1123, 272] on icon "enhanced table" at bounding box center [1115, 279] width 15 height 15
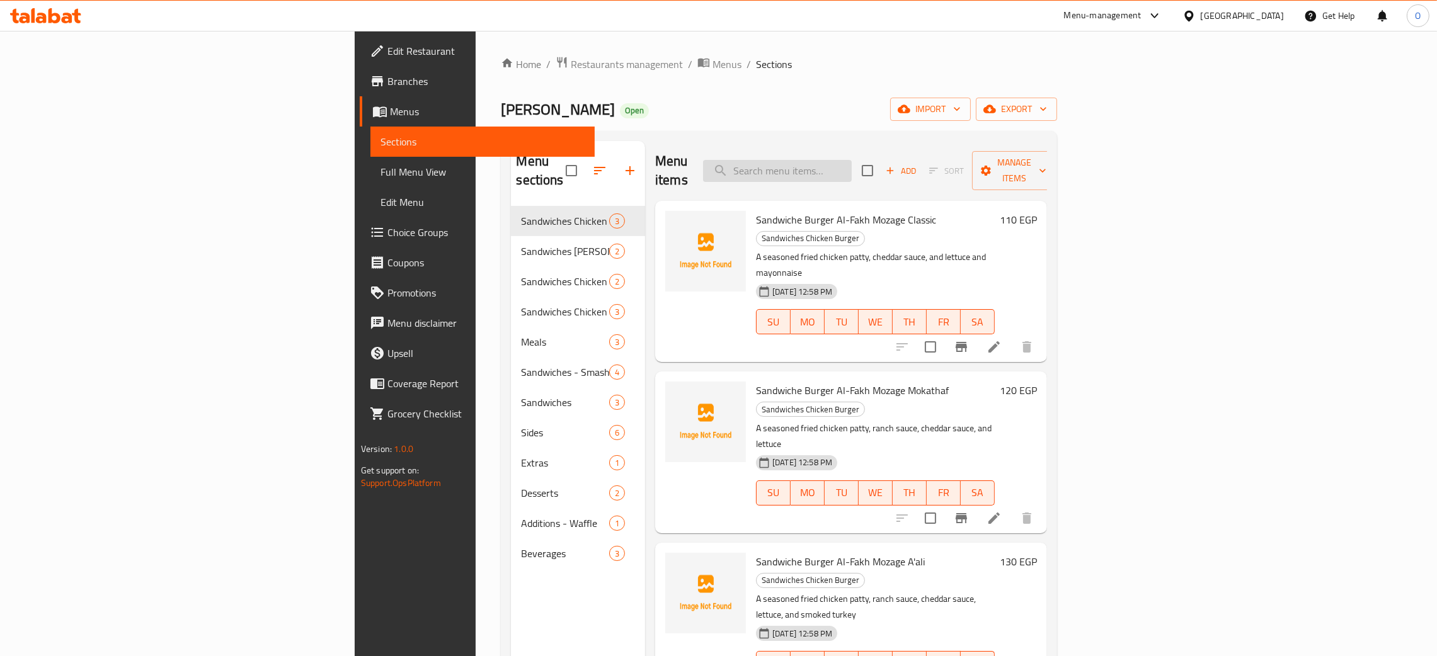
click at [920, 150] on div "Menu items Add Sort Manage items" at bounding box center [851, 171] width 392 height 60
click at [851, 161] on input "search" at bounding box center [777, 171] width 149 height 22
paste input "Rice Mozage Gharbi"
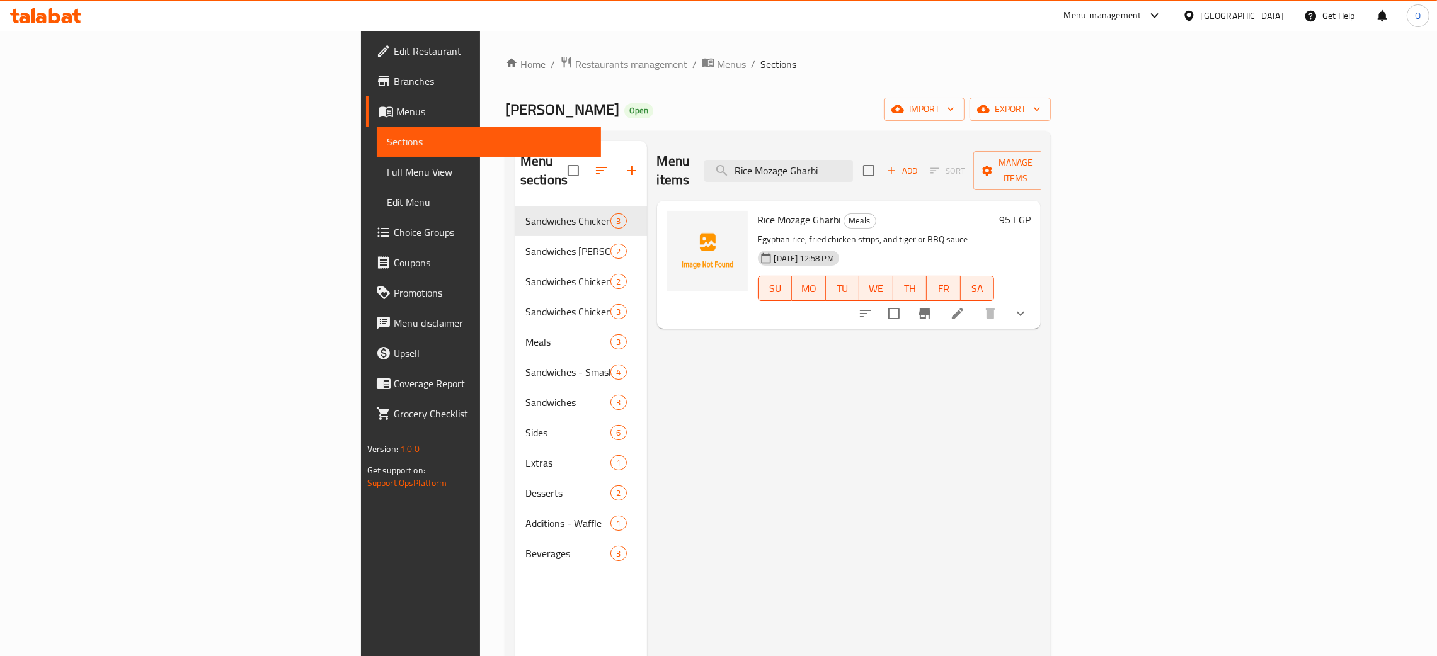
type input "Rice Mozage Gharbi"
click at [963, 308] on icon at bounding box center [957, 313] width 11 height 11
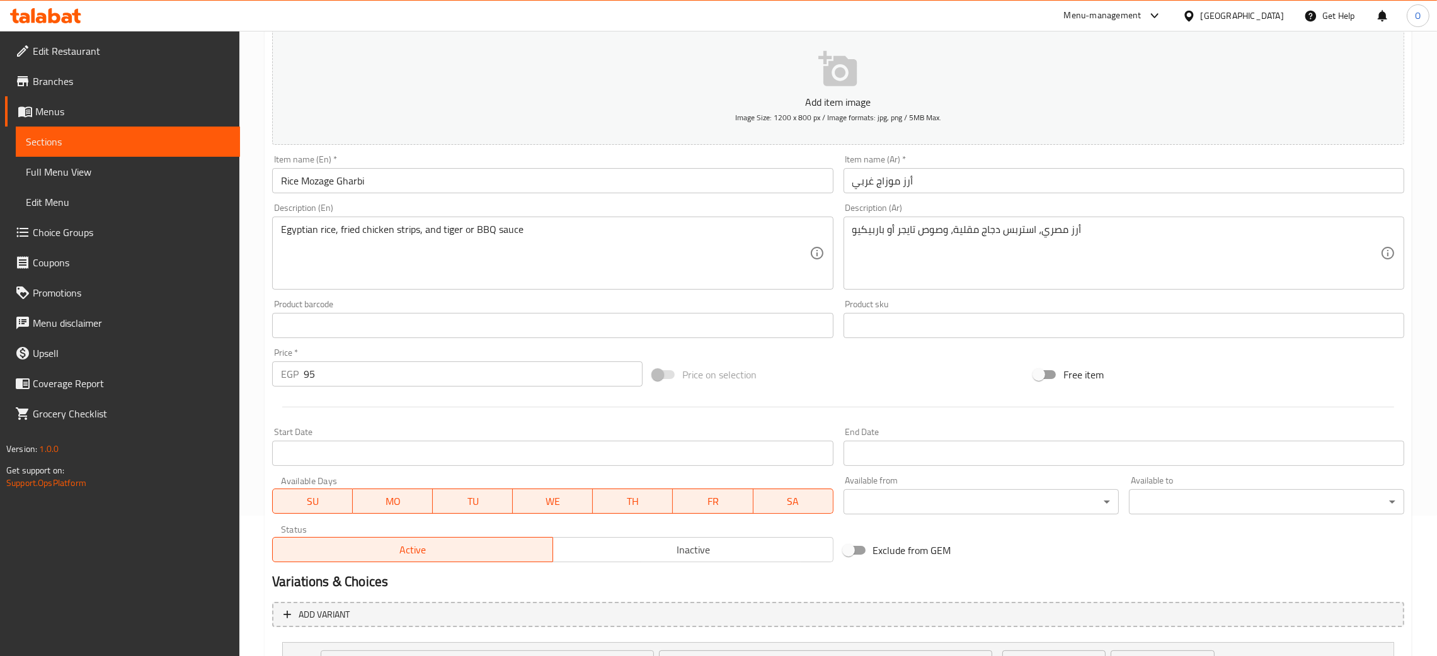
scroll to position [253, 0]
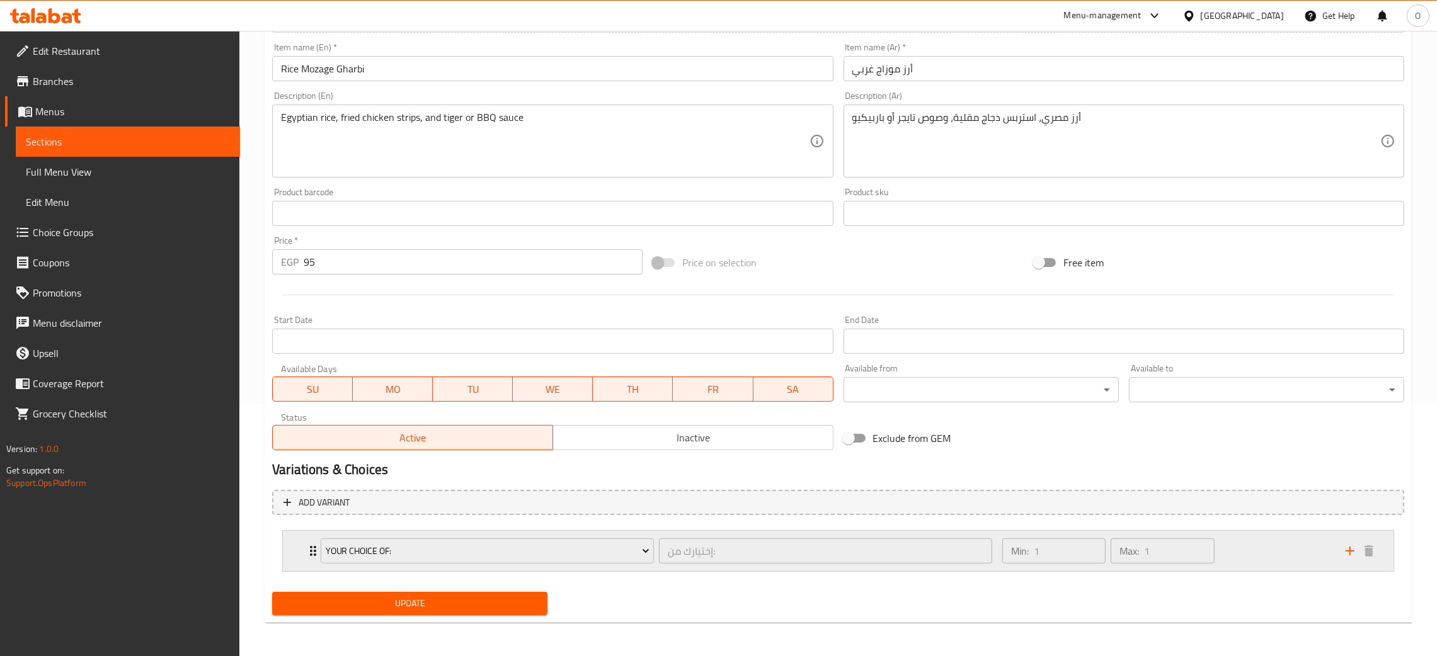
click at [1250, 559] on div "Min: 1 ​ Max: 1 ​" at bounding box center [1165, 551] width 343 height 40
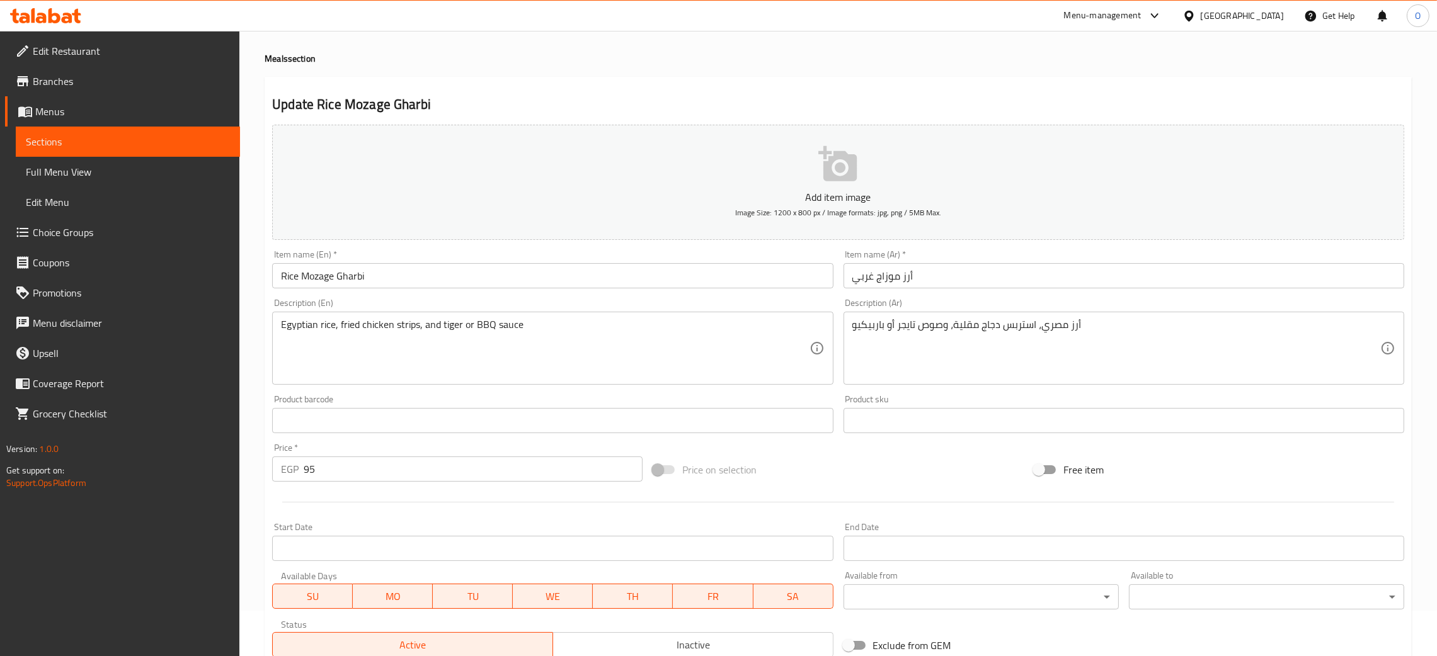
scroll to position [0, 0]
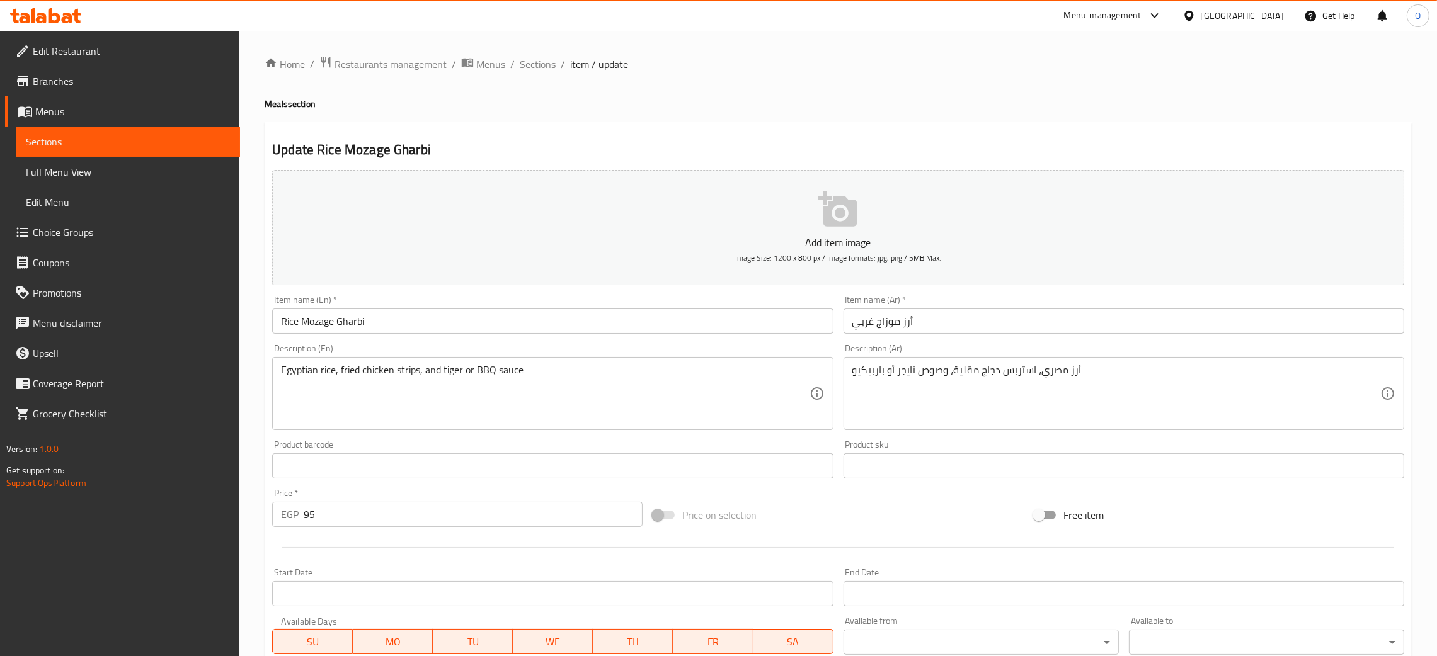
click at [538, 67] on span "Sections" at bounding box center [538, 64] width 36 height 15
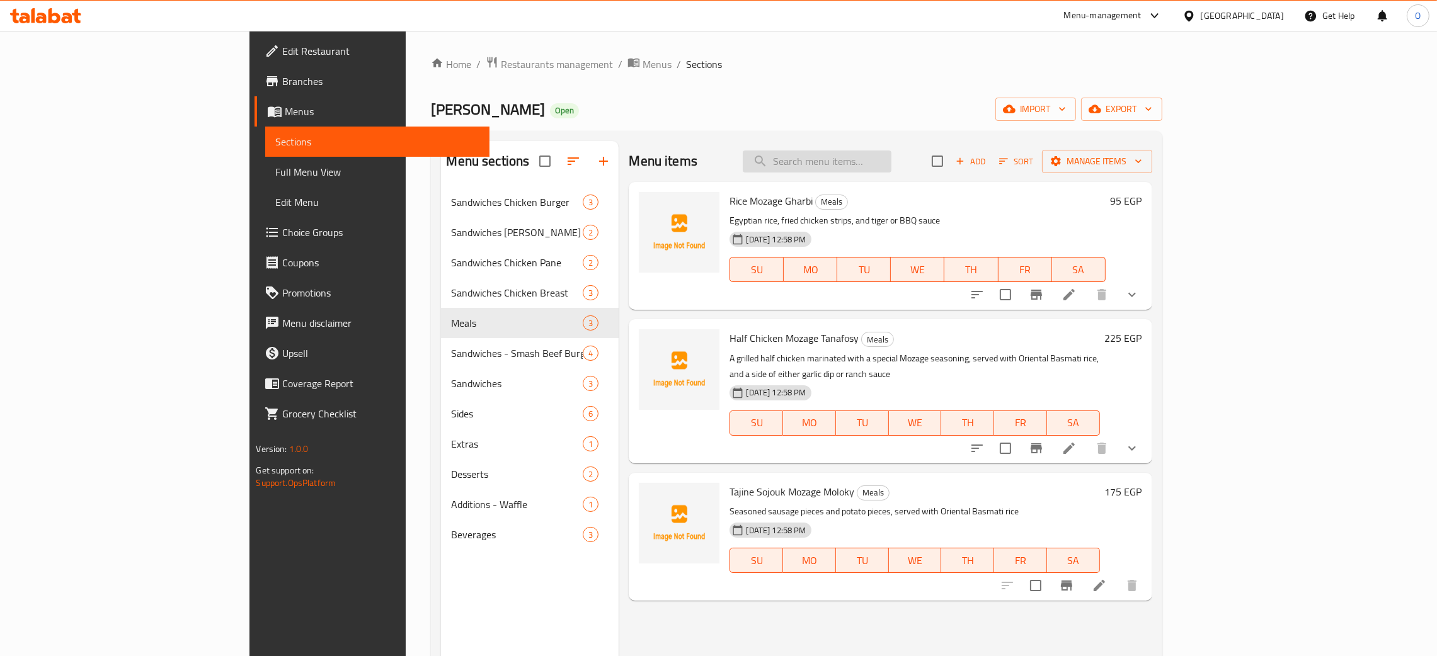
click at [890, 159] on input "search" at bounding box center [816, 162] width 149 height 22
paste input "Sandwiche Beef Burger Smash Mozage Classic"
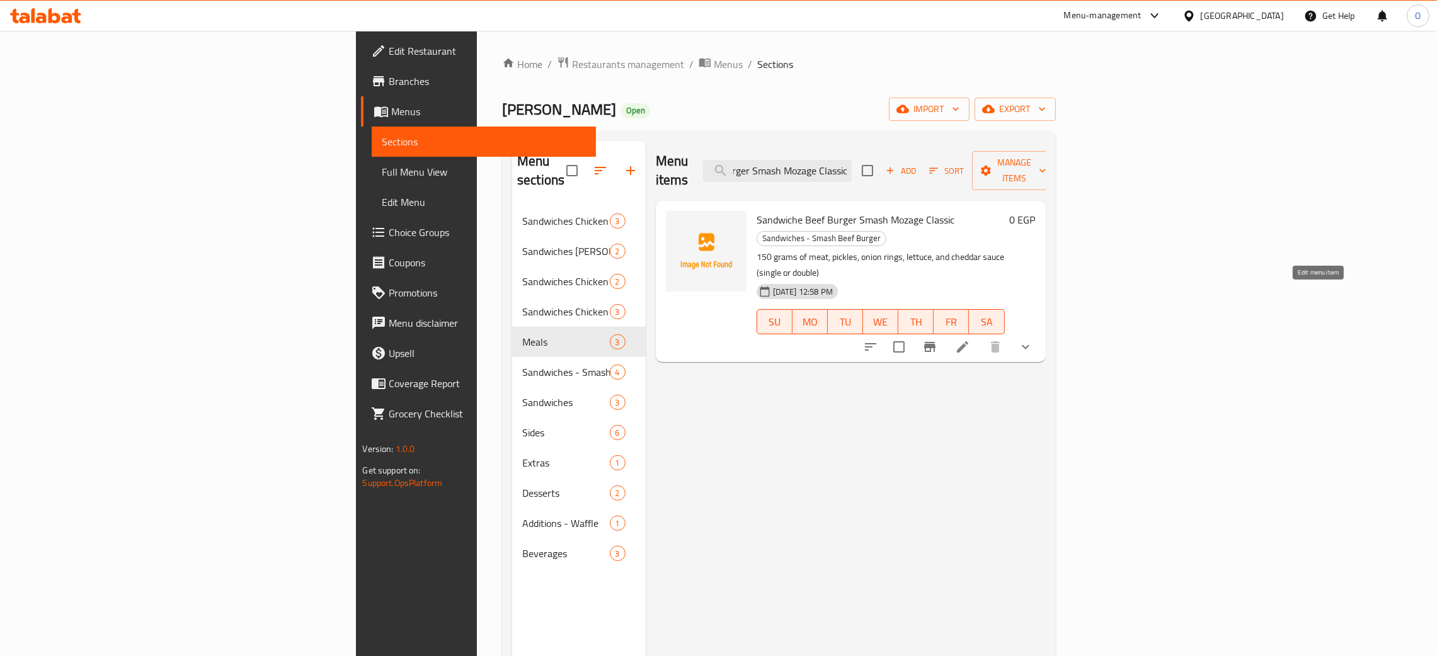
type input "Sandwiche Beef Burger Smash Mozage Classic"
click at [970, 339] on icon at bounding box center [962, 346] width 15 height 15
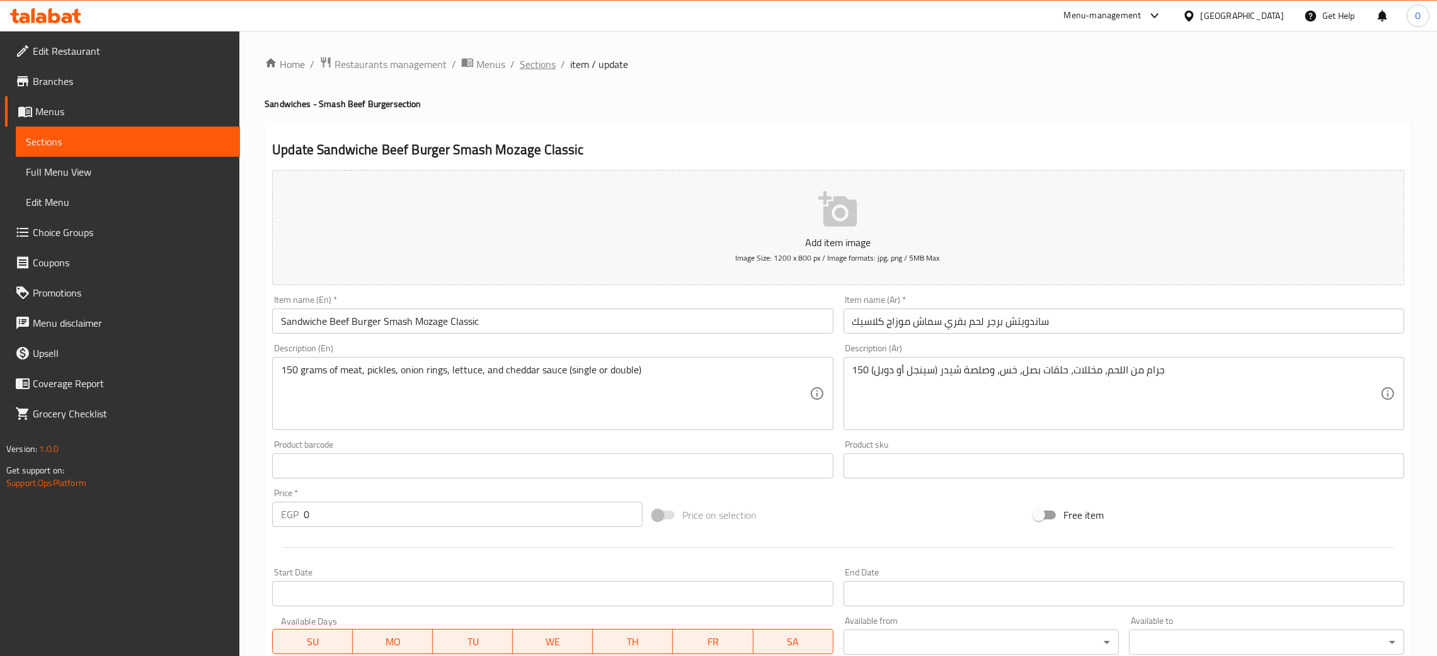
click at [536, 70] on span "Sections" at bounding box center [538, 64] width 36 height 15
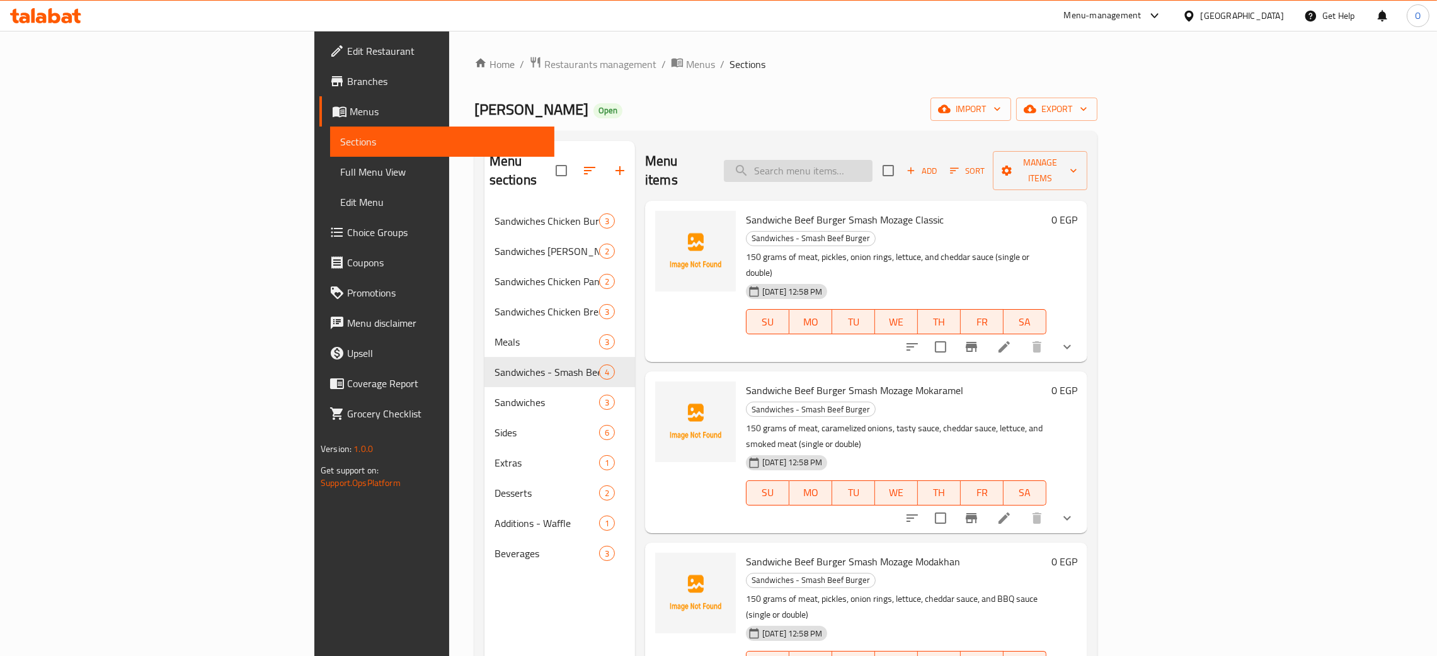
click at [872, 162] on input "search" at bounding box center [798, 171] width 149 height 22
paste input "Sandwiche Beef Burger Smash Mozage Mokaramel"
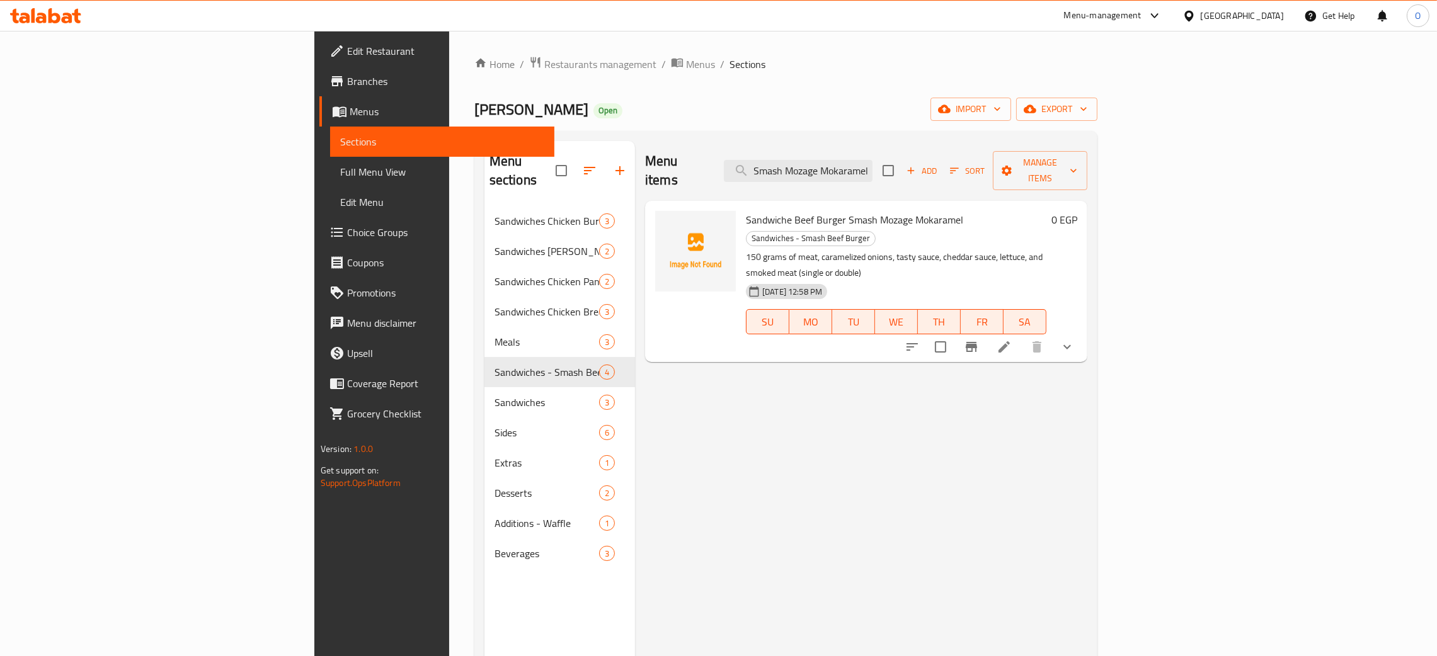
type input "Sandwiche Beef Burger Smash Mozage Mokaramel"
click at [1011, 339] on icon at bounding box center [1003, 346] width 15 height 15
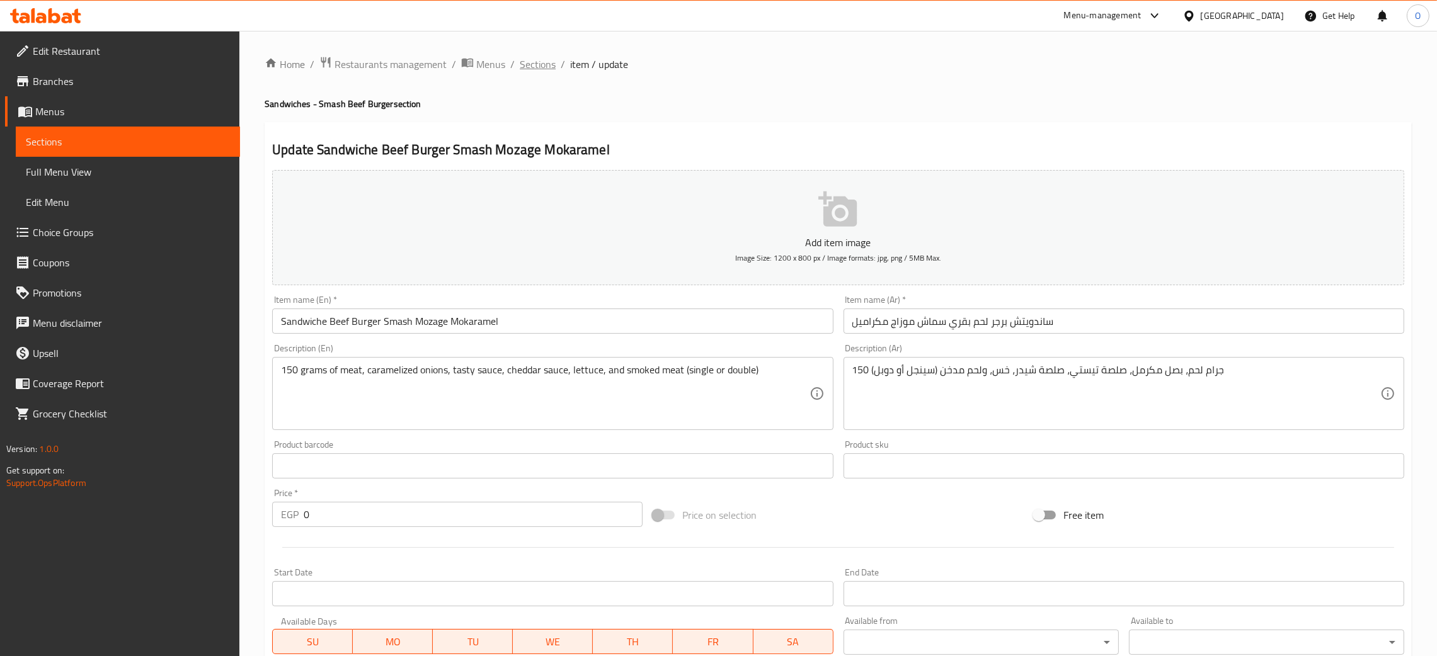
click at [532, 67] on span "Sections" at bounding box center [538, 64] width 36 height 15
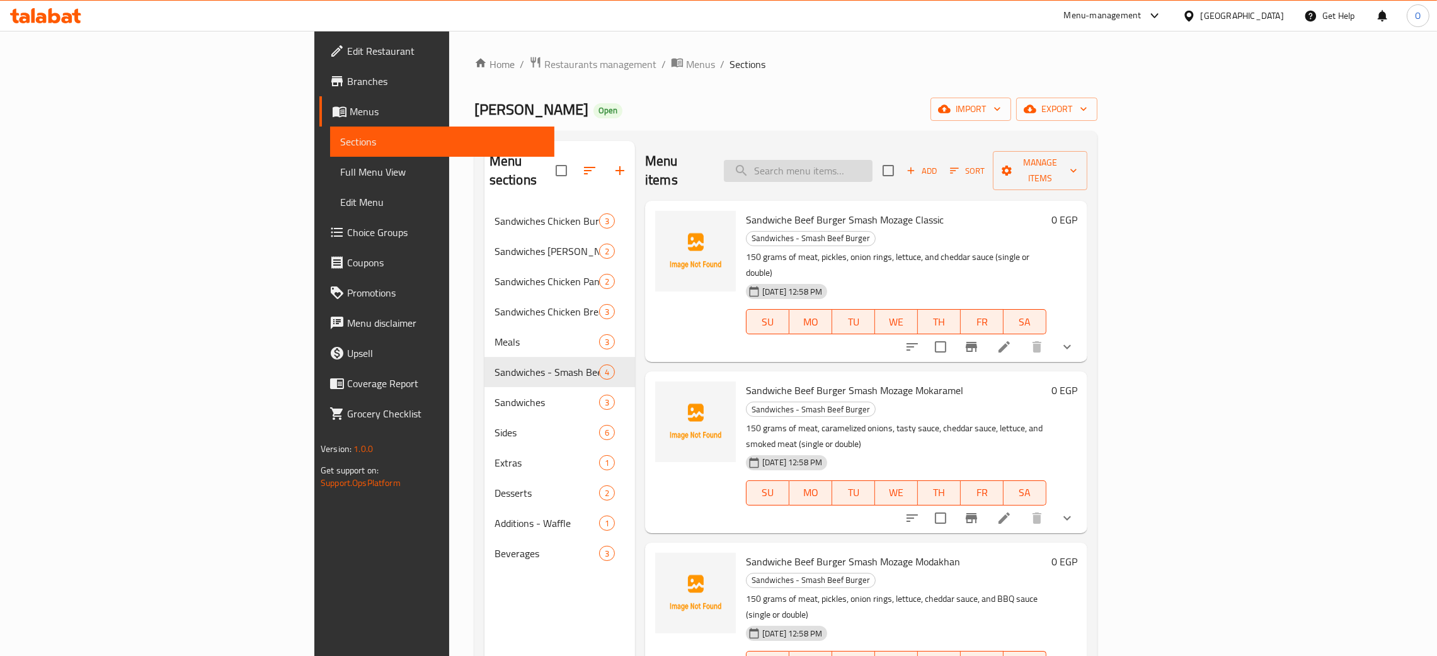
click at [872, 165] on input "search" at bounding box center [798, 171] width 149 height 22
paste input "Sandwiche Beef Burger Smash Mozage Modakhan"
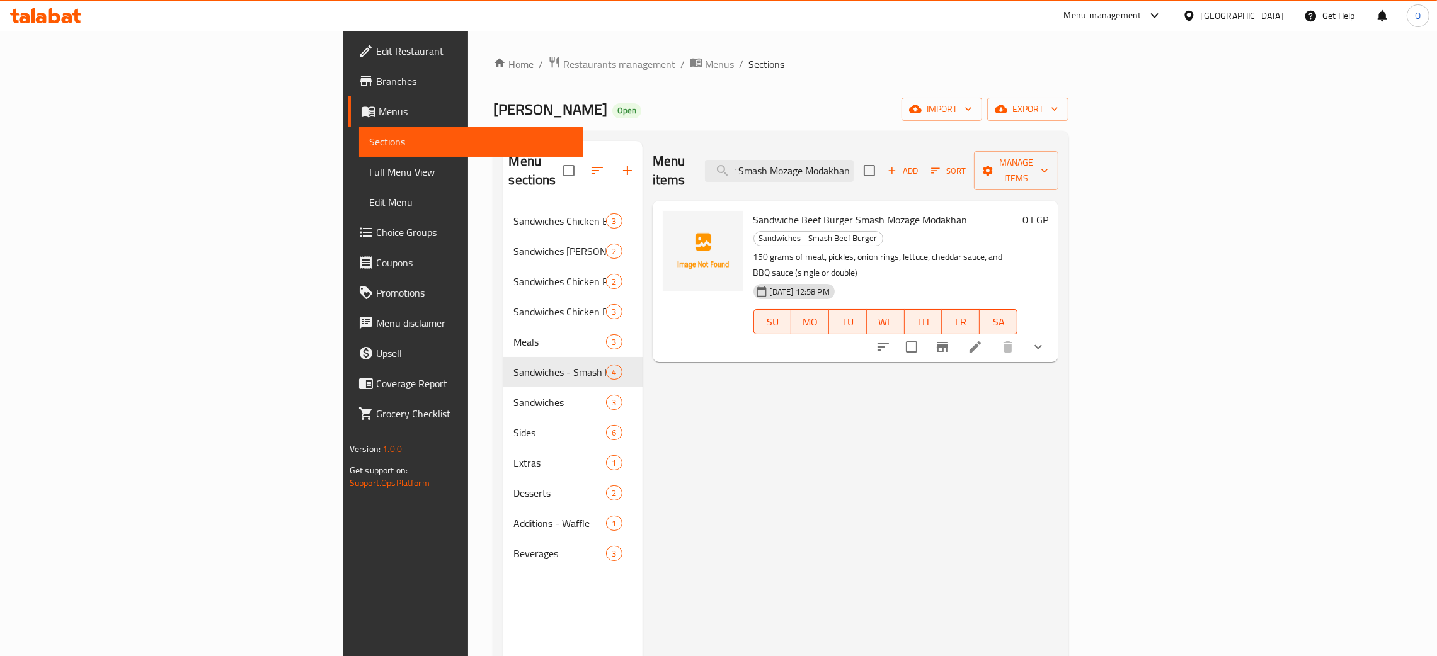
type input "Sandwiche Beef Burger Smash Mozage Modakhan"
click at [982, 339] on icon at bounding box center [974, 346] width 15 height 15
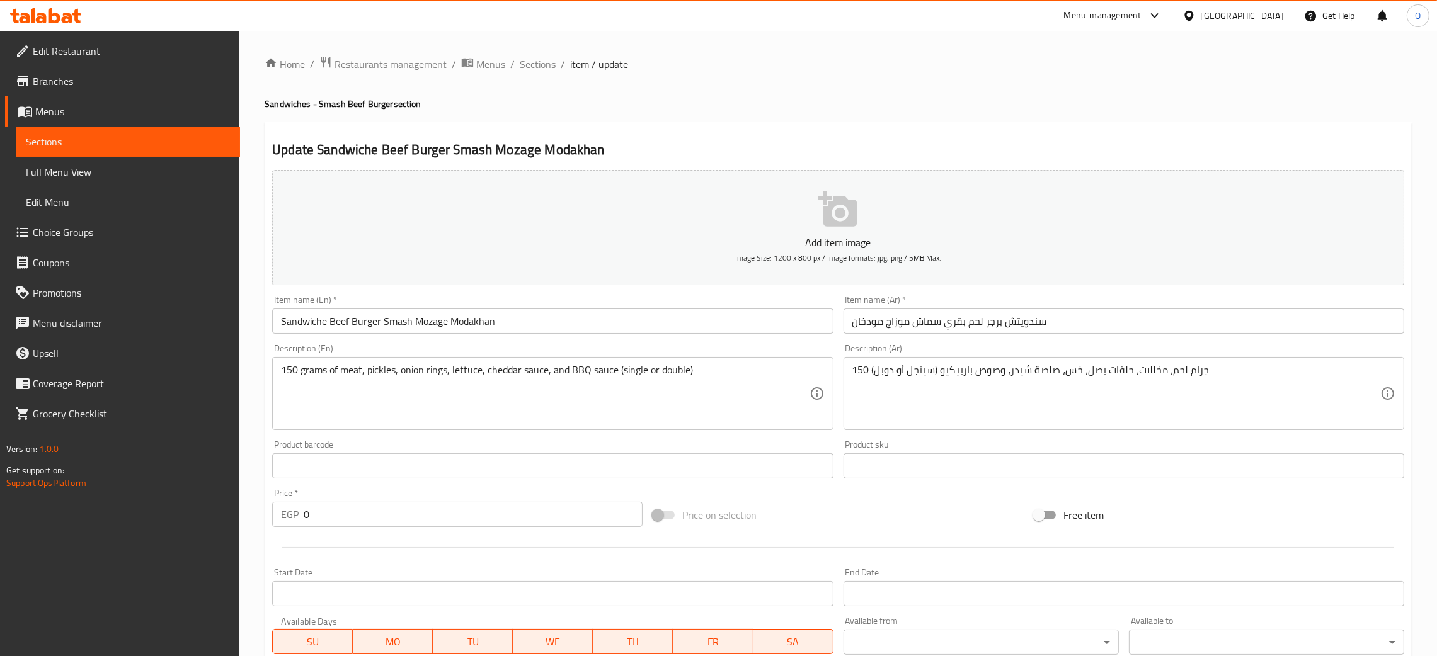
drag, startPoint x: 539, startPoint y: 60, endPoint x: 564, endPoint y: 92, distance: 40.3
click at [539, 60] on span "Sections" at bounding box center [538, 64] width 36 height 15
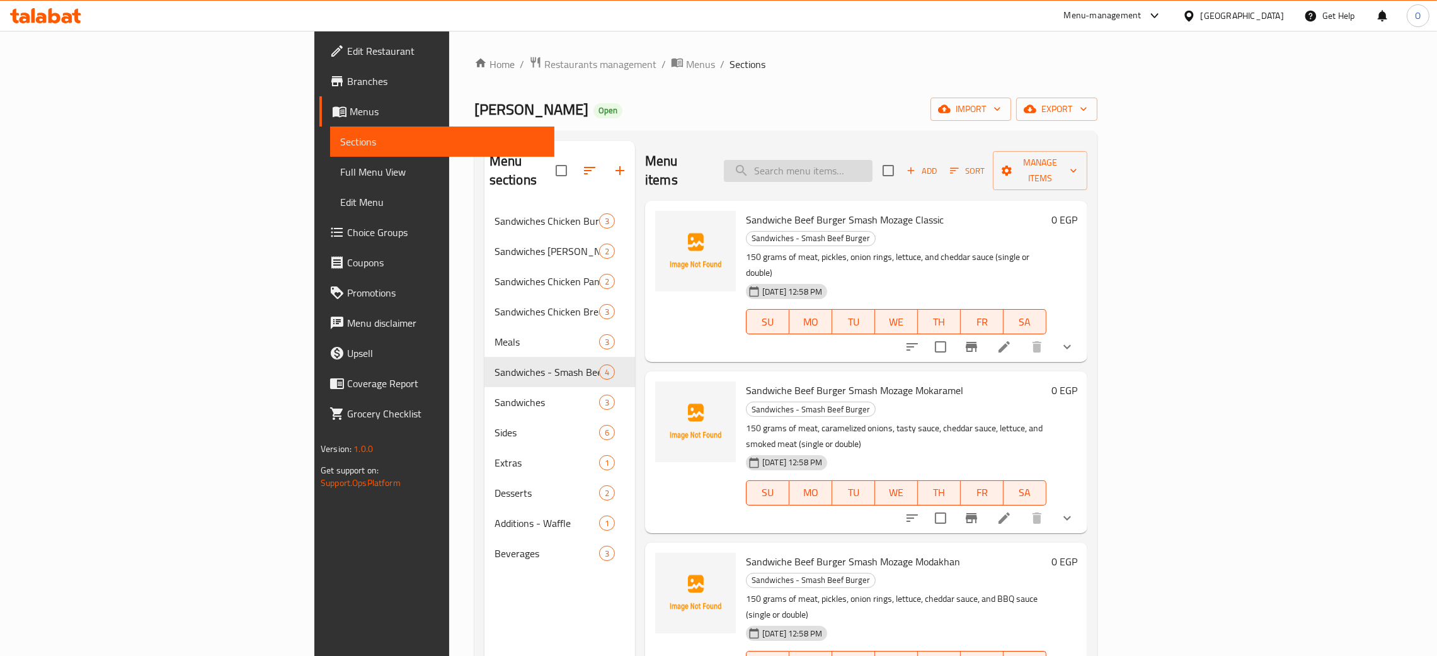
click at [872, 164] on input "search" at bounding box center [798, 171] width 149 height 22
paste input "Sandwiche Beef Burger Smash Mozage A'ali"
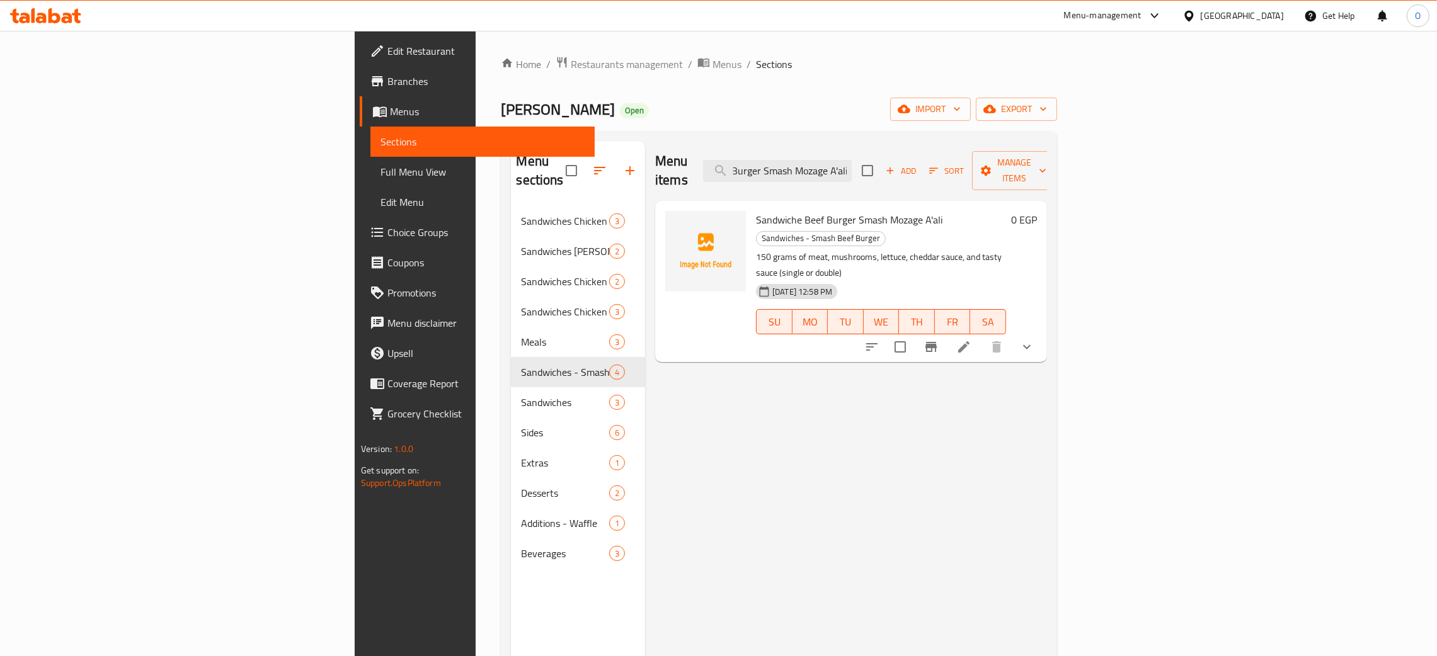
type input "Sandwiche Beef Burger Smash Mozage A'ali"
click at [971, 339] on icon at bounding box center [963, 346] width 15 height 15
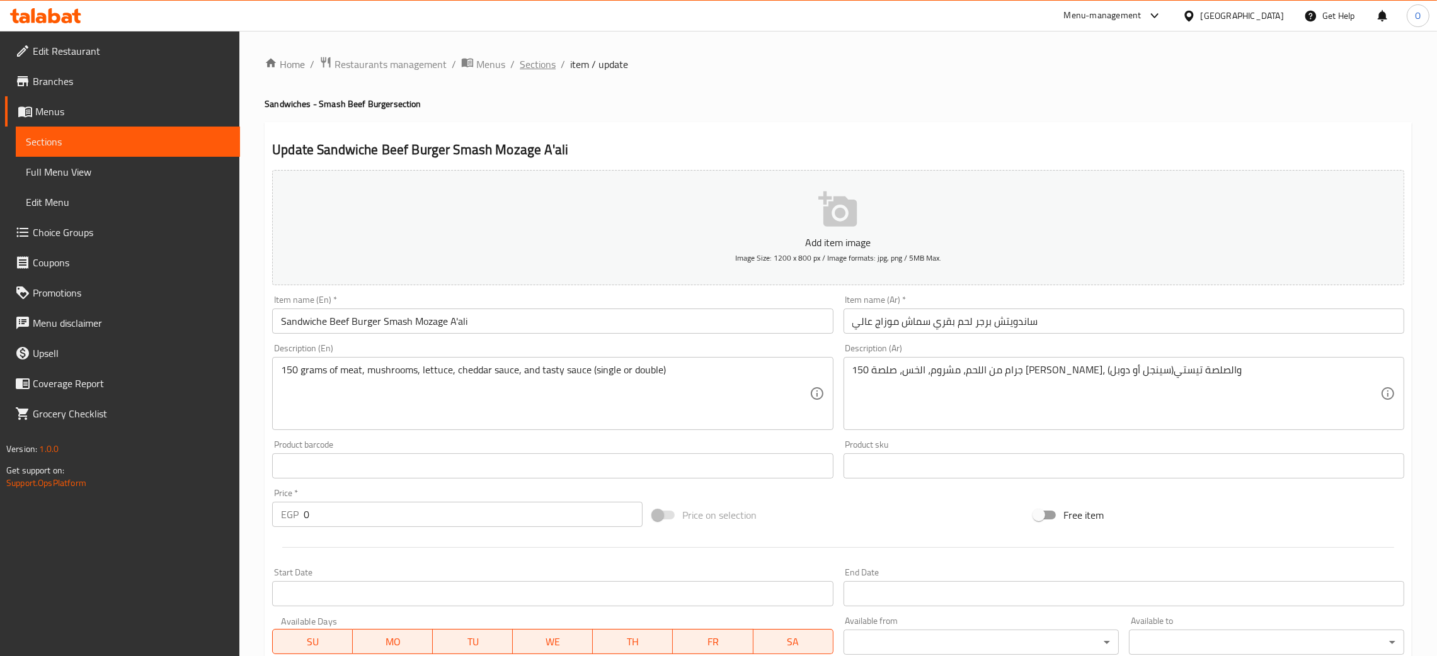
click at [520, 63] on span "Sections" at bounding box center [538, 64] width 36 height 15
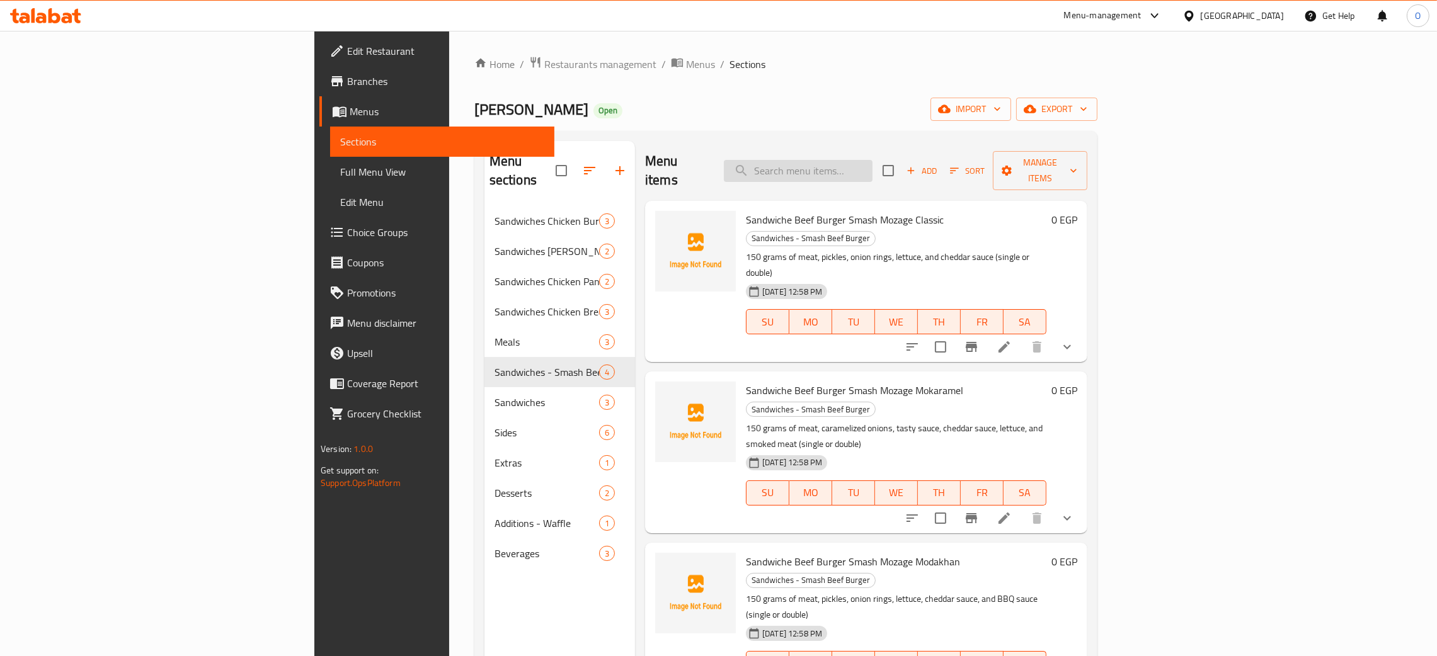
click at [872, 164] on input "search" at bounding box center [798, 171] width 149 height 22
paste input "Sandwiche Kibda Mozage Sharqi"
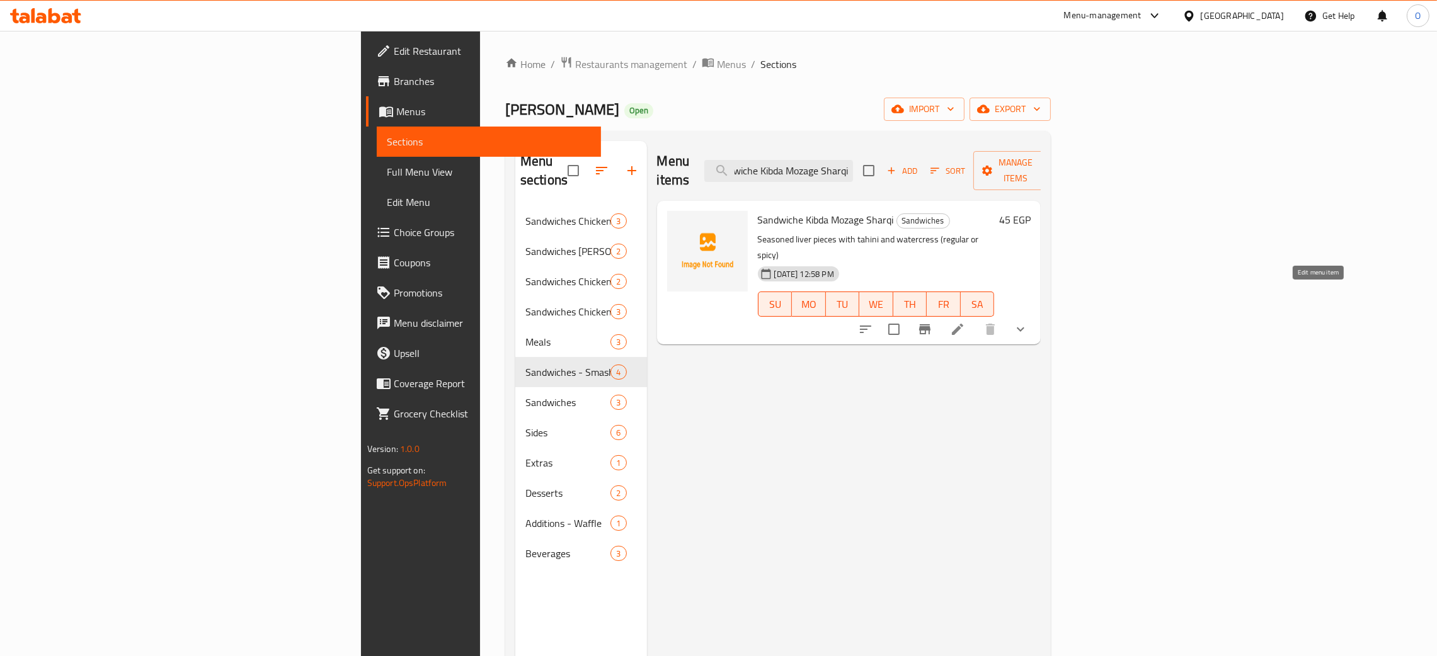
type input "Sandwiche Kibda Mozage Sharqi"
click at [965, 322] on icon at bounding box center [957, 329] width 15 height 15
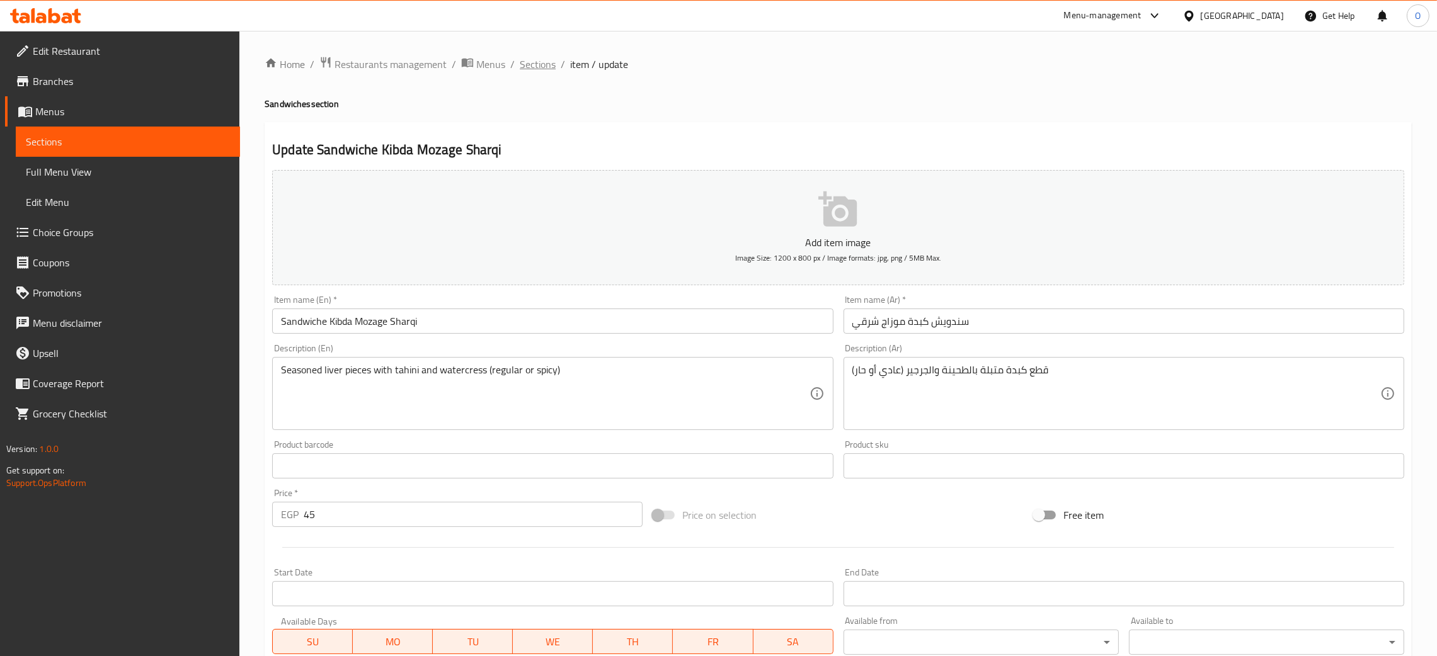
click at [532, 60] on span "Sections" at bounding box center [538, 64] width 36 height 15
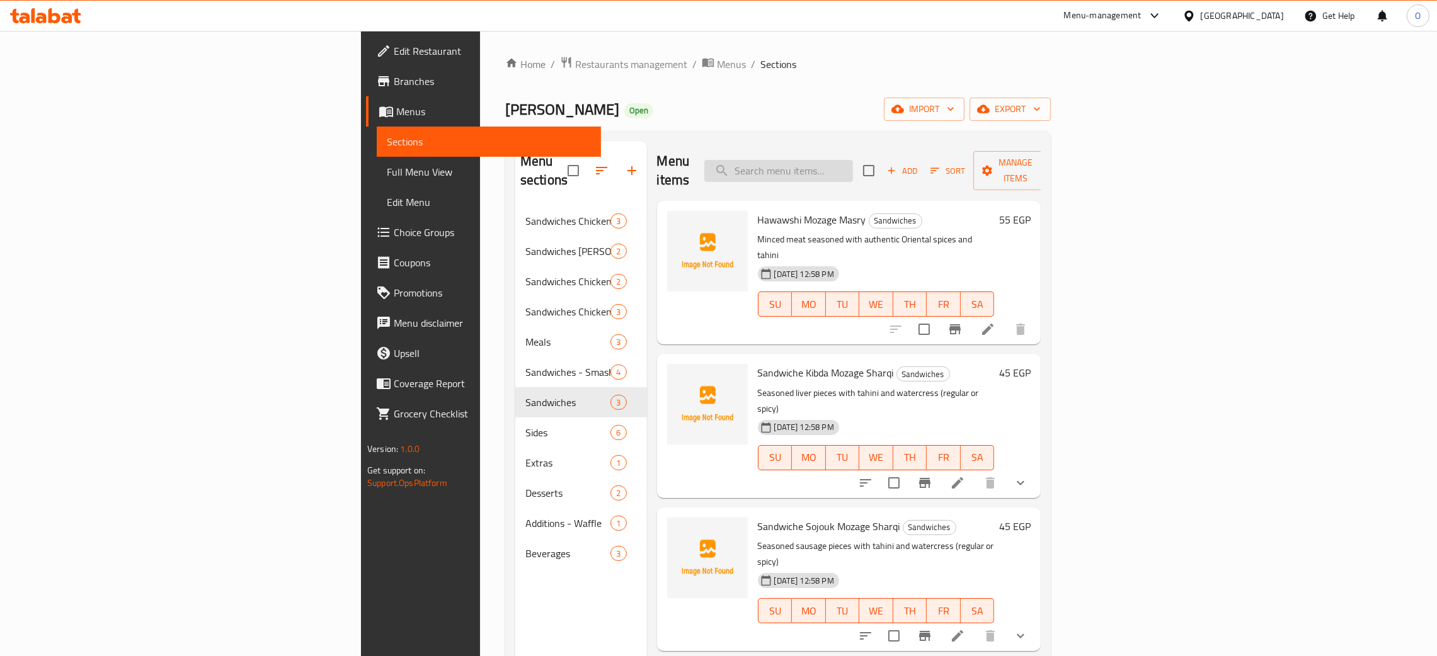
click at [853, 164] on input "search" at bounding box center [778, 171] width 149 height 22
paste input "Sandwiche Sojouk Mozage Sharqi"
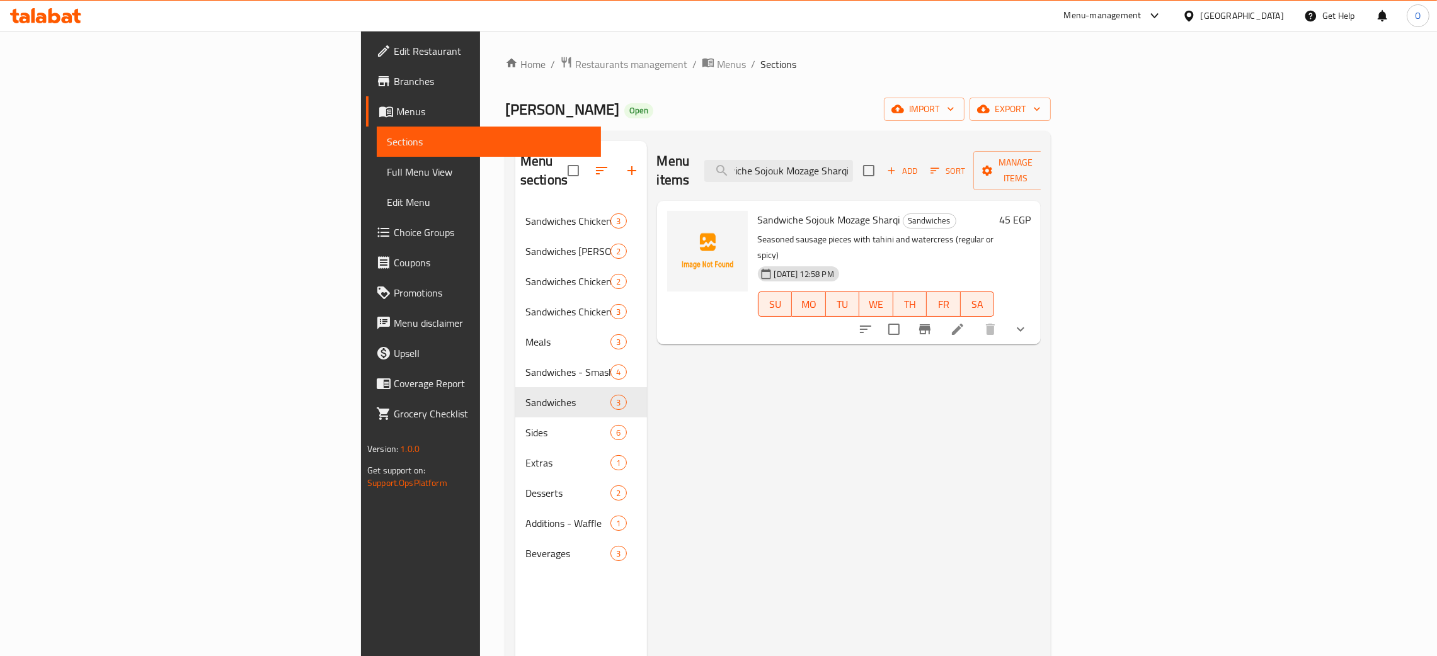
type input "Sandwiche Sojouk Mozage Sharqi"
click at [975, 318] on li at bounding box center [957, 329] width 35 height 23
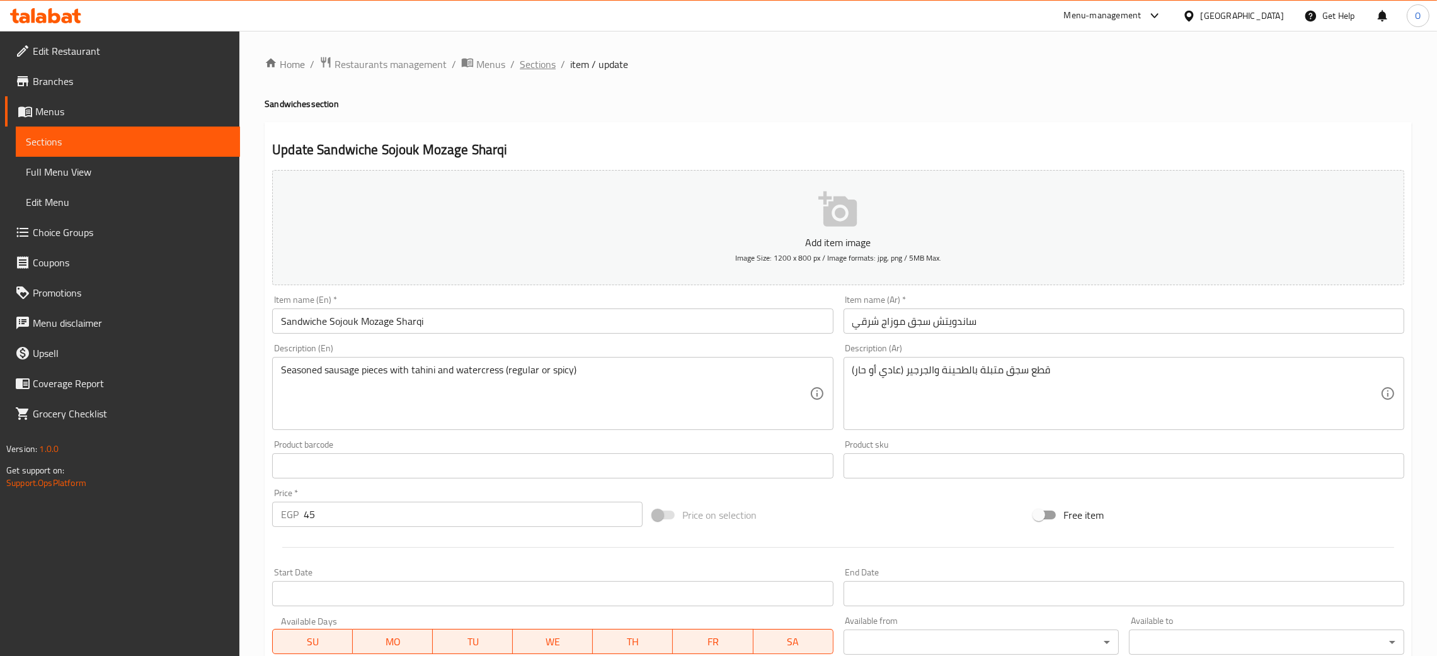
click at [545, 62] on span "Sections" at bounding box center [538, 64] width 36 height 15
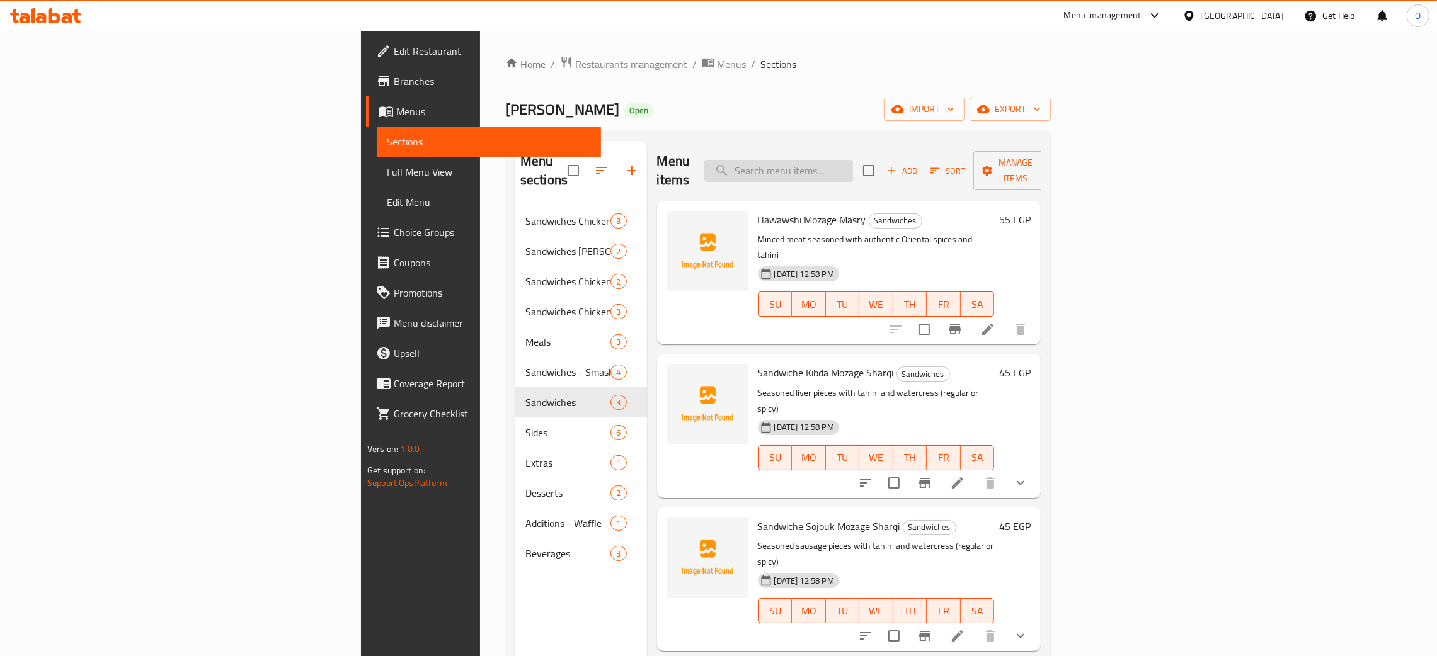
click at [853, 166] on input "search" at bounding box center [778, 171] width 149 height 22
paste input "Add a slice of smoked turkey, smoked beef, or cheddar cheese"
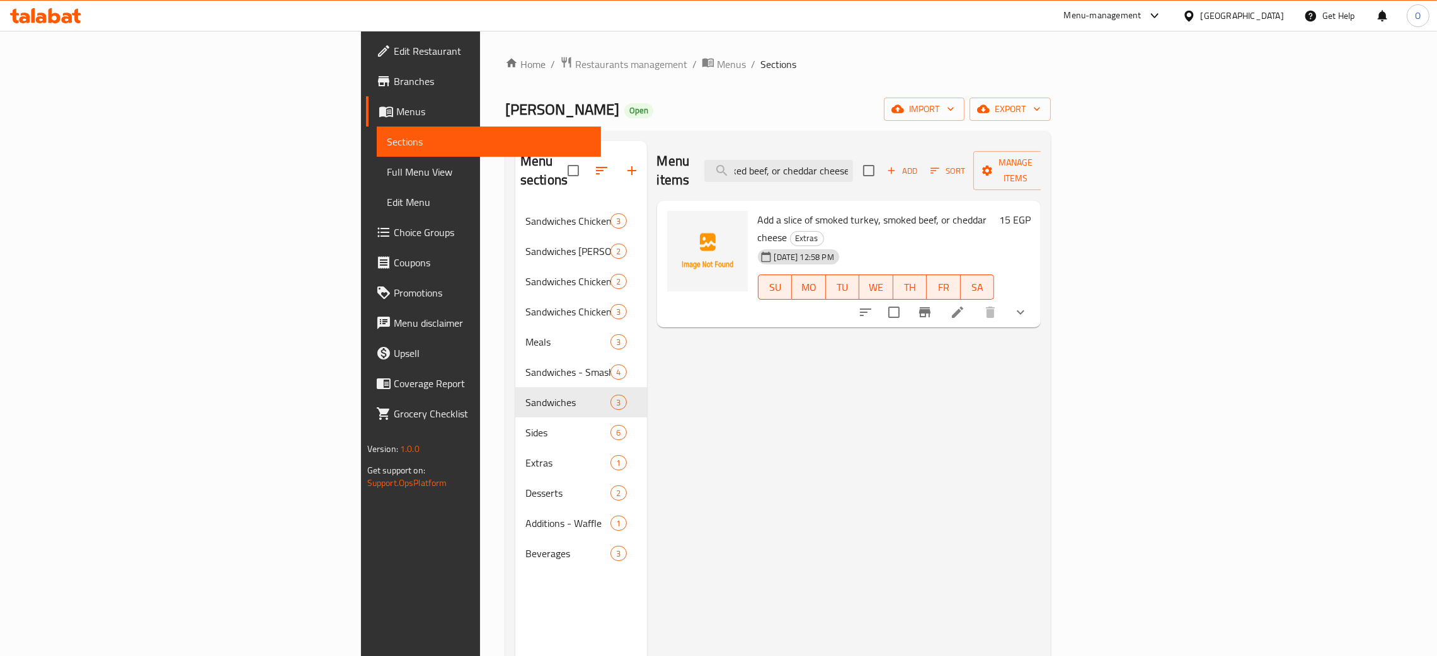
type input "Add a slice of smoked turkey, smoked beef, or cheddar cheese"
click at [975, 301] on li at bounding box center [957, 312] width 35 height 23
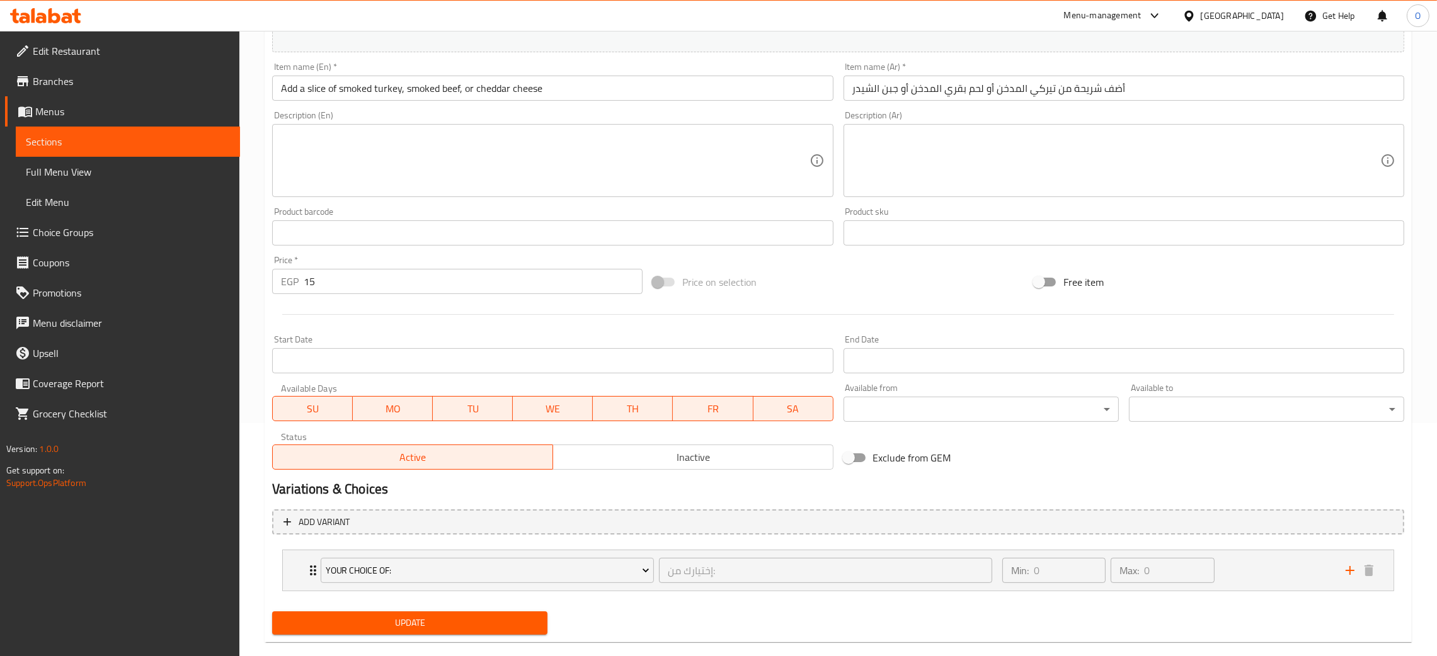
scroll to position [253, 0]
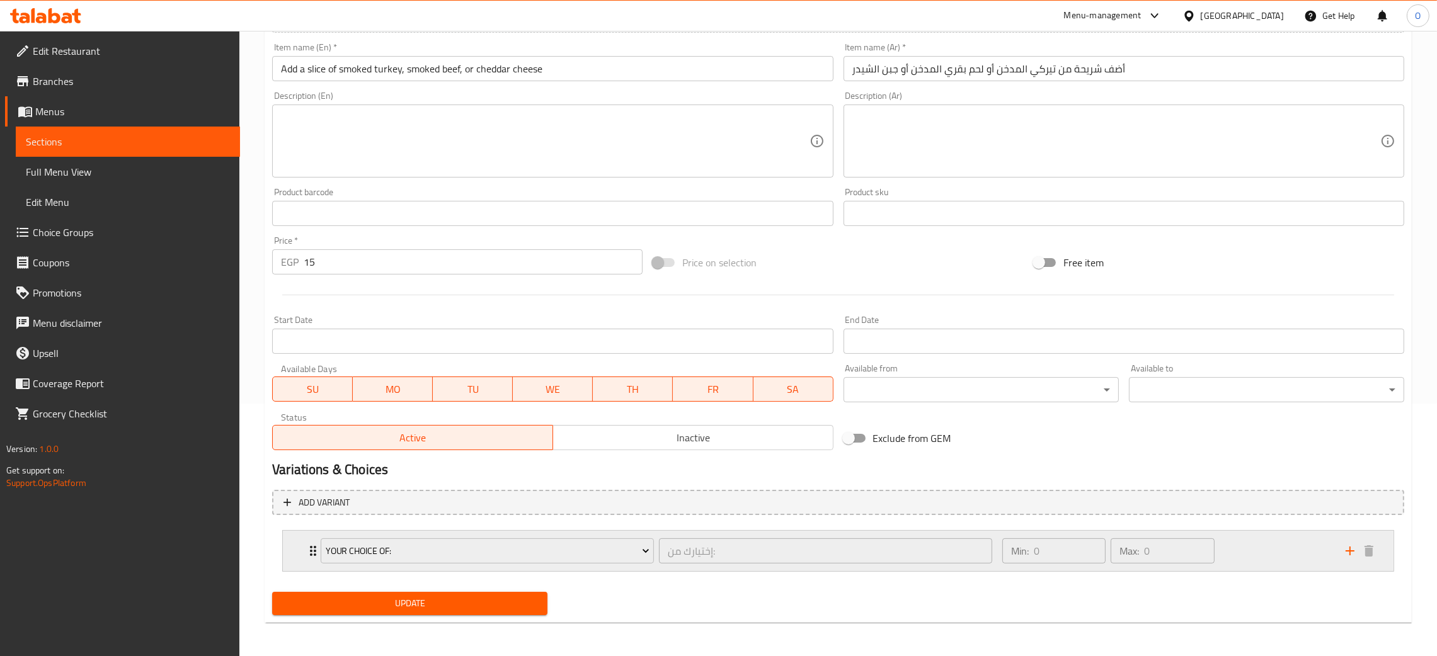
click at [1241, 551] on div "Min: 0 ​ Max: 0 ​" at bounding box center [1165, 551] width 343 height 40
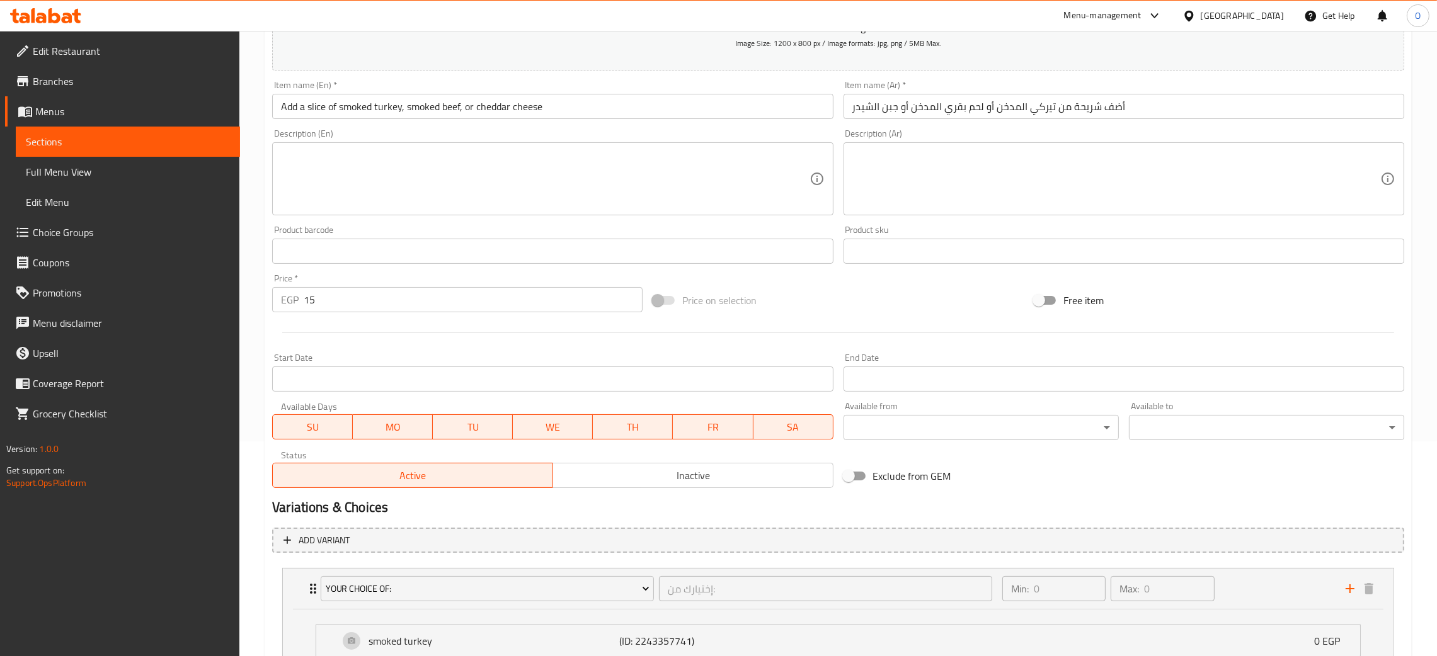
scroll to position [0, 0]
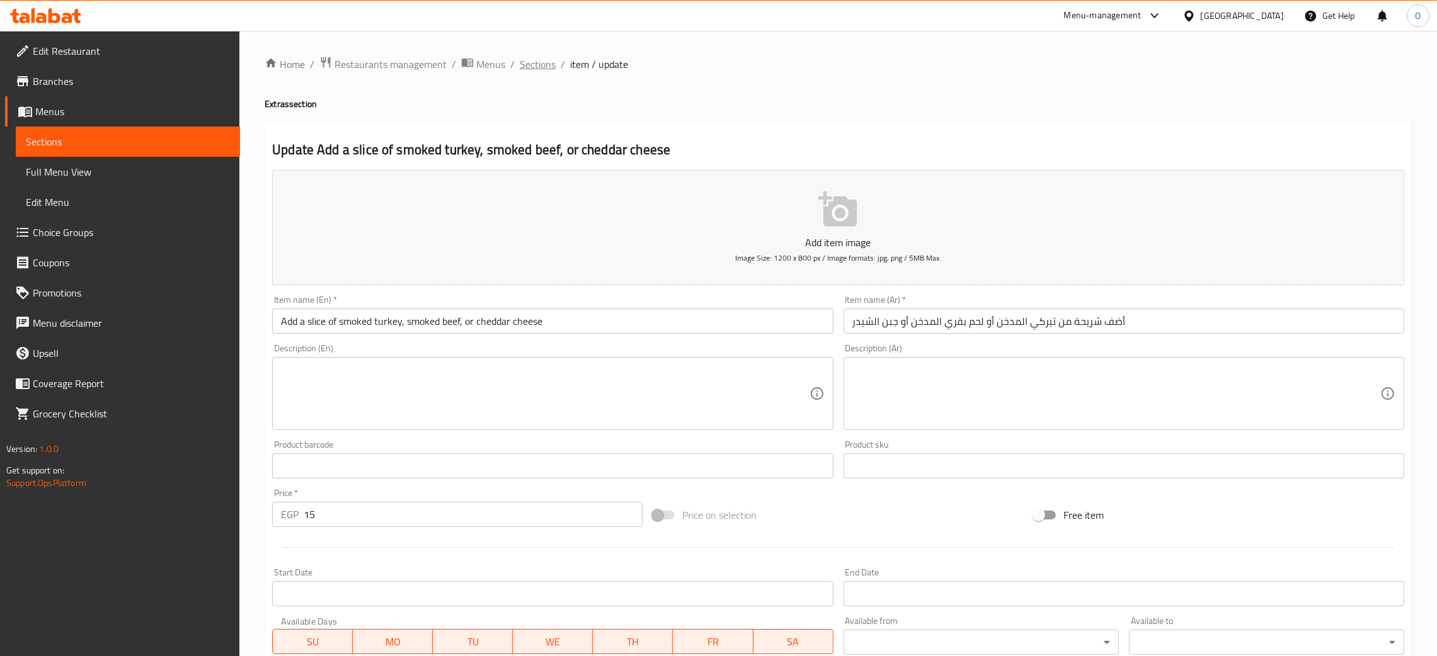
click at [539, 68] on span "Sections" at bounding box center [538, 64] width 36 height 15
